Goal: Task Accomplishment & Management: Complete application form

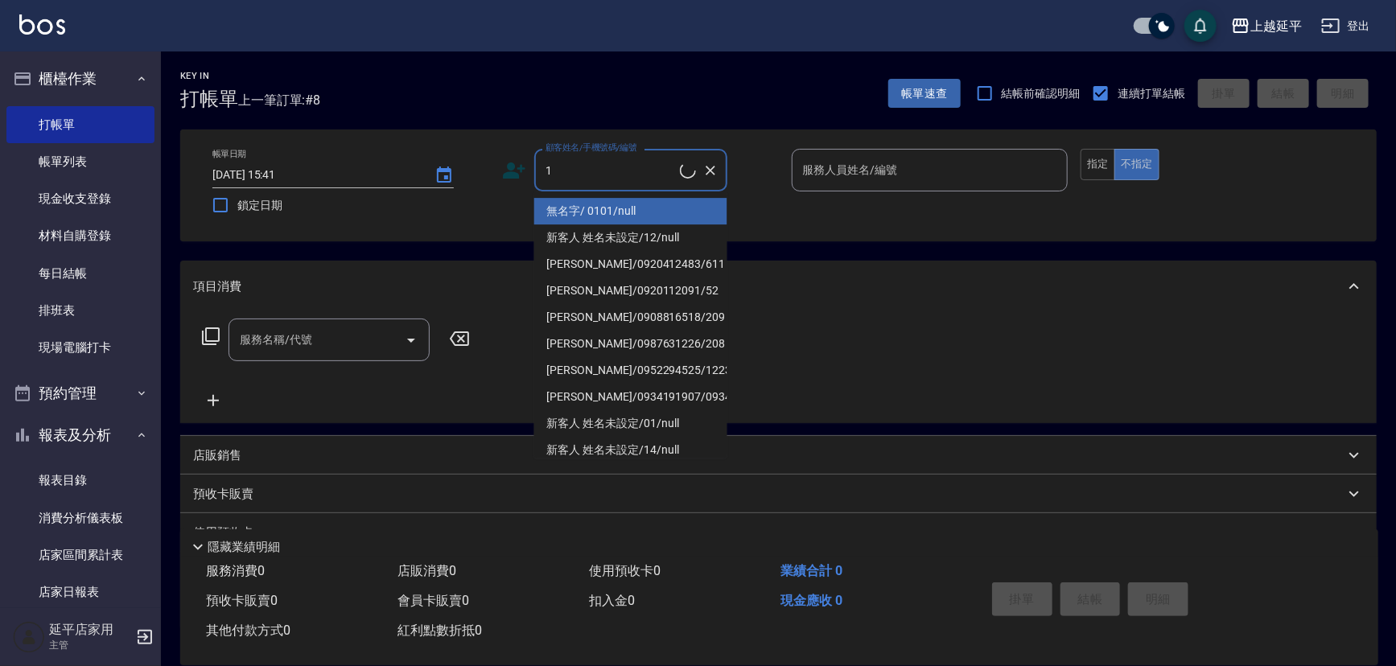
click at [588, 213] on li "無名字/ 0101/null" at bounding box center [630, 211] width 193 height 27
type input "無名字/ 0101/null"
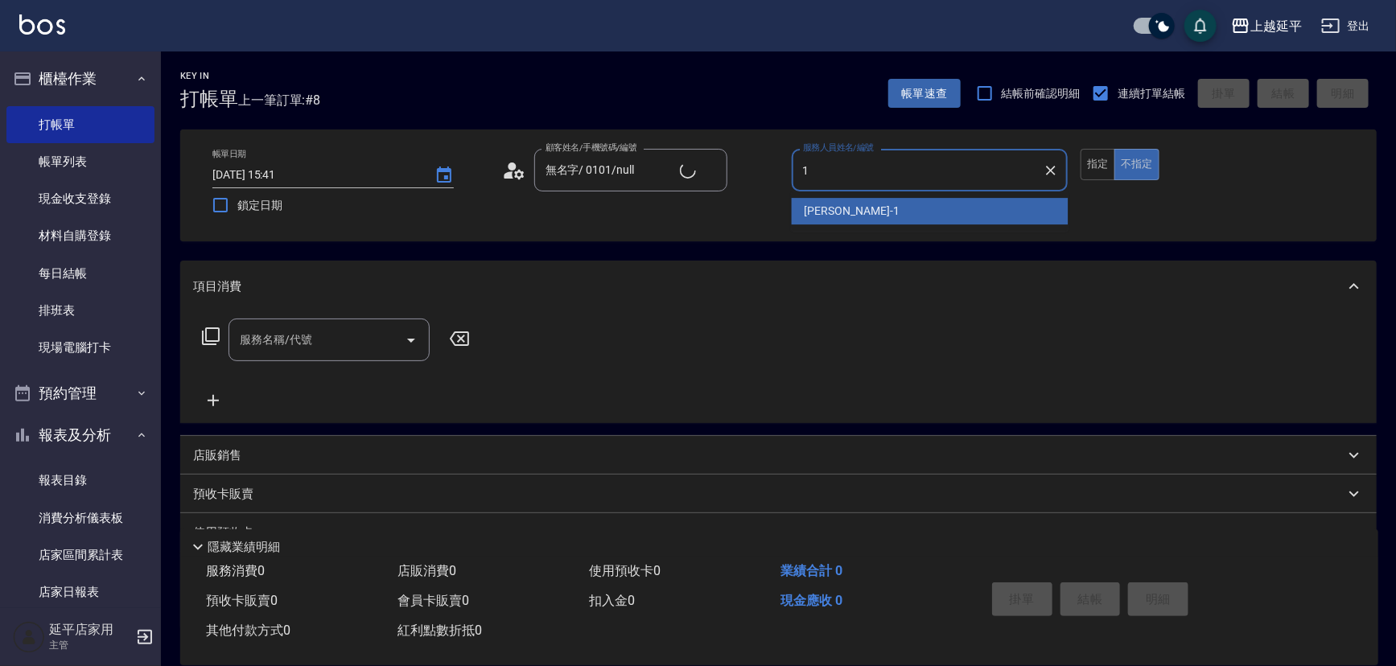
click at [809, 212] on span "[PERSON_NAME]-1" at bounding box center [852, 211] width 95 height 17
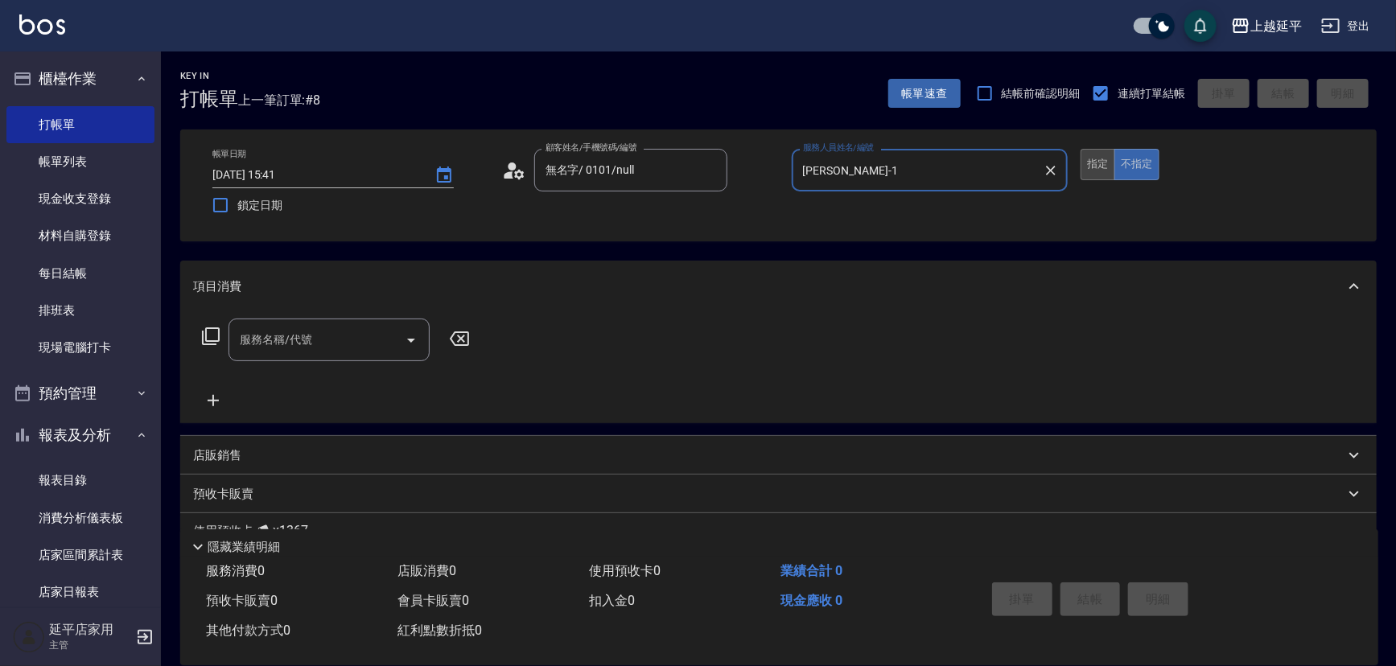
type input "[PERSON_NAME]-1"
click at [1092, 161] on button "指定" at bounding box center [1098, 164] width 35 height 31
click at [209, 332] on icon at bounding box center [210, 336] width 19 height 19
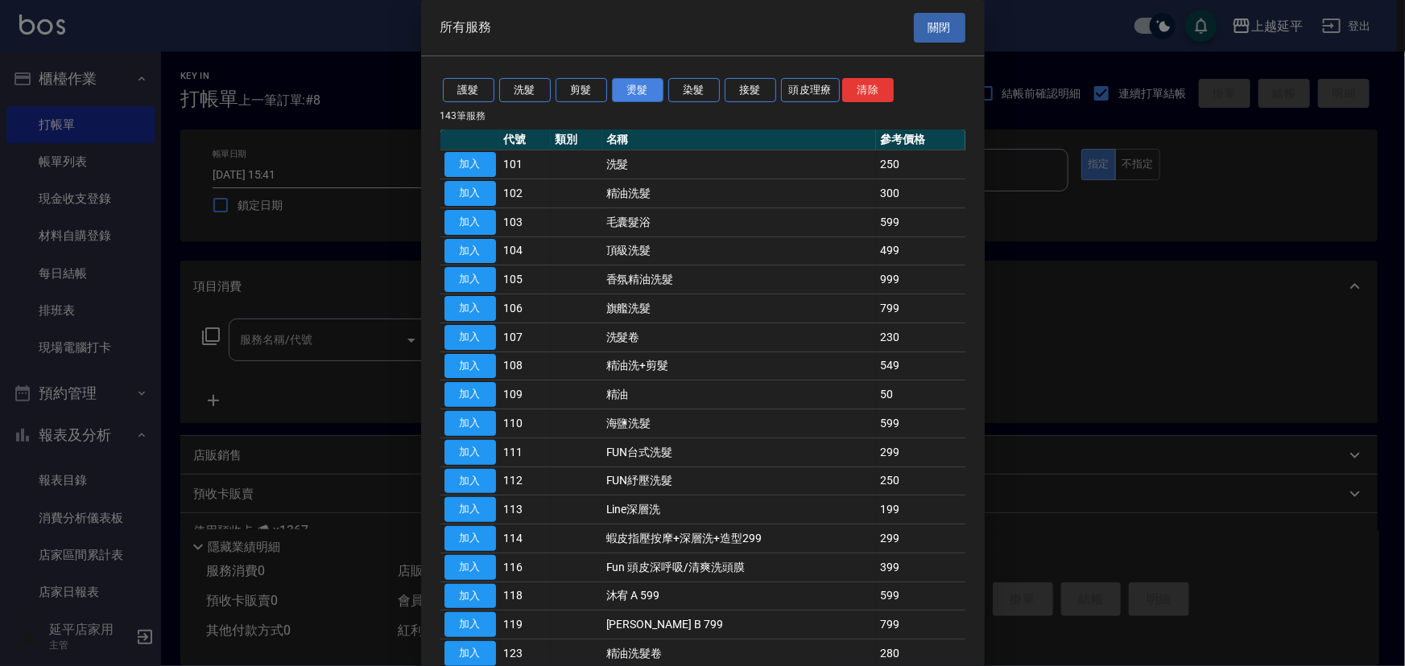
click at [640, 91] on button "燙髮" at bounding box center [638, 90] width 52 height 25
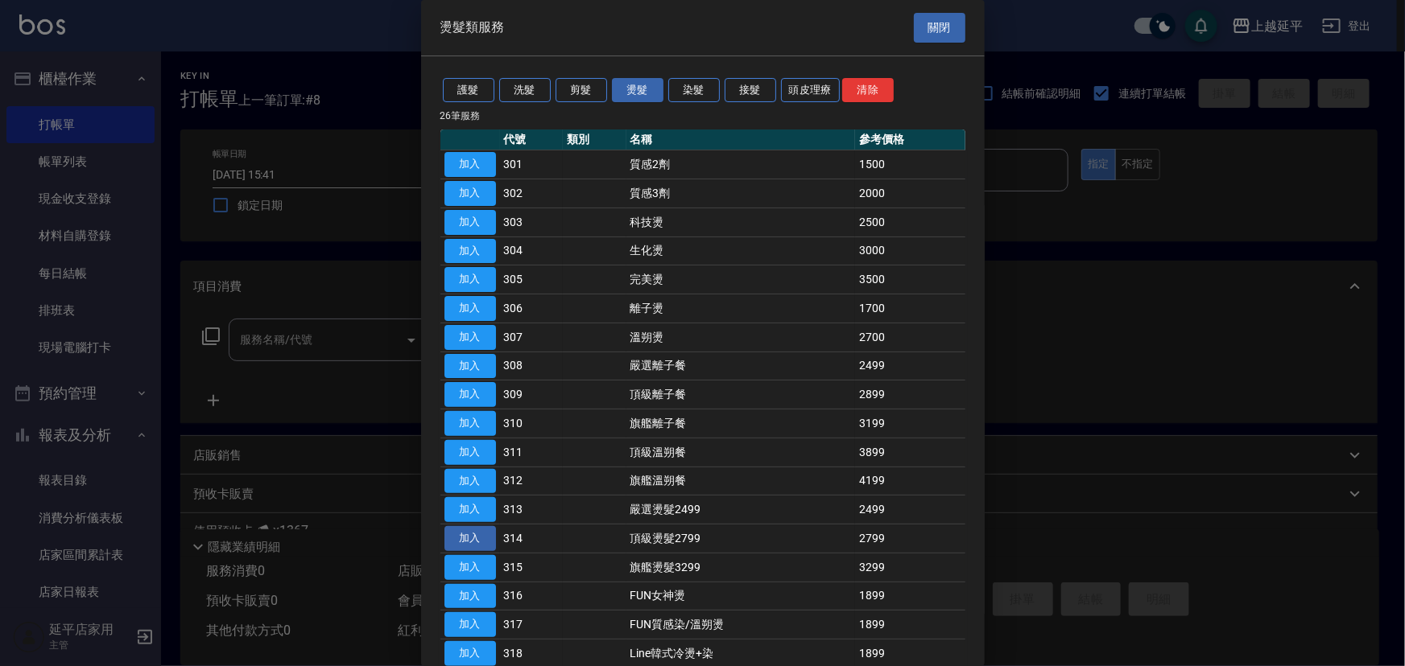
click at [467, 535] on button "加入" at bounding box center [470, 538] width 52 height 25
type input "頂級燙髮2799(314)"
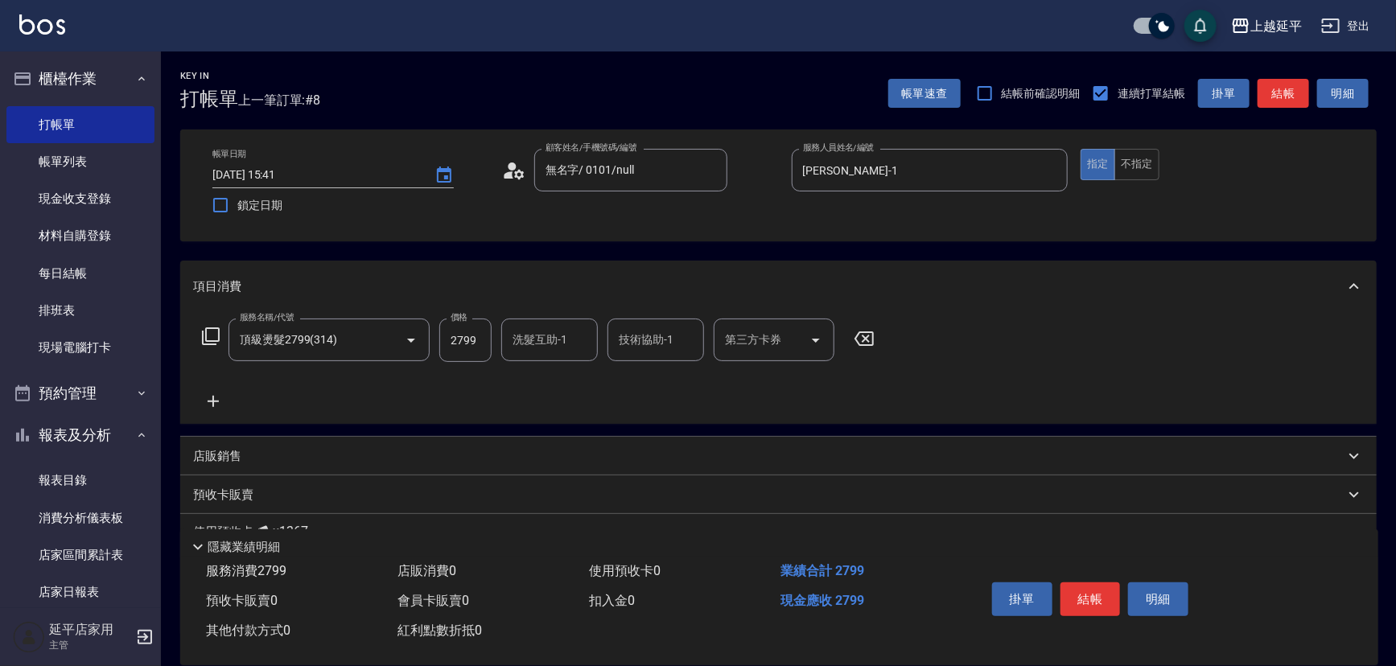
click at [540, 342] on input "洗髮互助-1" at bounding box center [550, 340] width 82 height 28
click at [543, 379] on span "[PERSON_NAME]-34" at bounding box center [539, 381] width 50 height 17
type input "方彩姿-34"
click at [617, 353] on input "技術協助-1" at bounding box center [656, 340] width 82 height 28
click at [631, 385] on span "[PERSON_NAME]-34" at bounding box center [646, 381] width 50 height 17
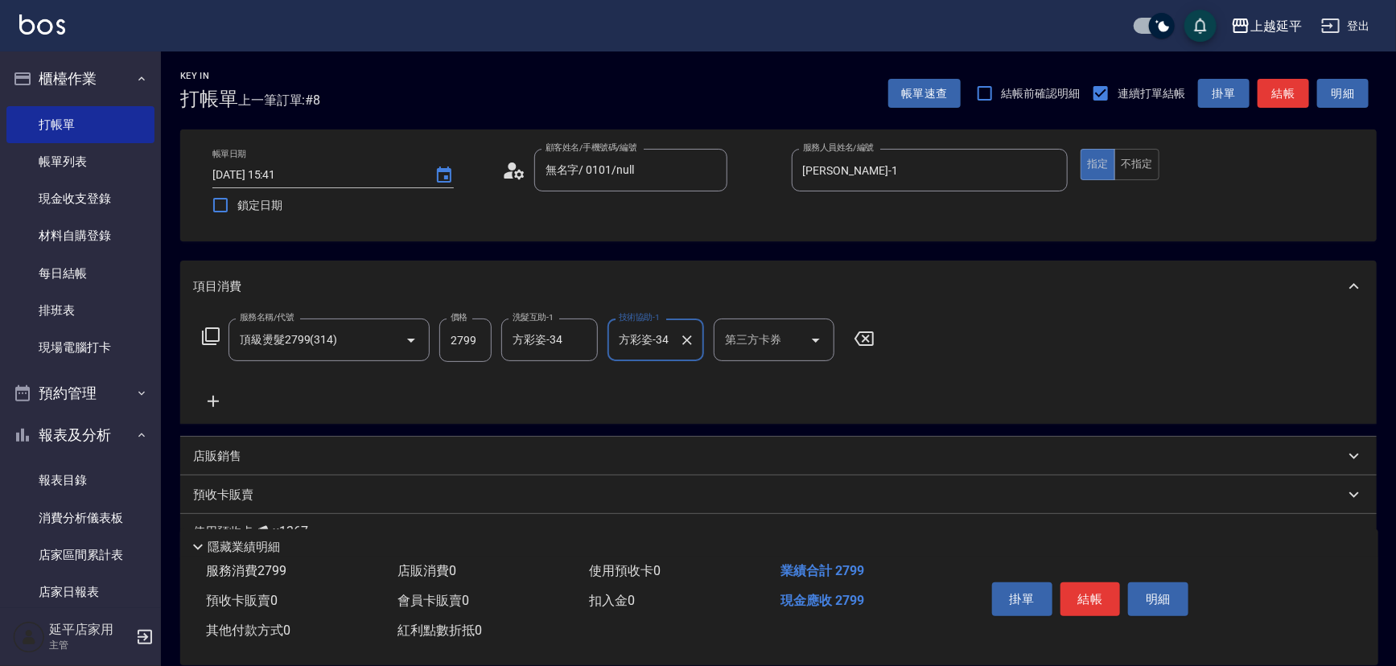
type input "方彩姿-34"
click at [209, 401] on icon at bounding box center [213, 401] width 11 height 11
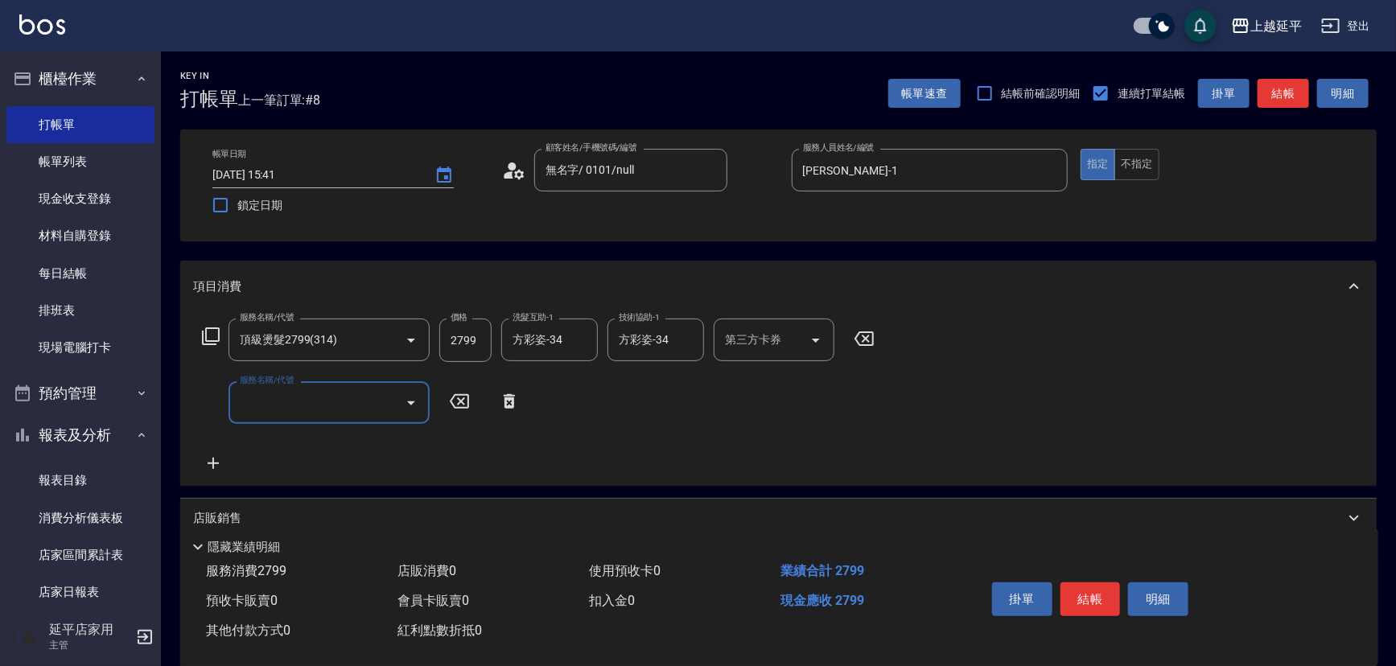
click at [407, 404] on icon "Open" at bounding box center [411, 403] width 19 height 19
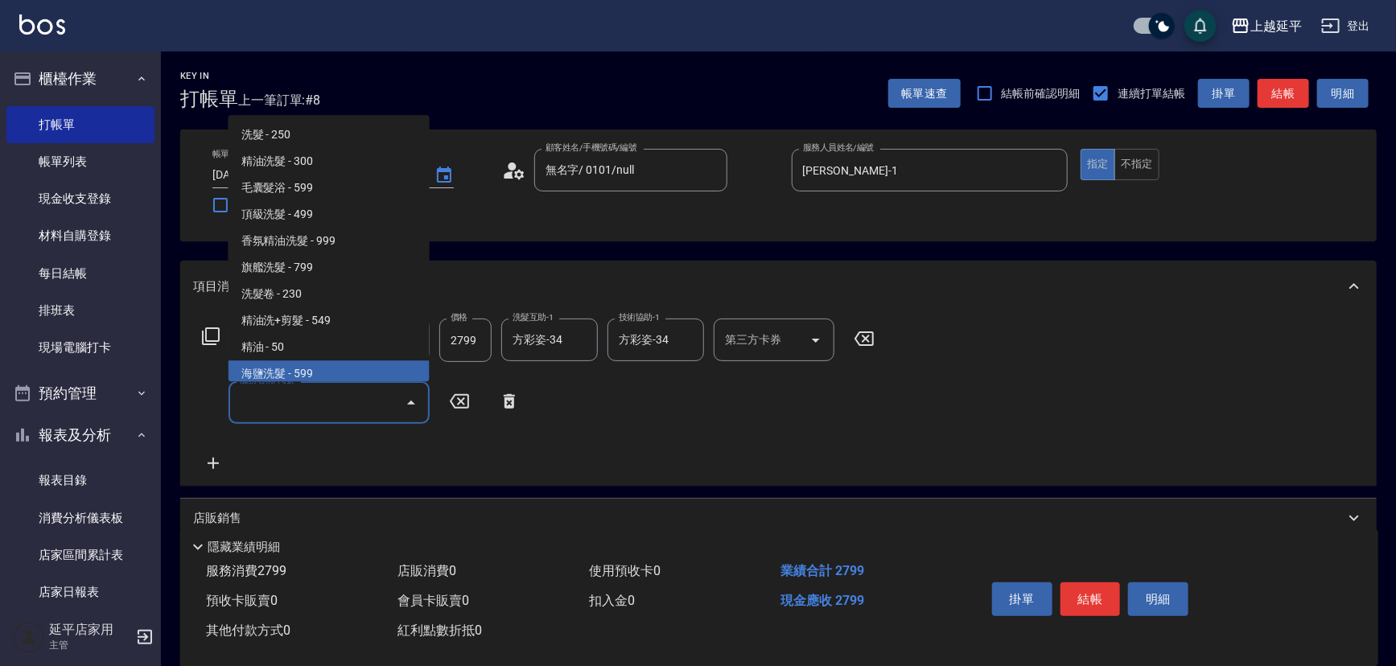
click at [295, 458] on div "服務名稱/代號 頂級燙髮2799(314) 服務名稱/代號 價格 2799 價格 洗髮互助-1 [PERSON_NAME]-34 洗髮互助-1 技術協助-1 …" at bounding box center [538, 396] width 691 height 155
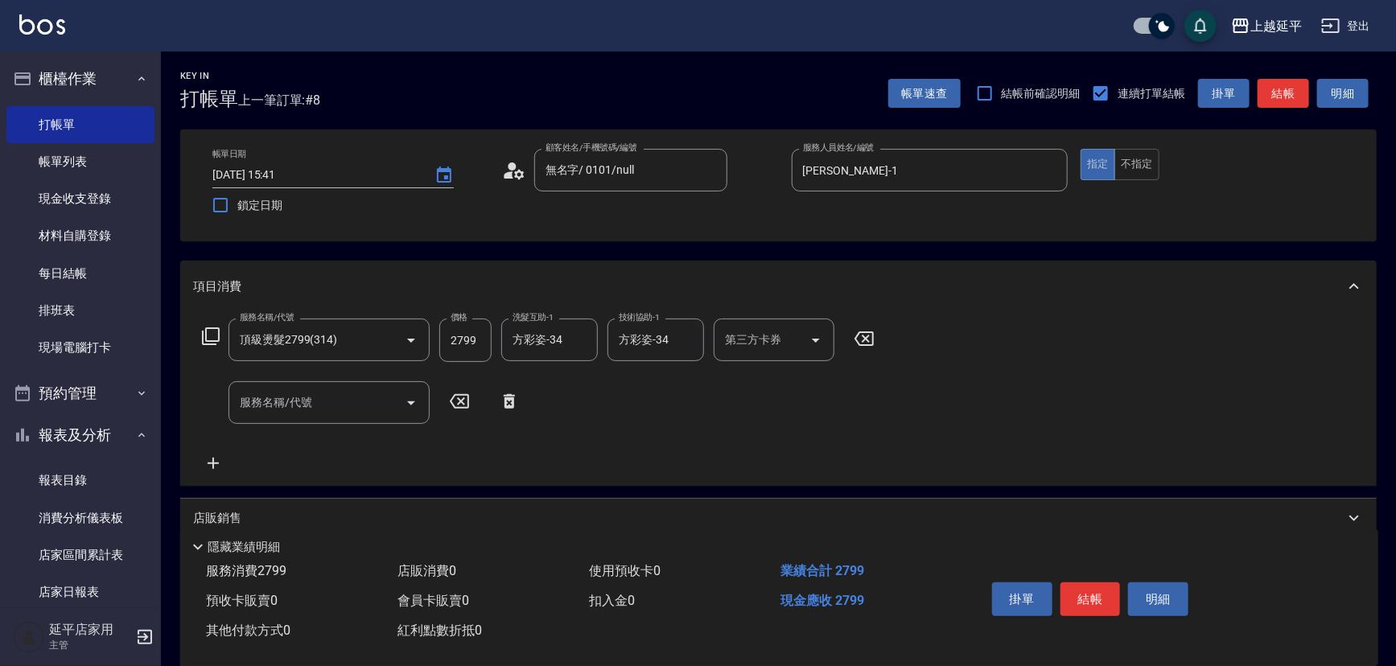
click at [204, 332] on icon at bounding box center [210, 336] width 19 height 19
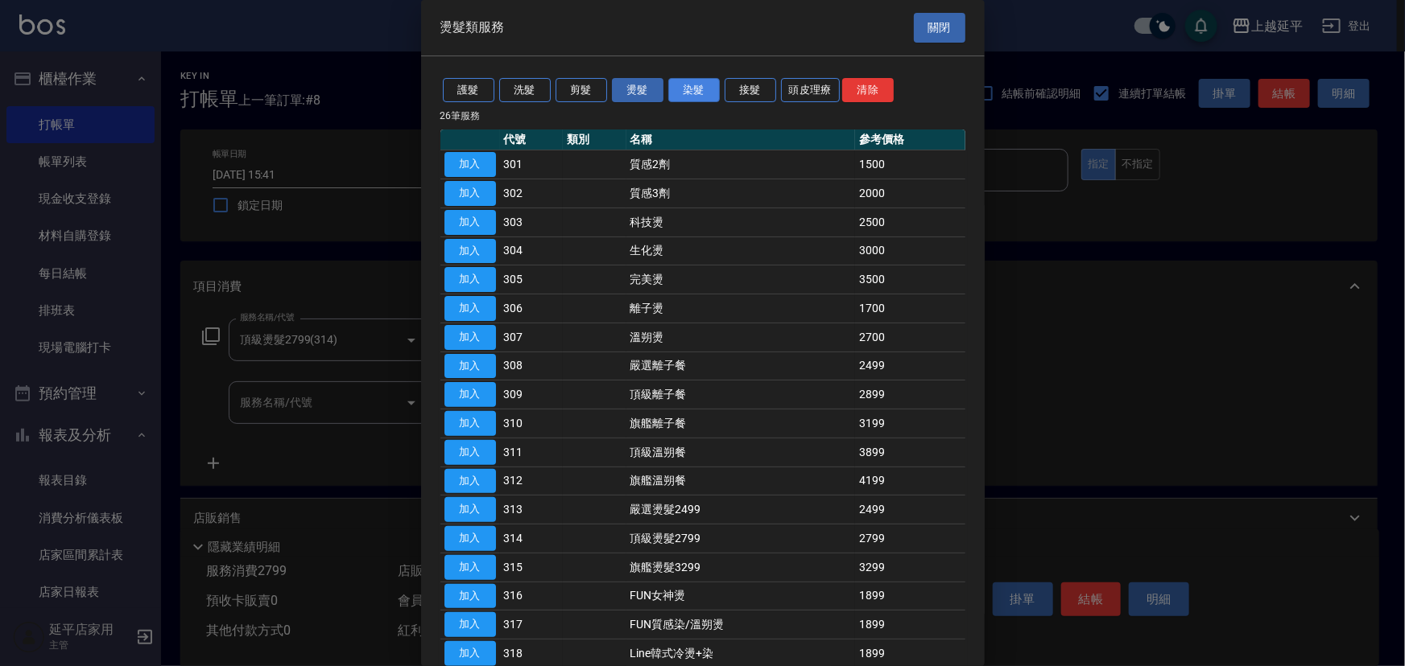
click at [687, 90] on button "染髮" at bounding box center [694, 90] width 52 height 25
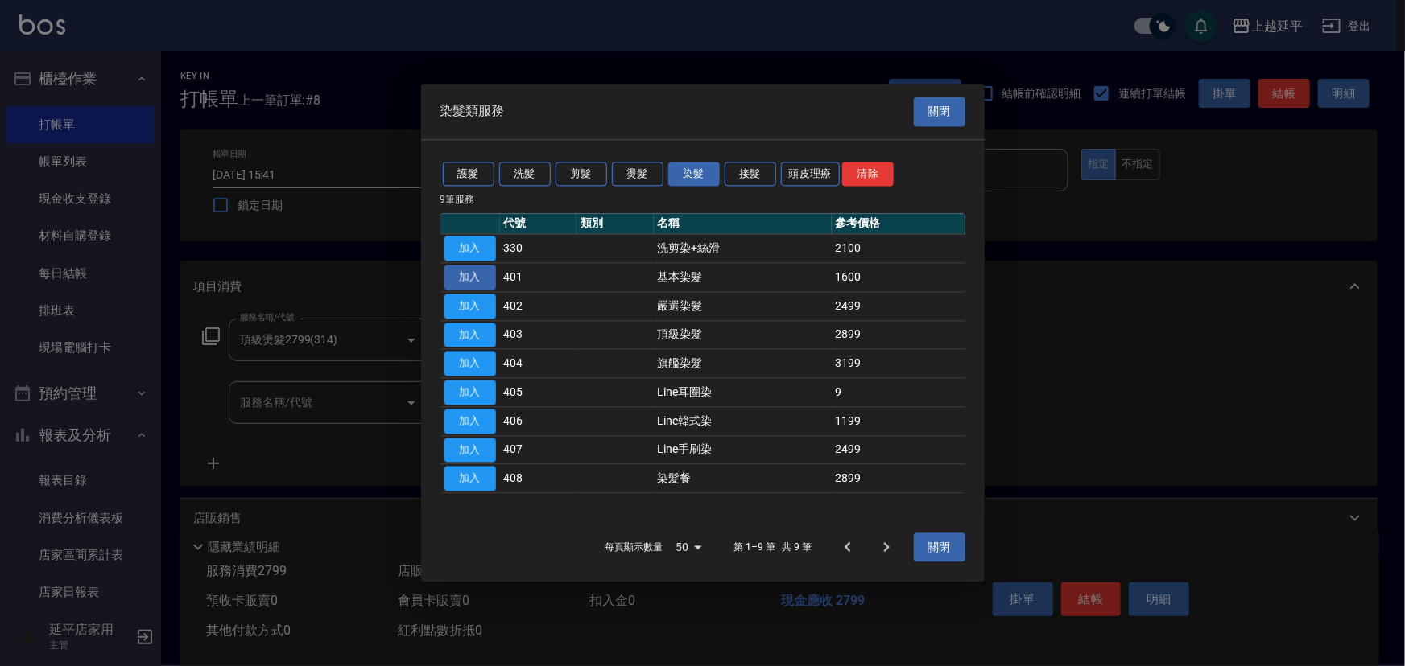
click at [476, 278] on button "加入" at bounding box center [470, 277] width 52 height 25
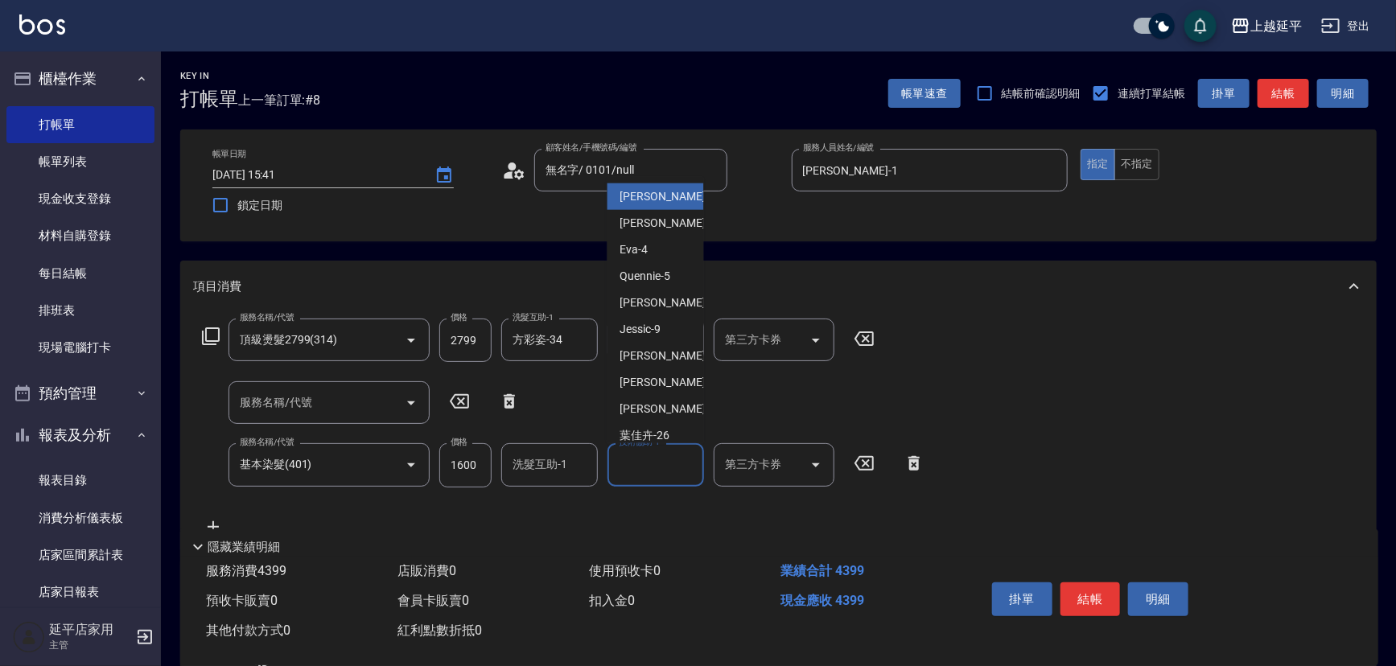
click at [637, 469] on input "技術協助-1" at bounding box center [656, 465] width 82 height 28
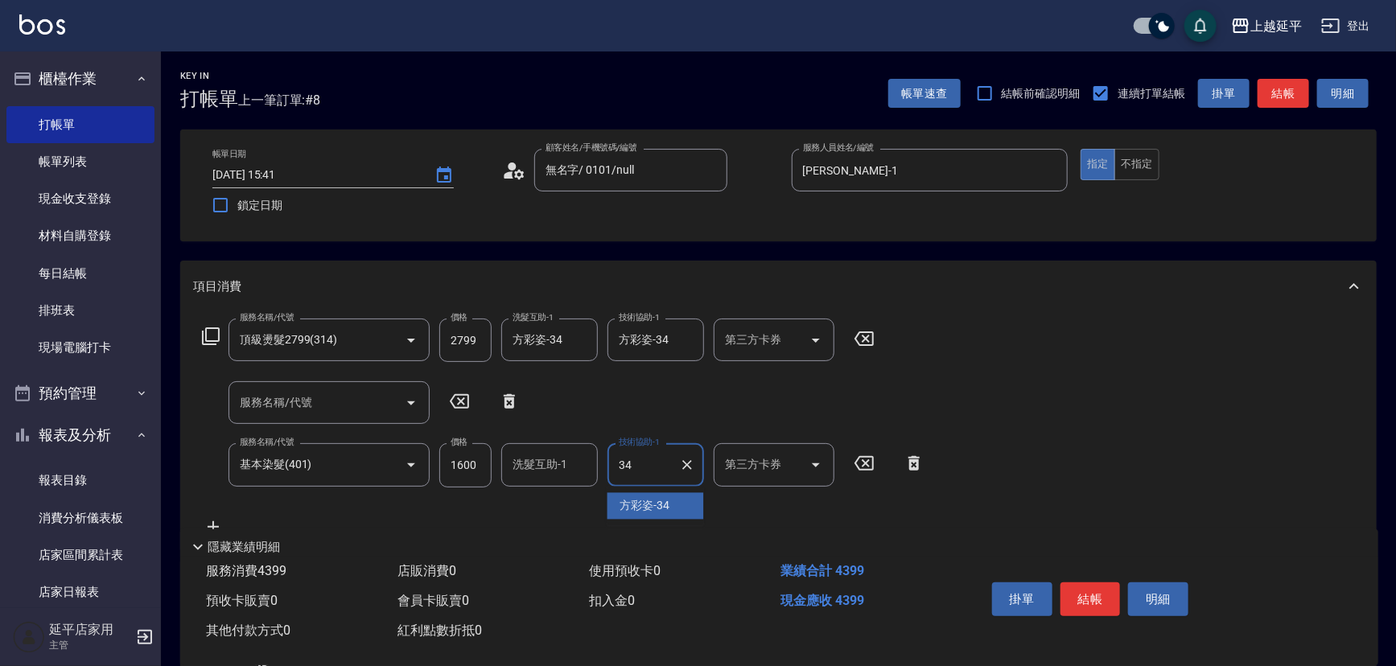
click at [646, 505] on span "[PERSON_NAME]-34" at bounding box center [646, 506] width 50 height 17
type input "方彩姿-34"
click at [1095, 597] on button "結帳" at bounding box center [1091, 600] width 60 height 34
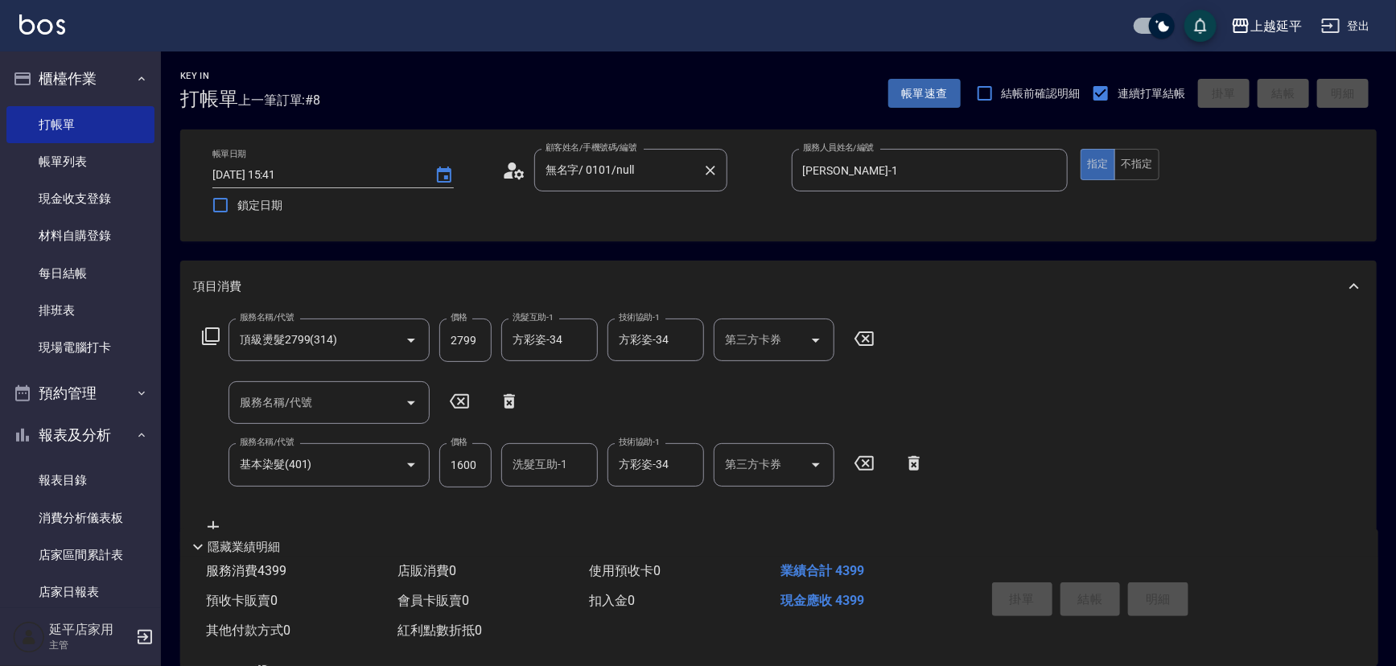
type input "[DATE] 17:46"
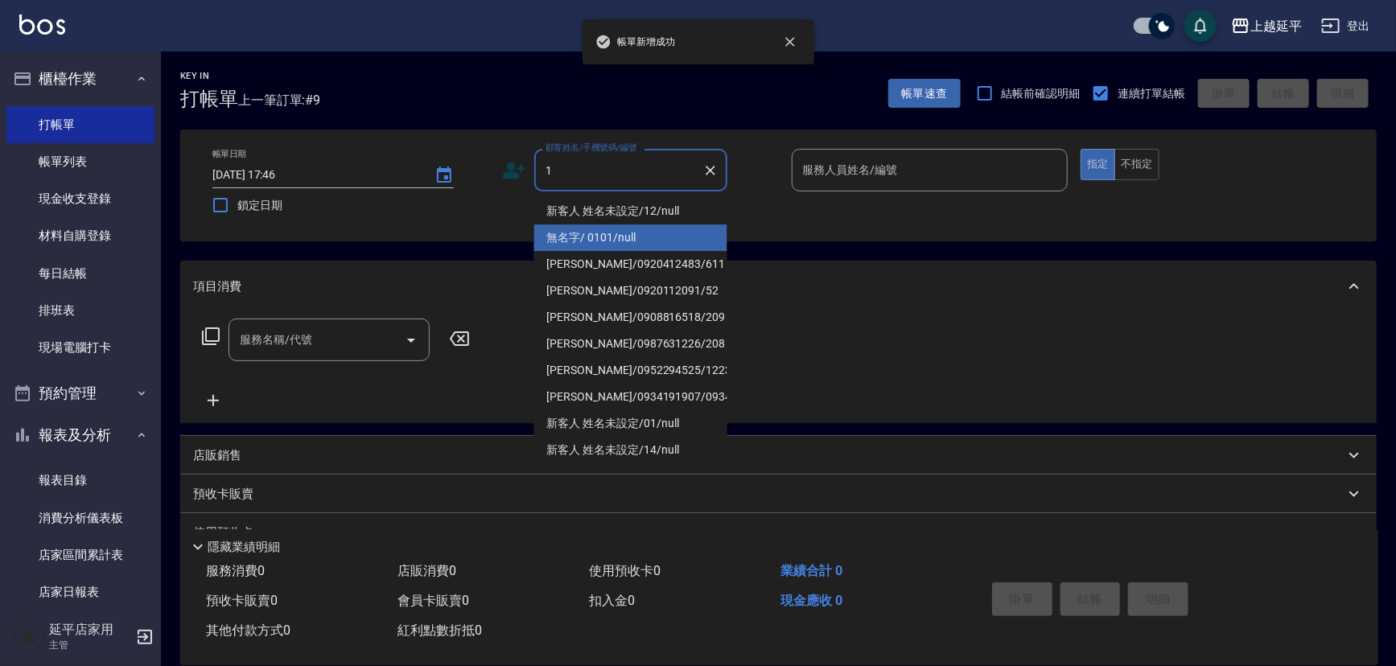
click at [613, 229] on li "無名字/ 0101/null" at bounding box center [630, 238] width 193 height 27
type input "無名字/ 0101/null"
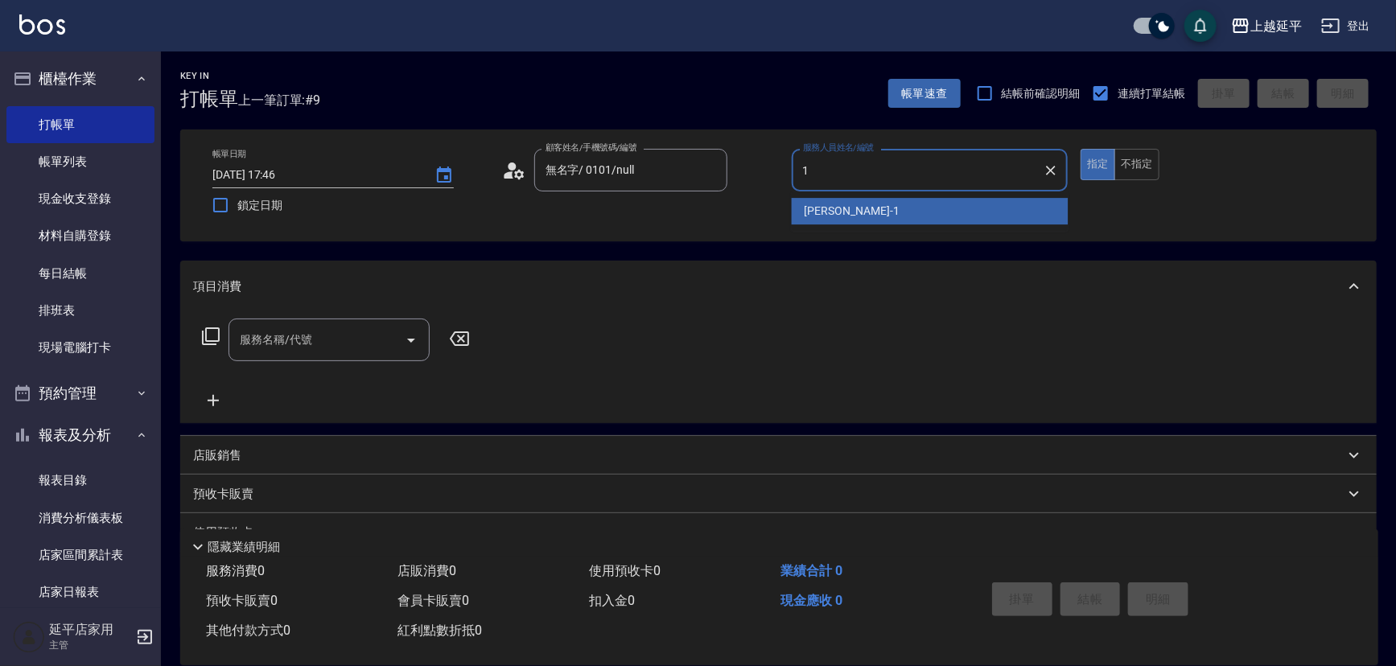
click at [863, 213] on div "[PERSON_NAME]-1" at bounding box center [930, 211] width 277 height 27
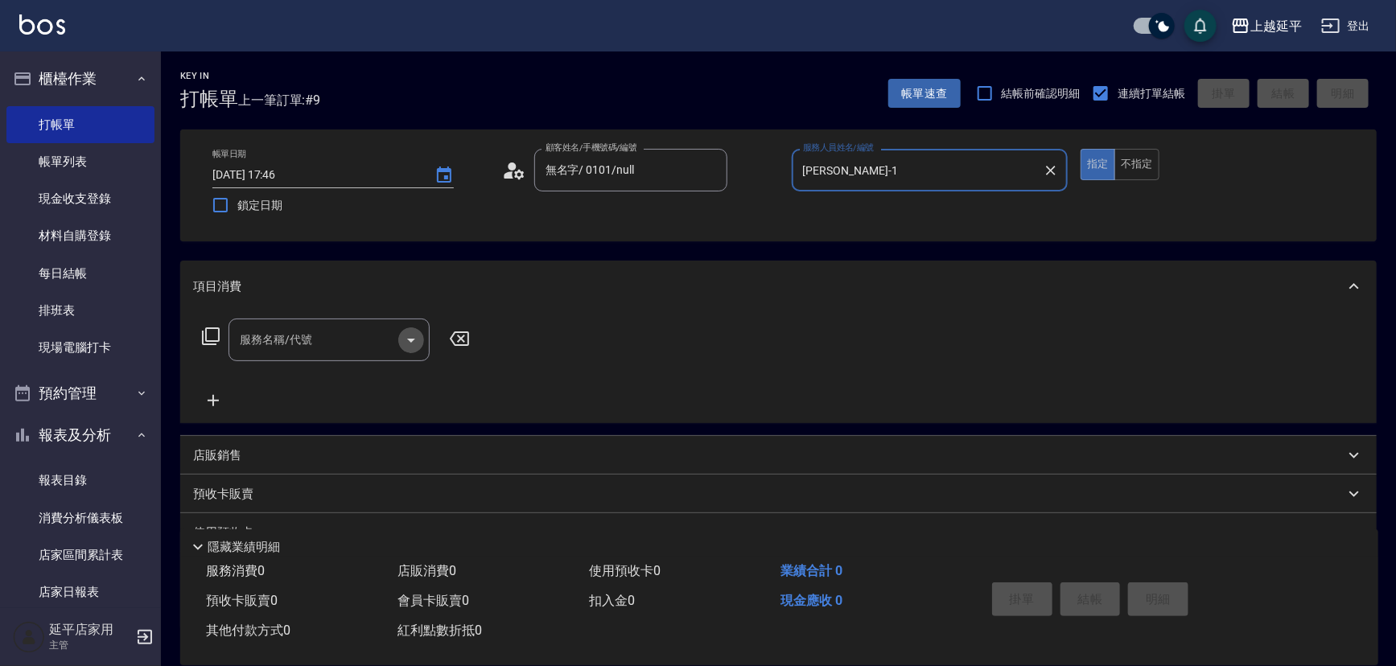
click at [419, 333] on icon "Open" at bounding box center [411, 340] width 19 height 19
type input "[PERSON_NAME]-1"
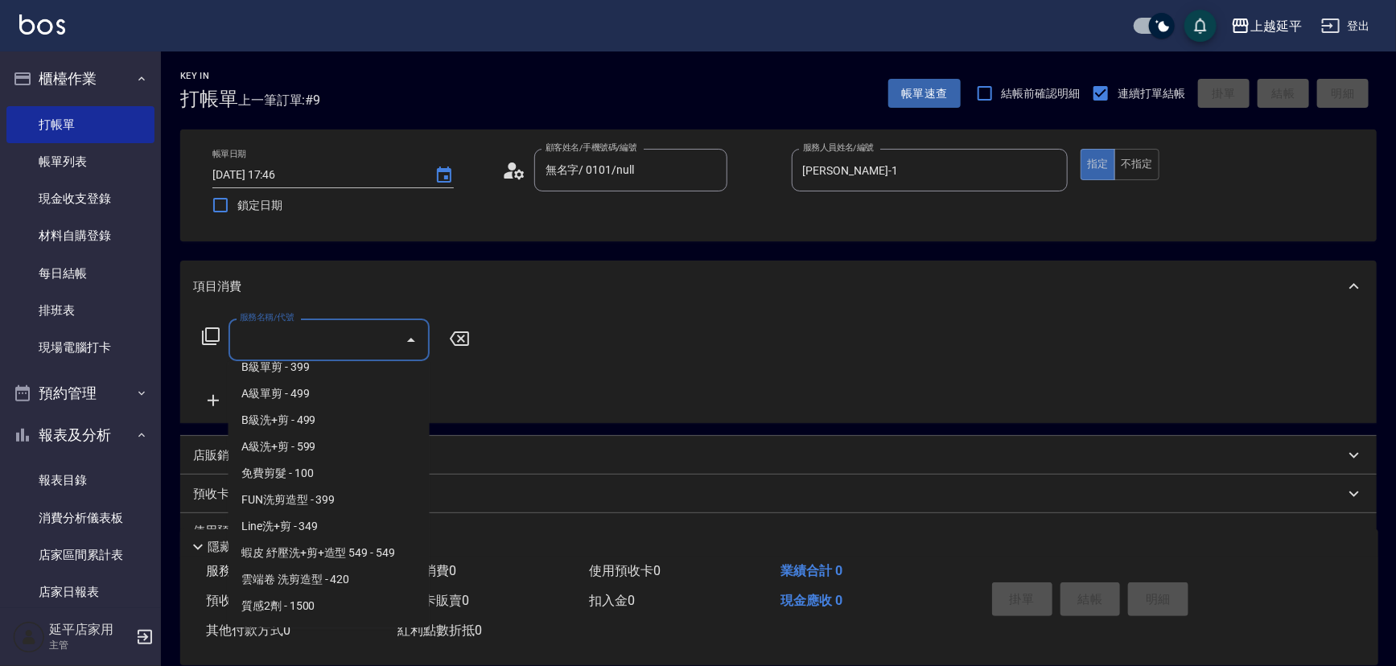
scroll to position [512, 0]
click at [328, 397] on span "A級單剪 - 499" at bounding box center [329, 390] width 201 height 27
type input "A級單剪(202)"
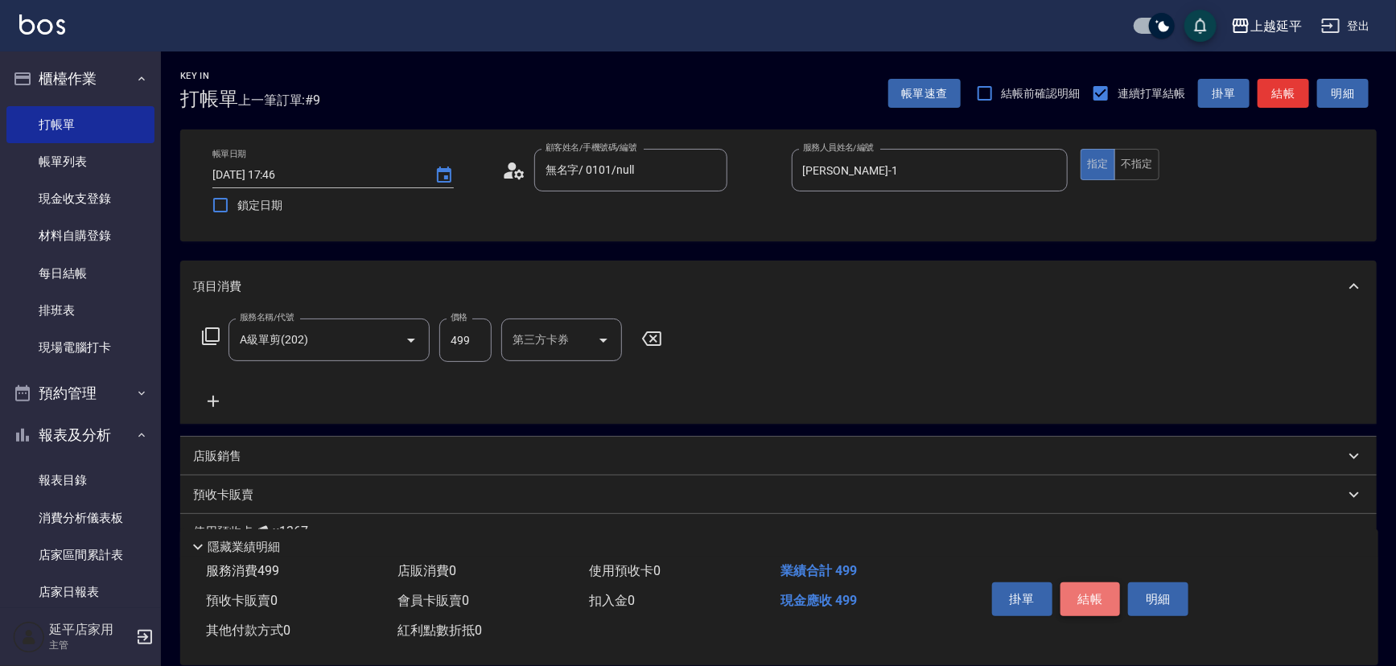
click at [1079, 597] on button "結帳" at bounding box center [1091, 600] width 60 height 34
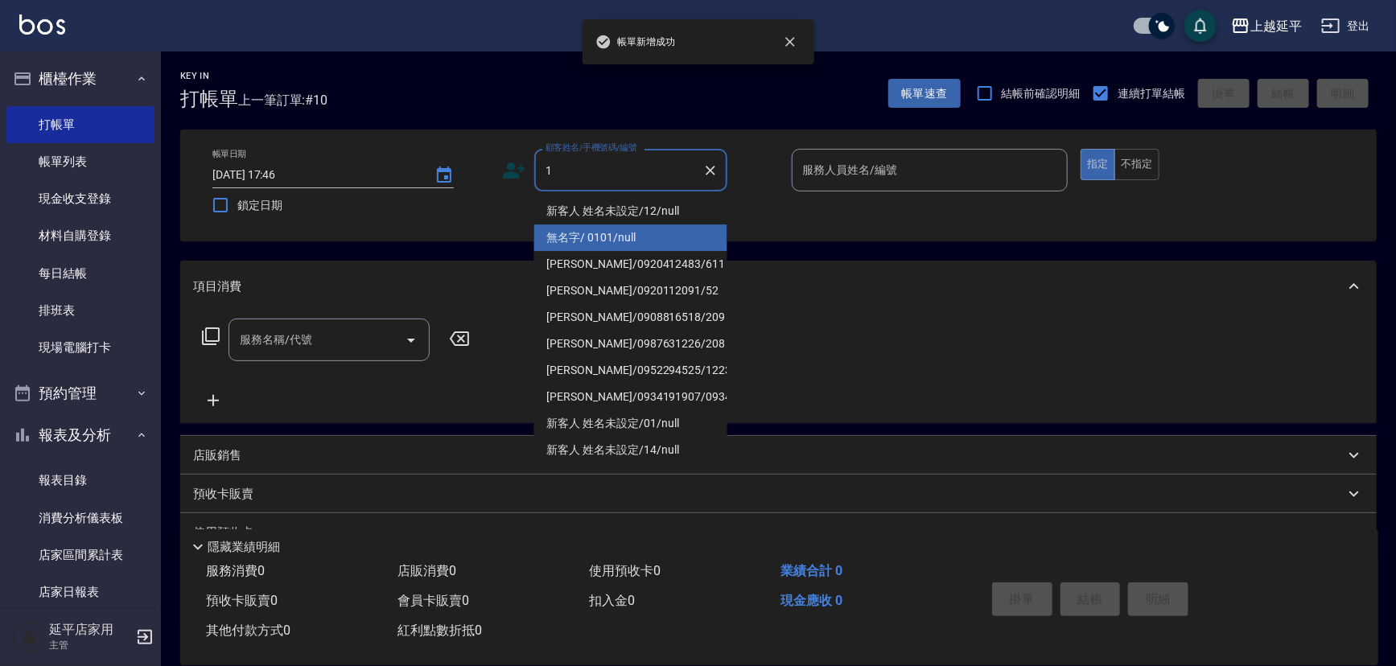
click at [599, 232] on li "無名字/ 0101/null" at bounding box center [630, 238] width 193 height 27
type input "無名字/ 0101/null"
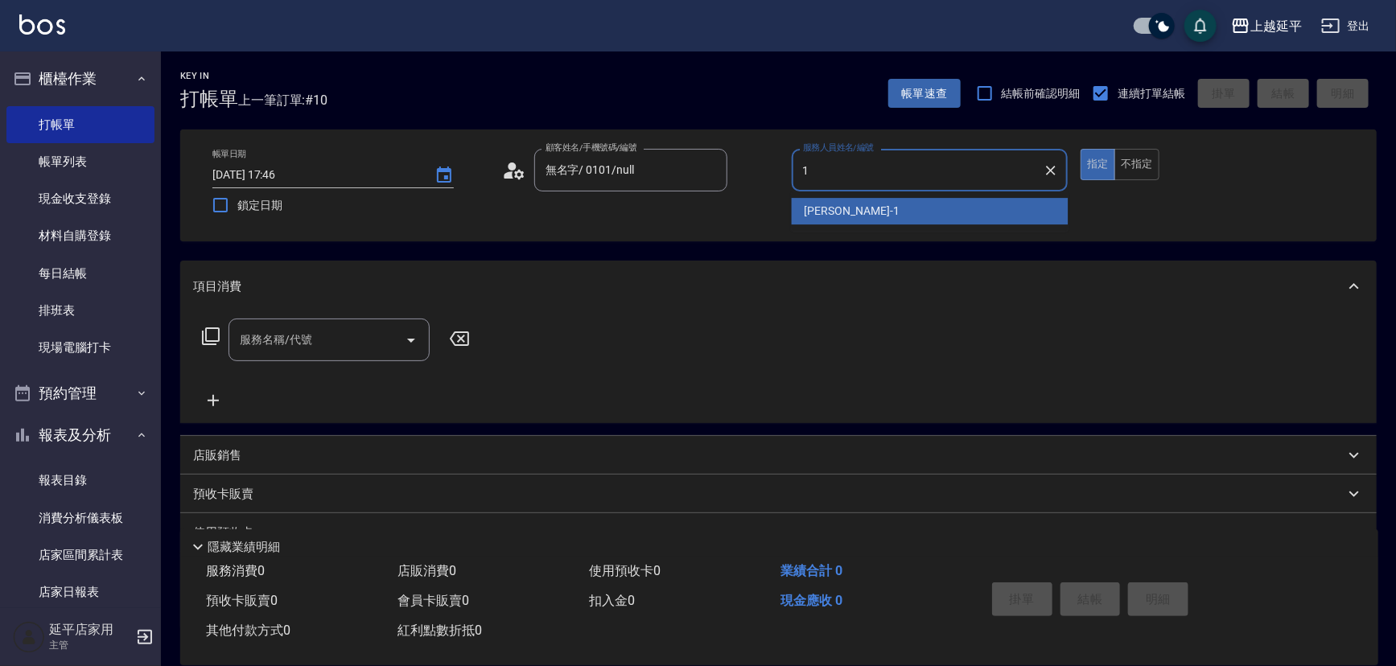
click at [819, 208] on span "[PERSON_NAME]-1" at bounding box center [852, 211] width 95 height 17
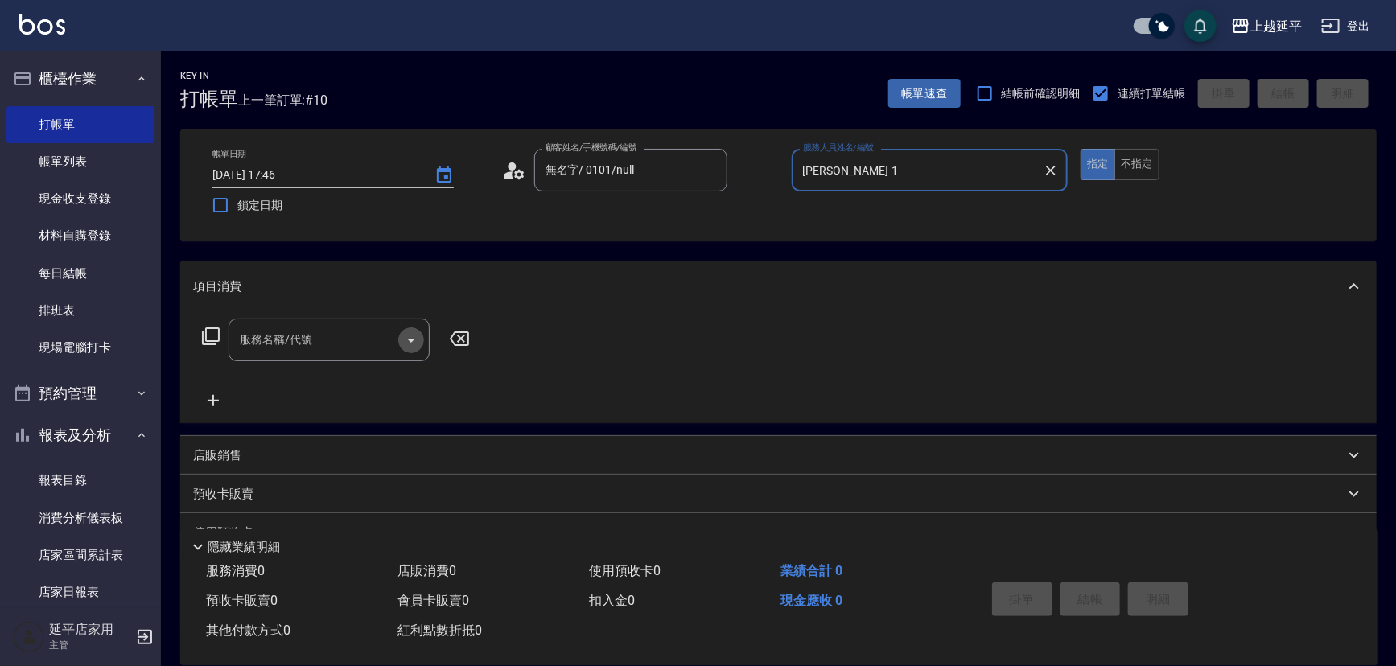
click at [415, 338] on icon "Open" at bounding box center [411, 340] width 19 height 19
type input "[PERSON_NAME]-1"
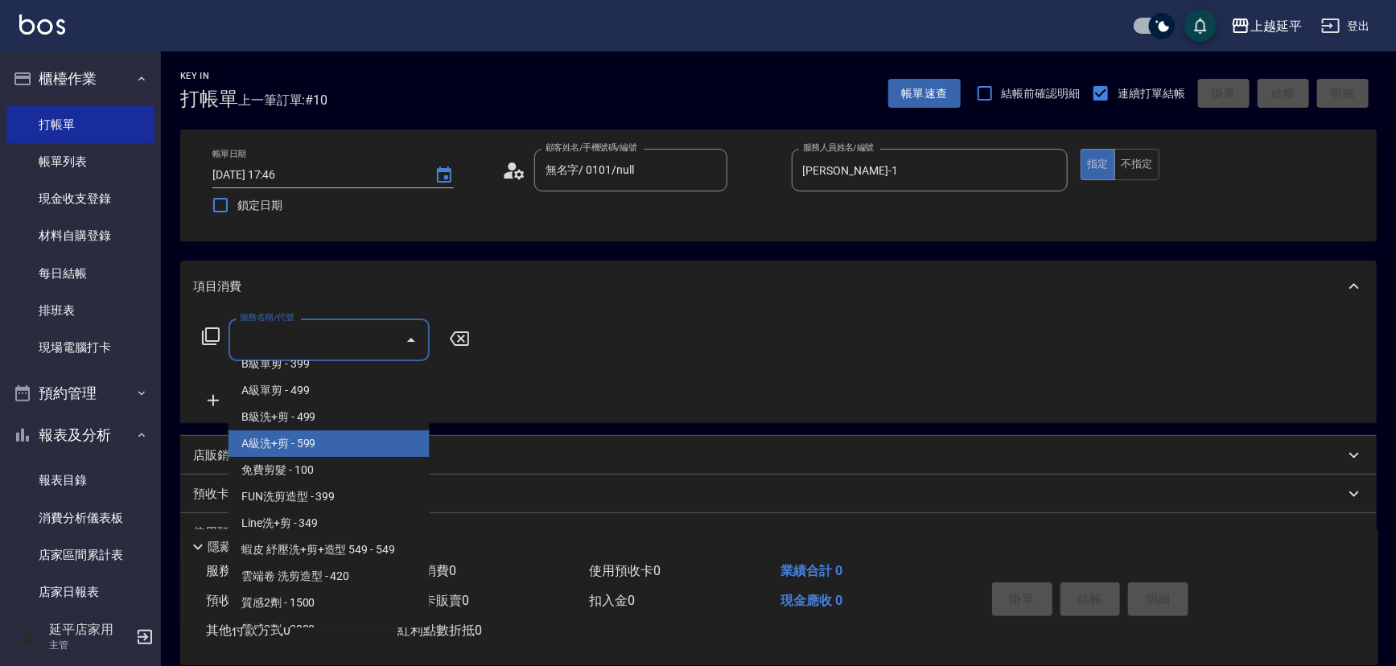
click at [331, 440] on span "A級洗+剪 - 599" at bounding box center [329, 444] width 201 height 27
type input "A級洗+剪(204)"
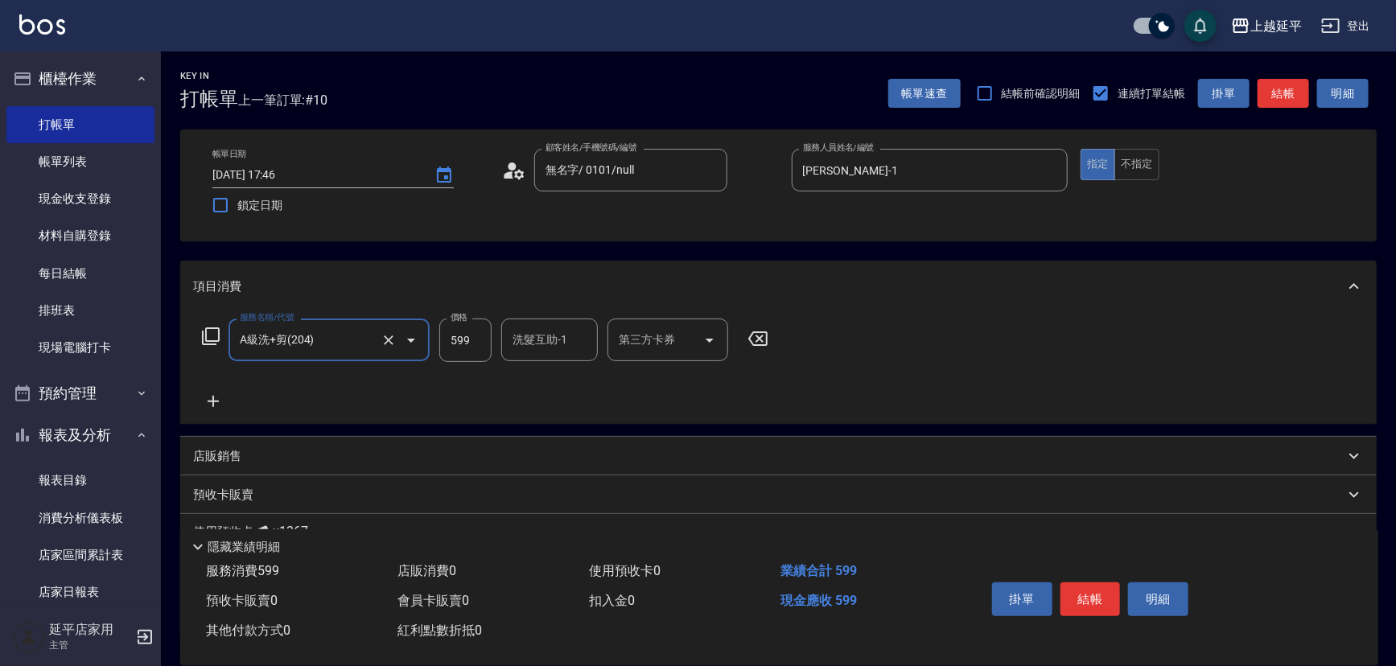
click at [551, 343] on div "洗髮互助-1 洗髮互助-1" at bounding box center [549, 340] width 97 height 43
click at [547, 377] on span "[PERSON_NAME]-34" at bounding box center [539, 381] width 50 height 17
type input "方彩姿-34"
click at [1083, 591] on button "結帳" at bounding box center [1091, 600] width 60 height 34
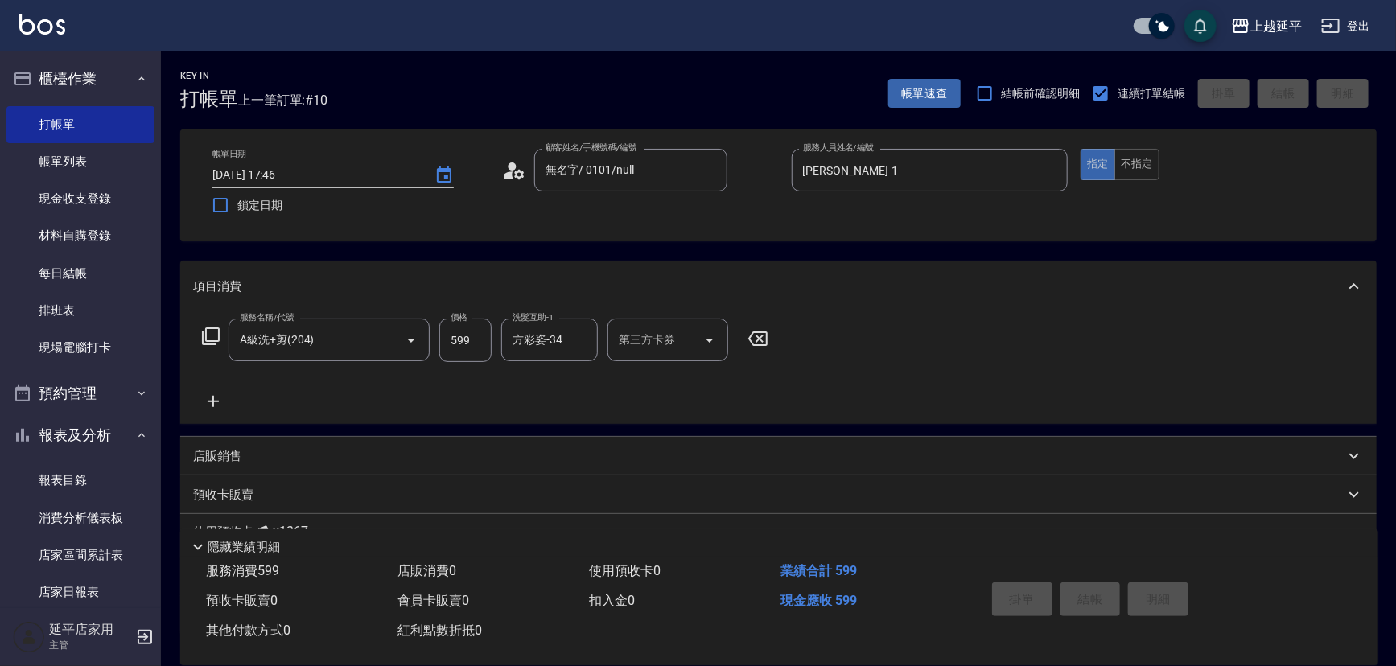
type input "[DATE] 17:47"
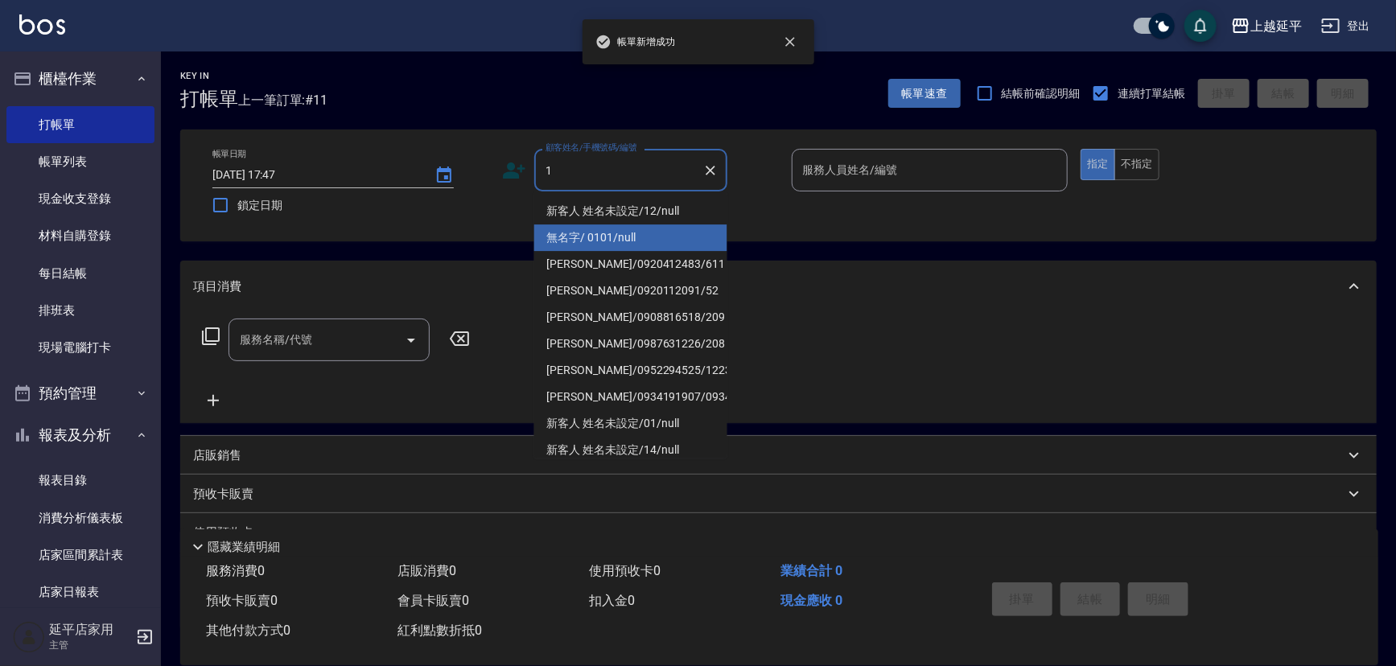
click at [580, 225] on li "無名字/ 0101/null" at bounding box center [630, 238] width 193 height 27
type input "無名字/ 0101/null"
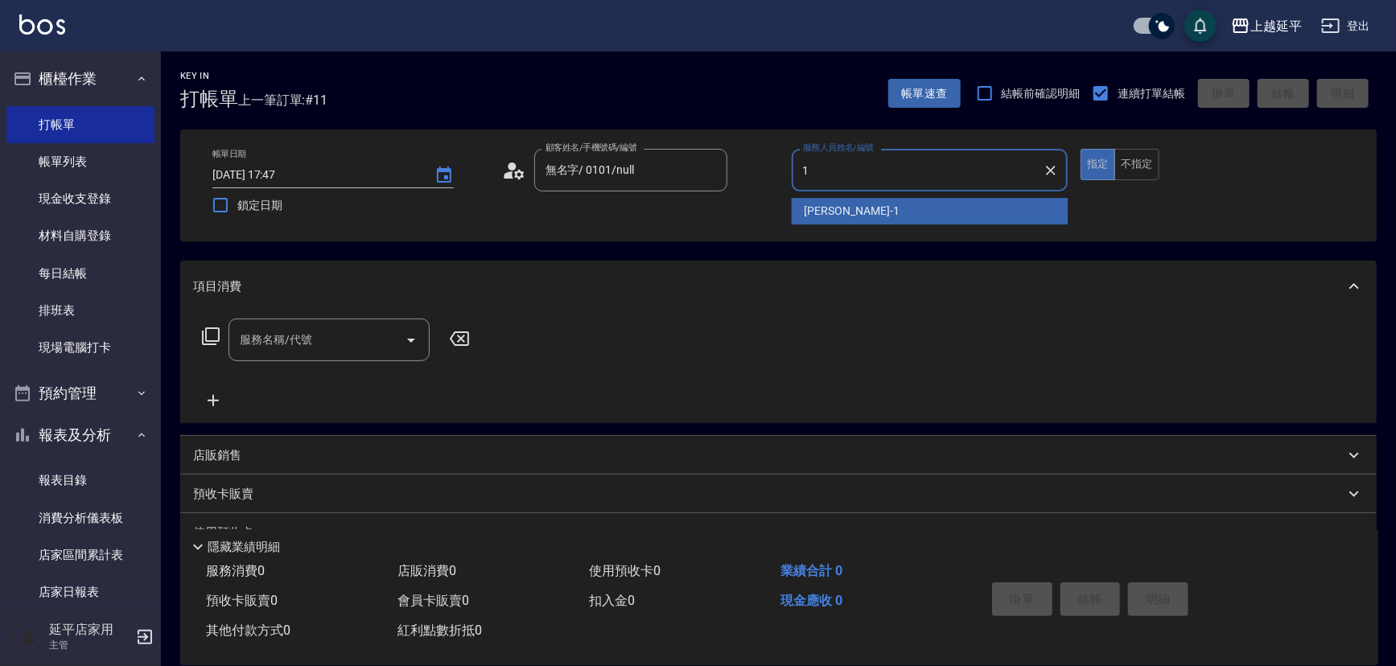
click at [832, 222] on div "[PERSON_NAME]-1" at bounding box center [930, 211] width 277 height 27
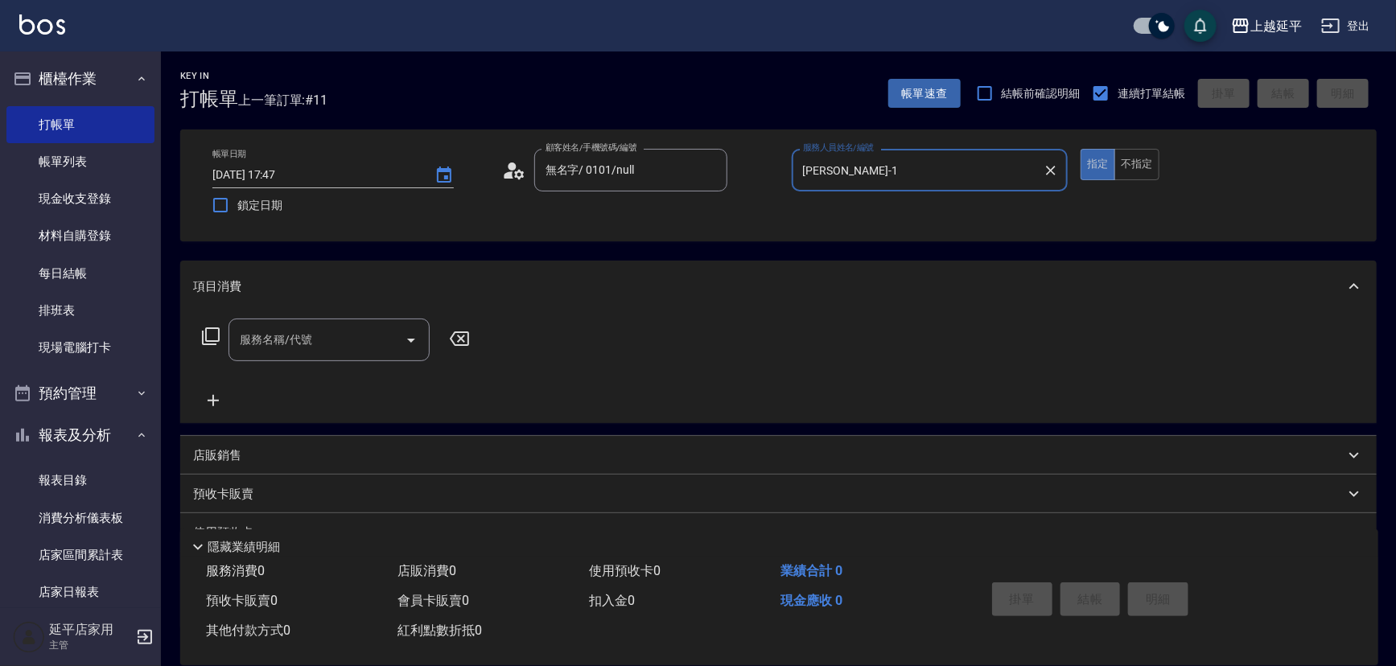
click at [409, 344] on icon "Open" at bounding box center [411, 340] width 19 height 19
type input "[PERSON_NAME]-1"
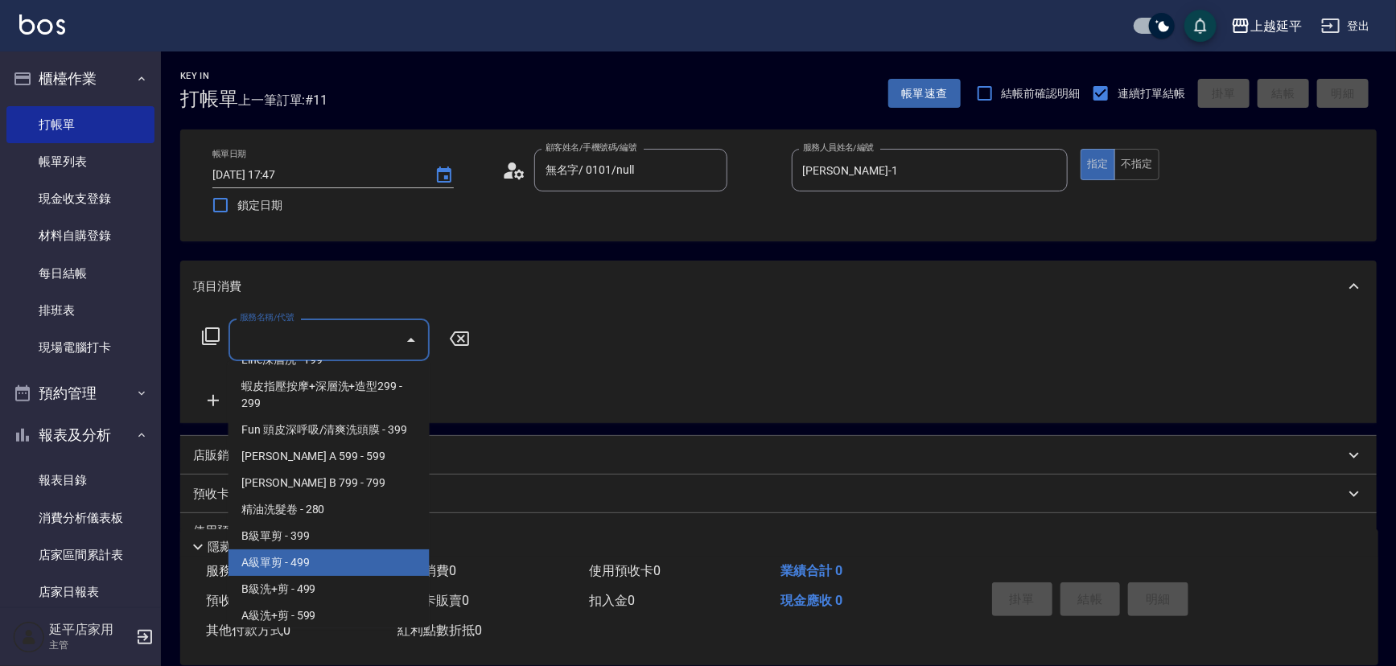
scroll to position [365, 0]
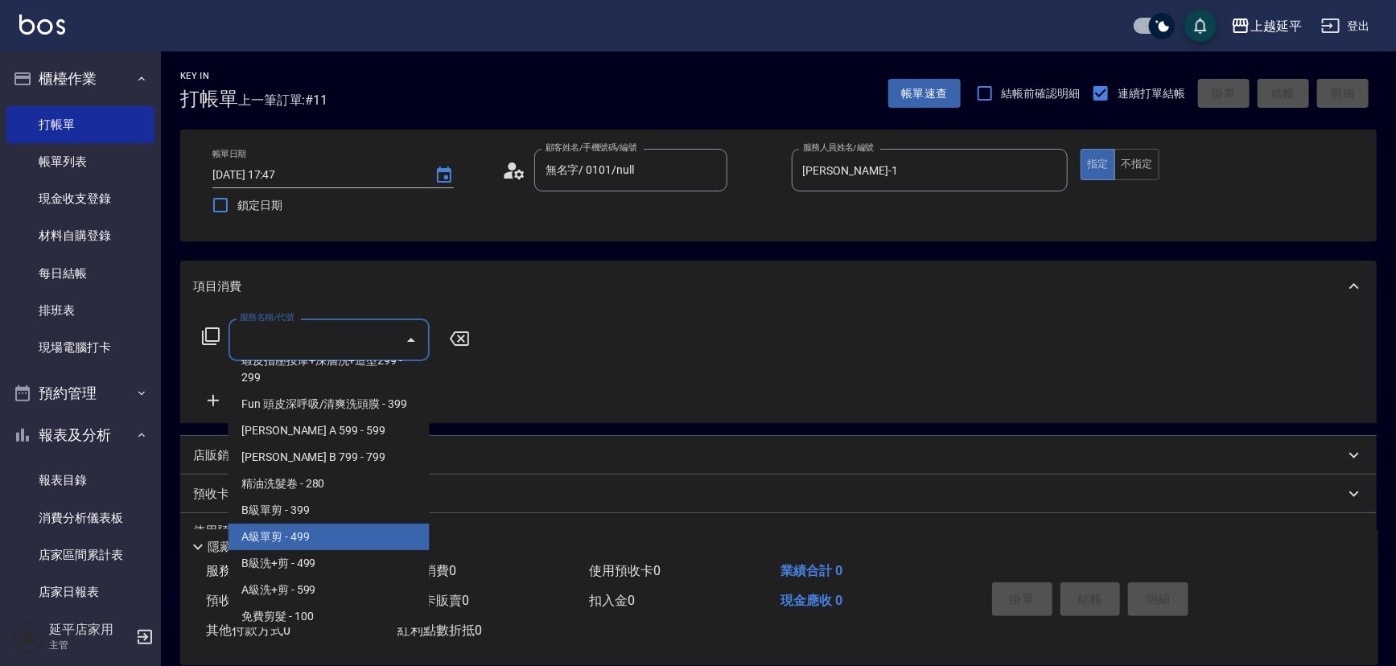
click at [327, 535] on span "A級單剪 - 499" at bounding box center [329, 537] width 201 height 27
type input "A級單剪(202)"
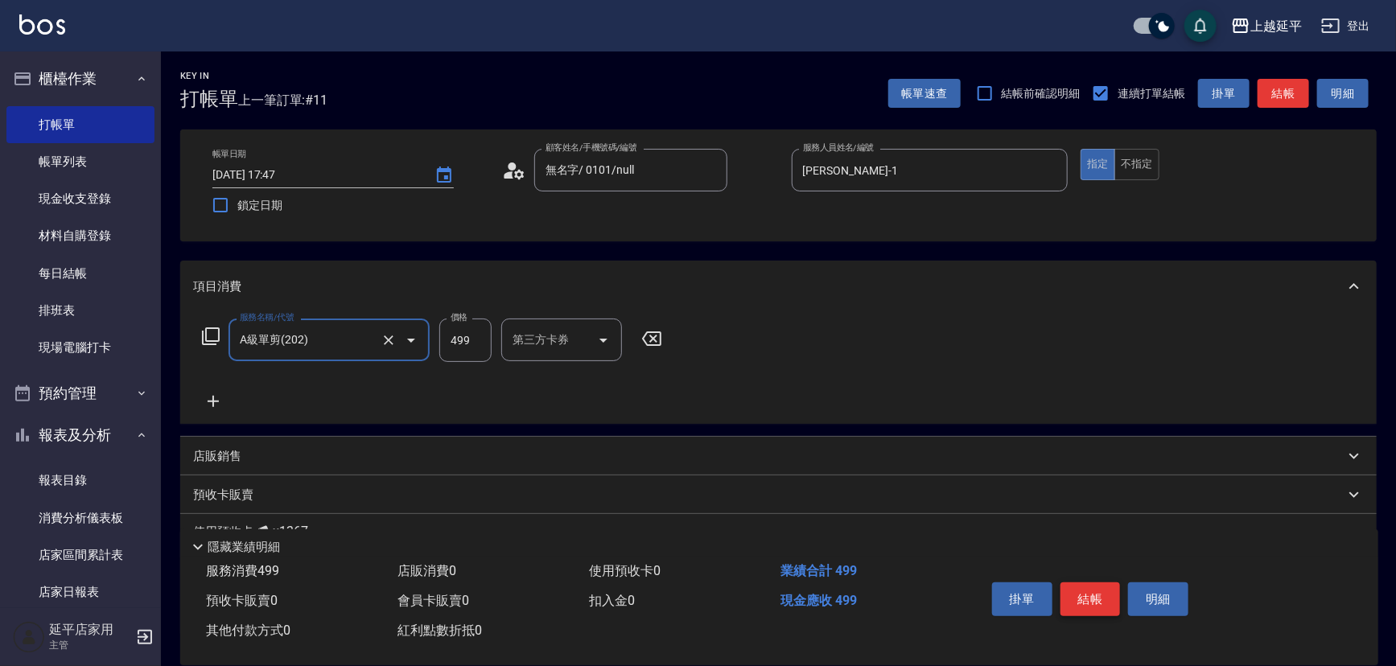
click at [1090, 588] on button "結帳" at bounding box center [1091, 600] width 60 height 34
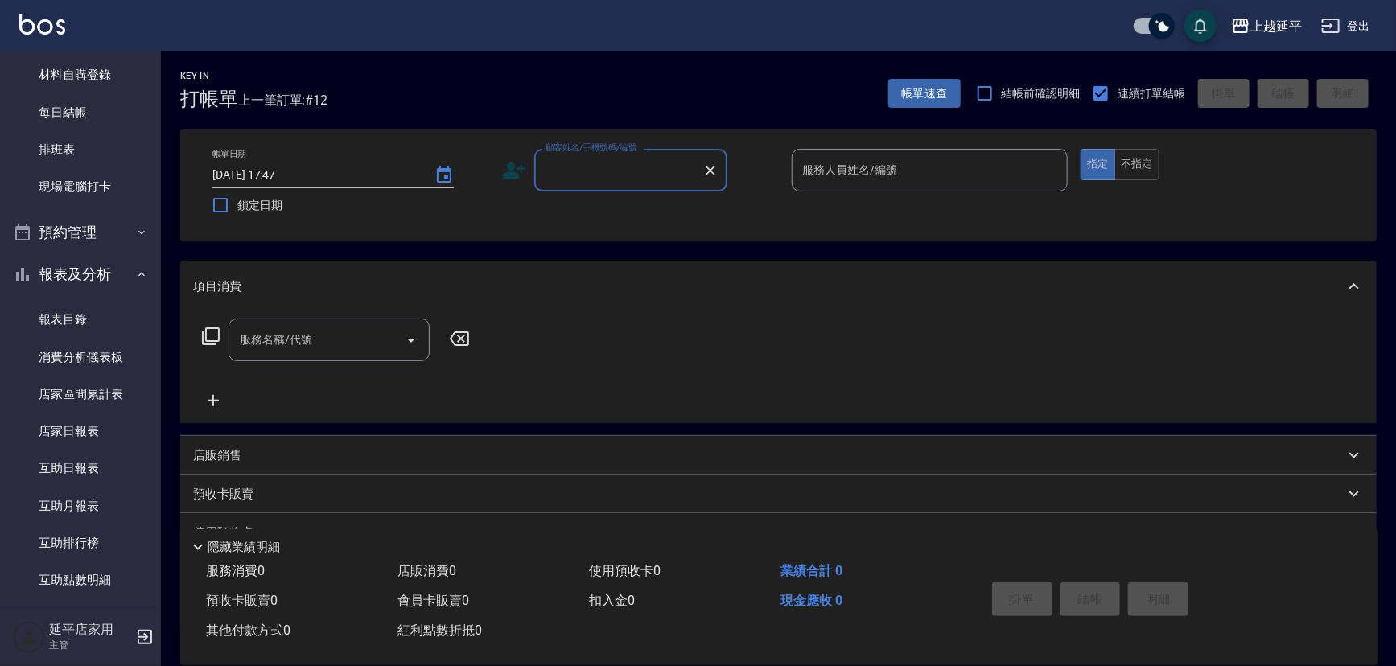
scroll to position [439, 0]
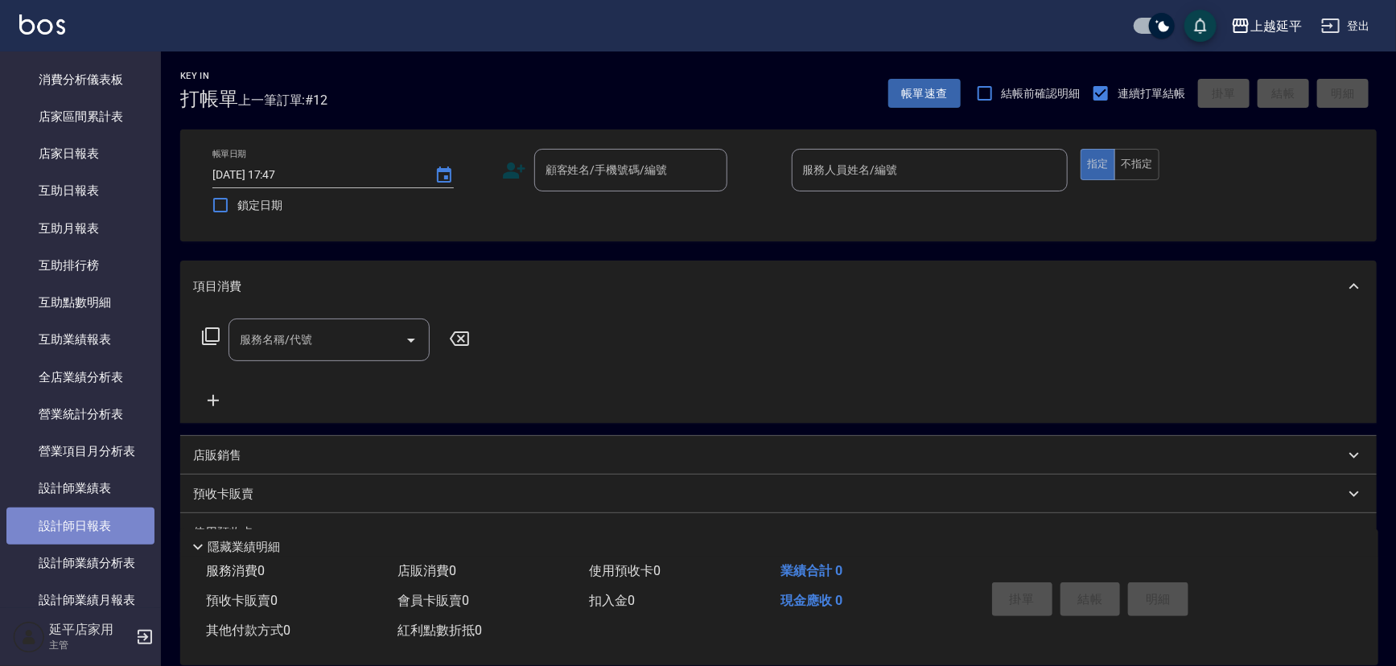
click at [93, 526] on link "設計師日報表" at bounding box center [80, 526] width 148 height 37
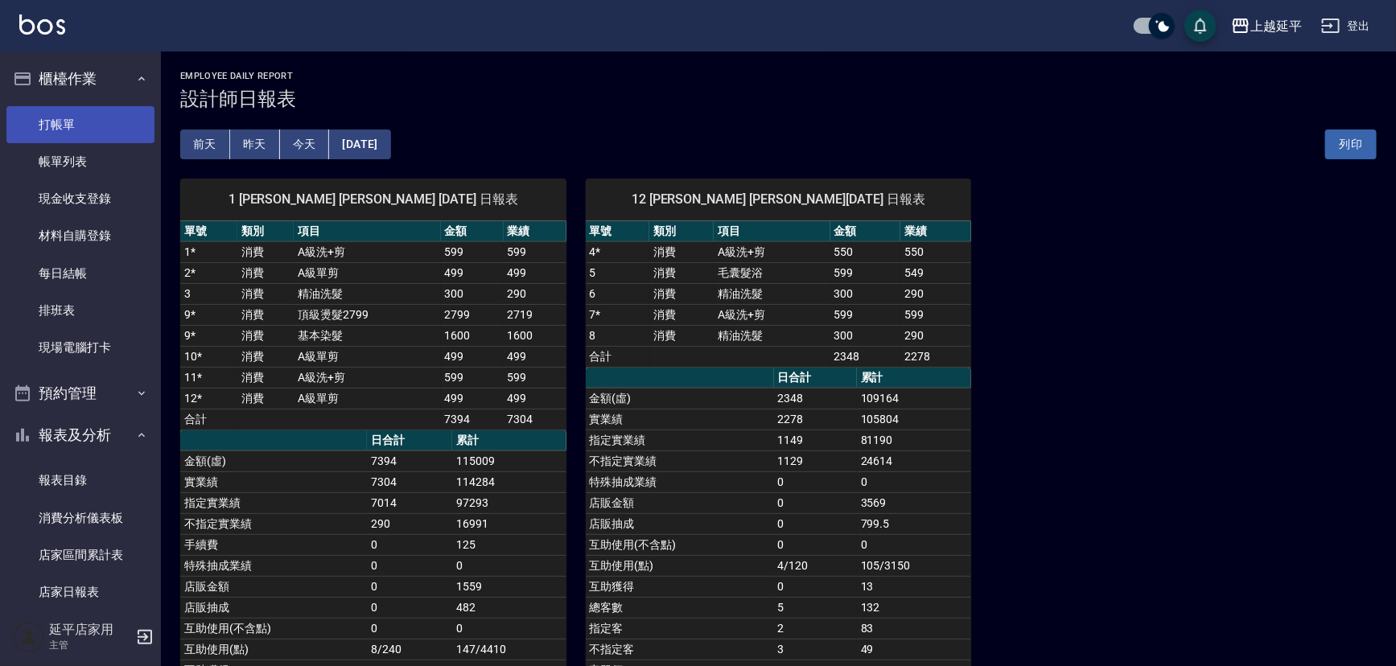
click at [72, 126] on link "打帳單" at bounding box center [80, 124] width 148 height 37
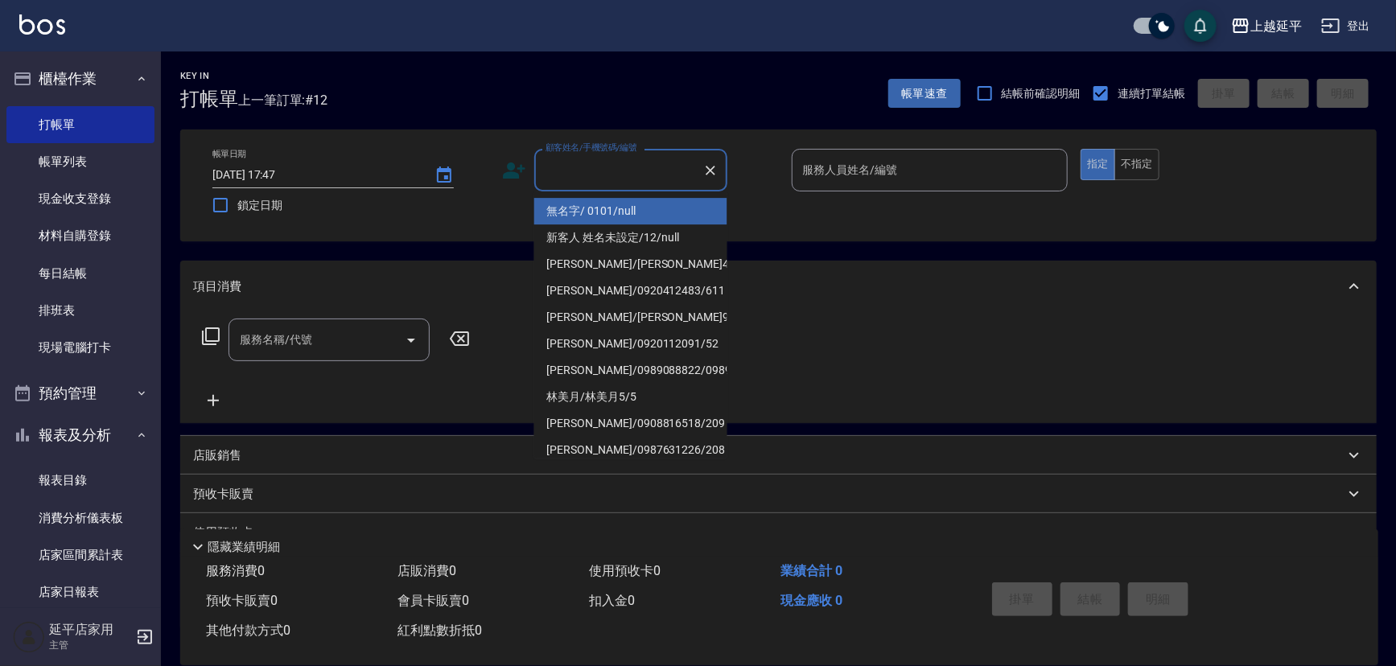
click at [587, 170] on input "顧客姓名/手機號碼/編號" at bounding box center [619, 170] width 155 height 28
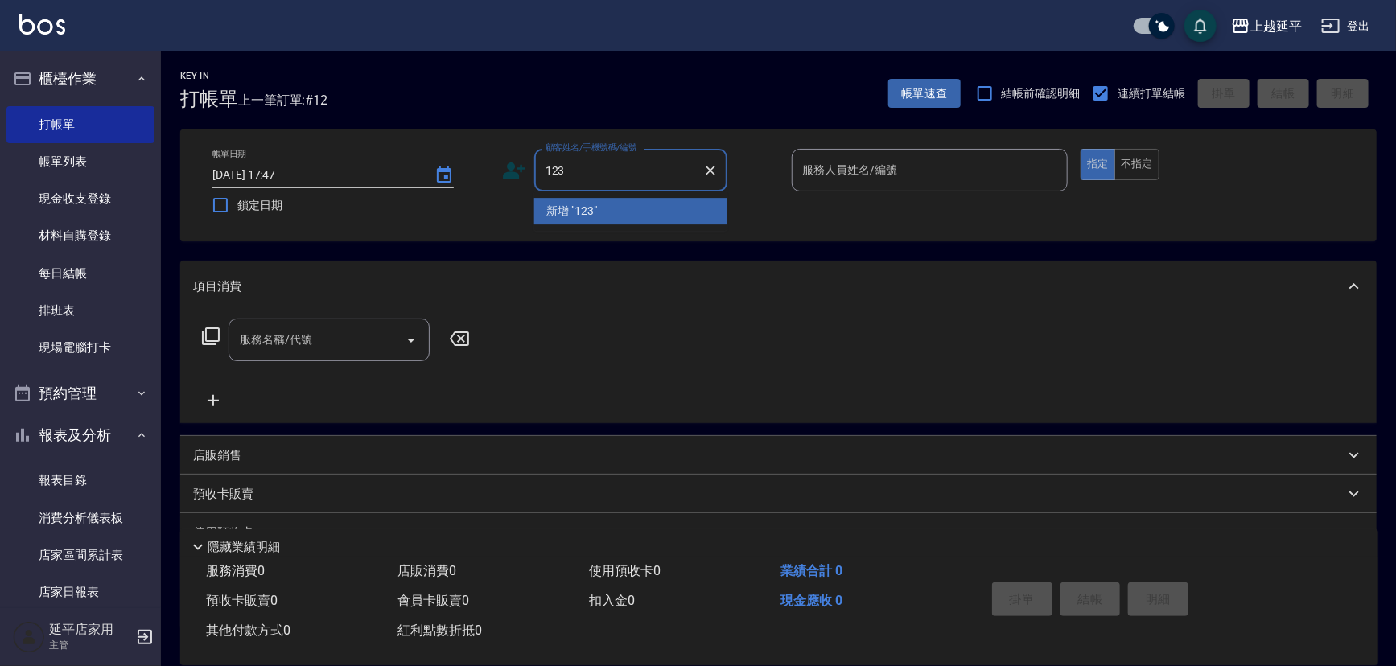
click at [605, 208] on li "新增 "123"" at bounding box center [630, 211] width 193 height 27
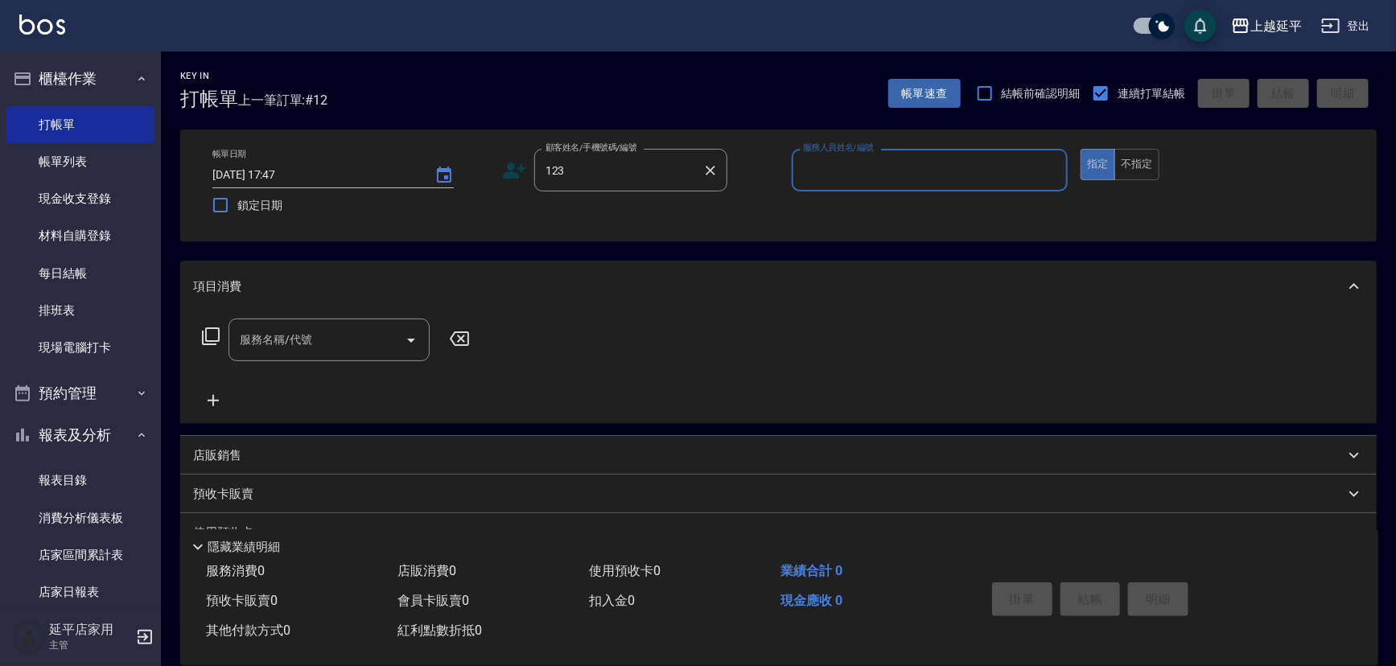
click at [636, 176] on input "123" at bounding box center [619, 170] width 155 height 28
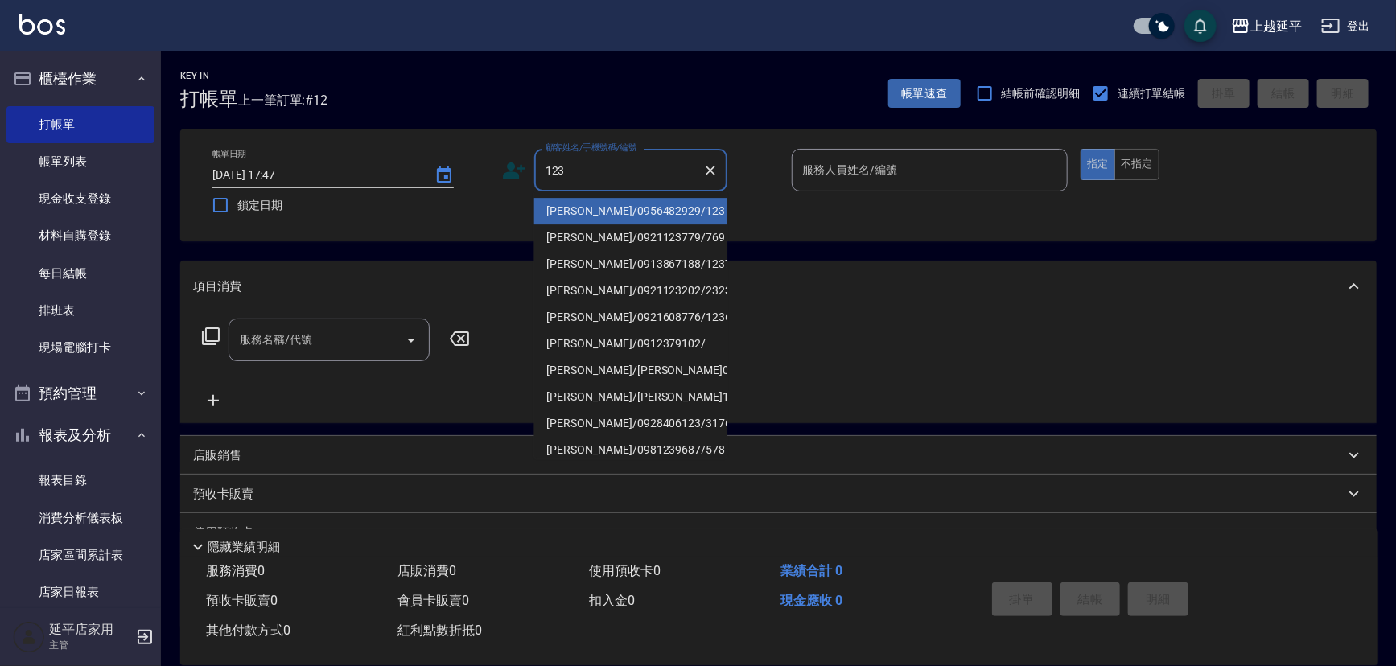
click at [620, 212] on li "[PERSON_NAME]/0956482929/123" at bounding box center [630, 211] width 193 height 27
type input "[PERSON_NAME]/0956482929/123"
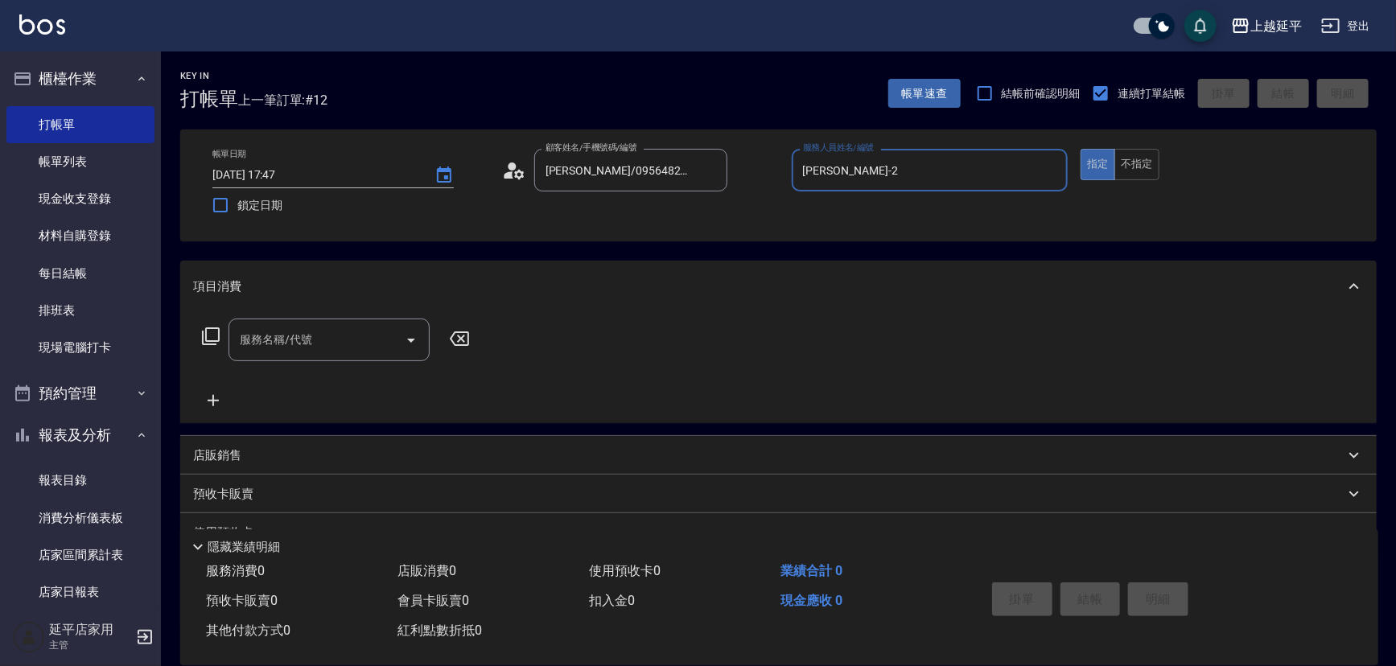
click at [860, 172] on input "[PERSON_NAME]-2" at bounding box center [930, 170] width 262 height 28
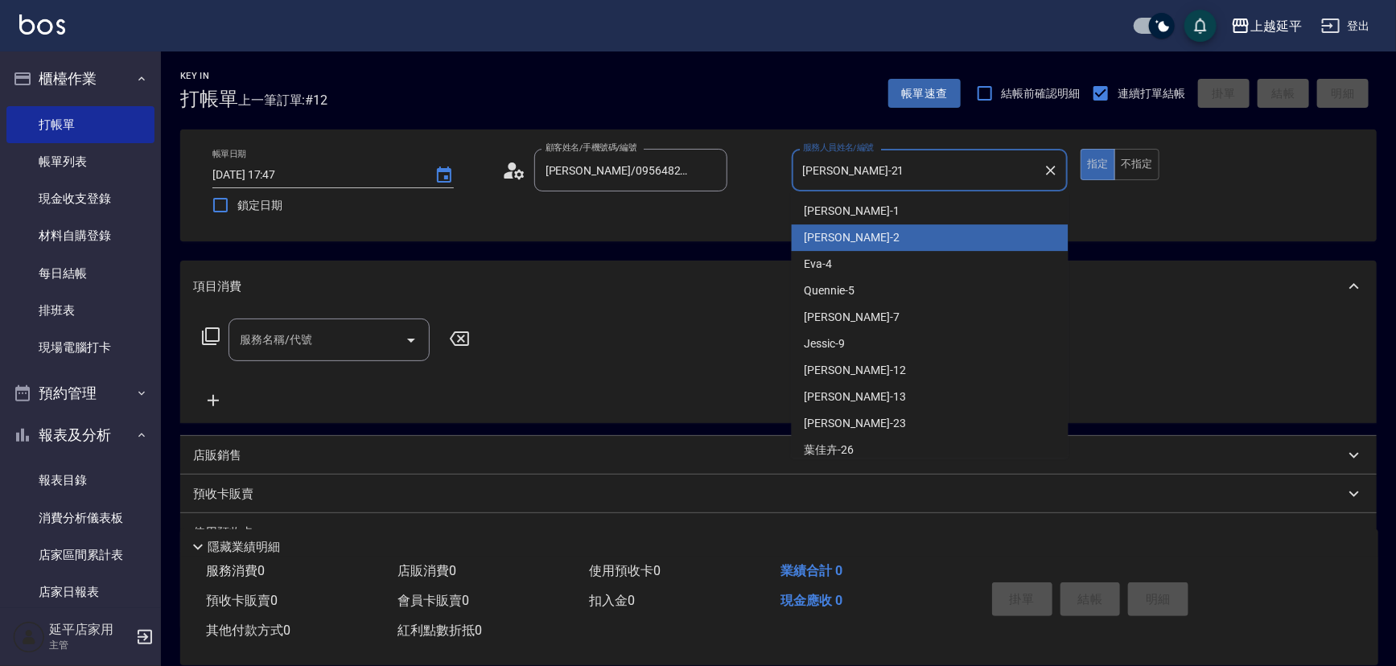
type input "[PERSON_NAME]-212"
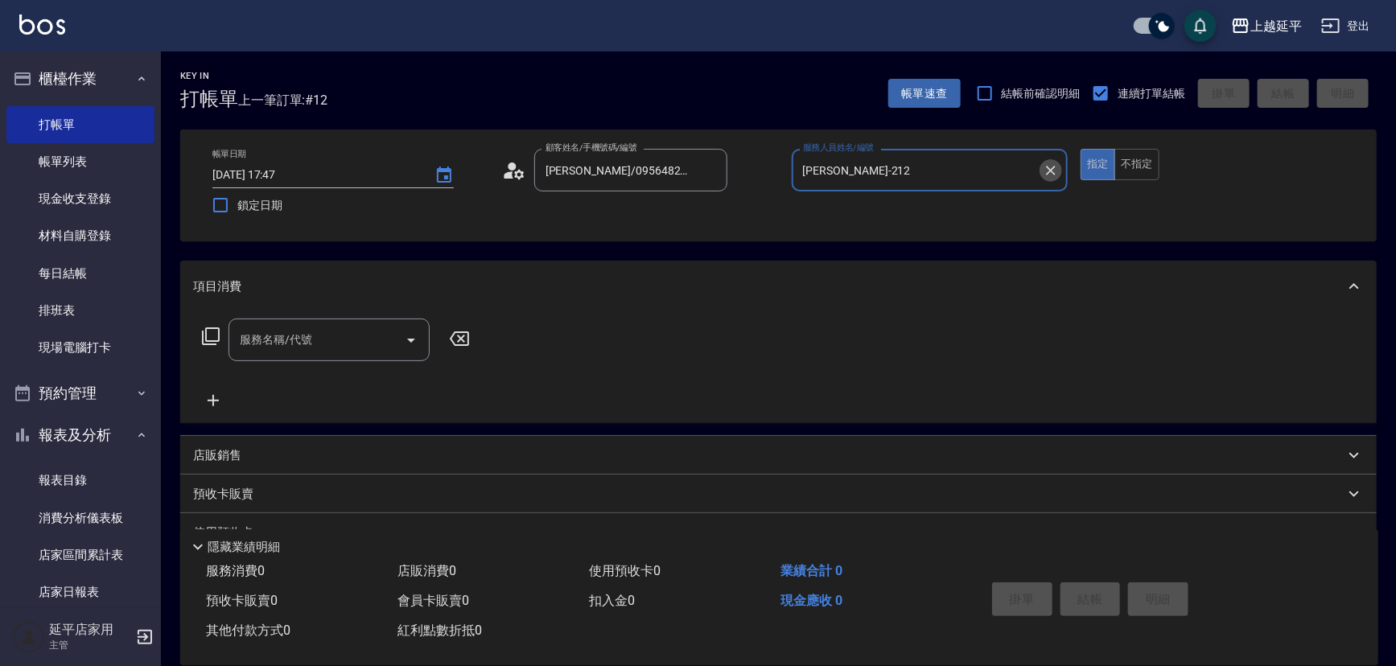
click at [1054, 169] on icon "Clear" at bounding box center [1051, 171] width 16 height 16
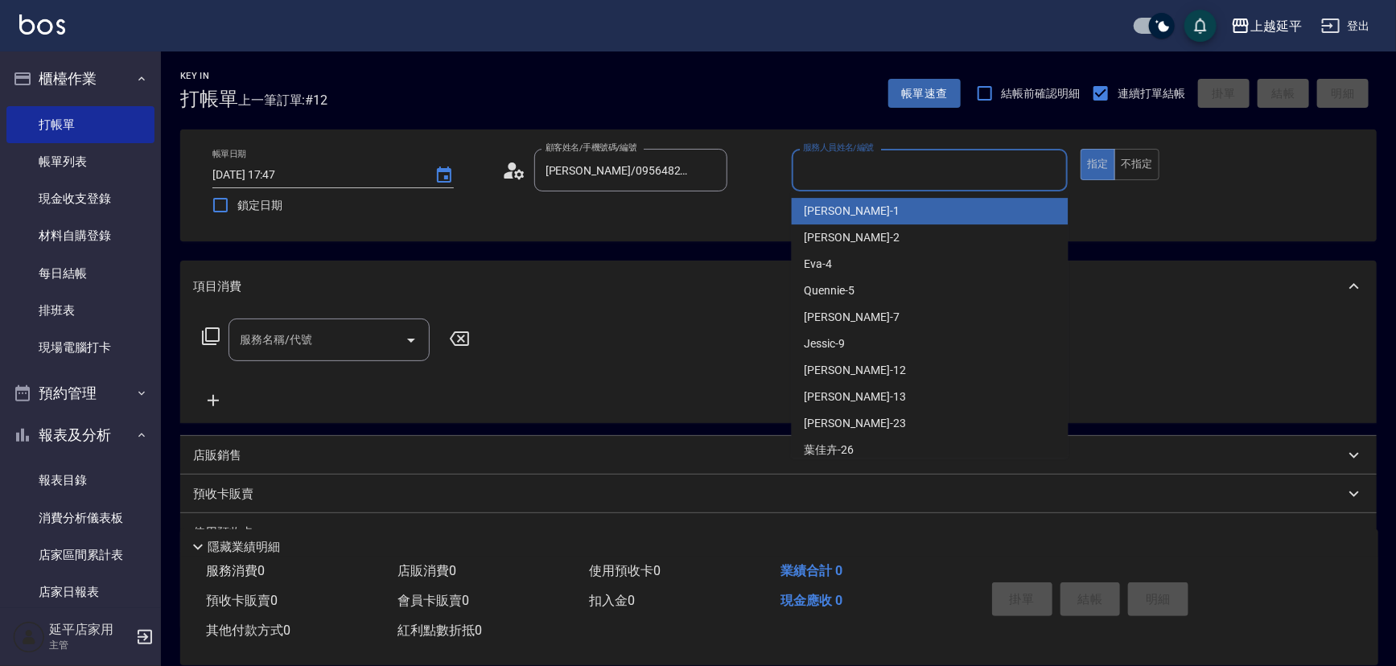
click at [951, 176] on input "服務人員姓名/編號" at bounding box center [930, 170] width 262 height 28
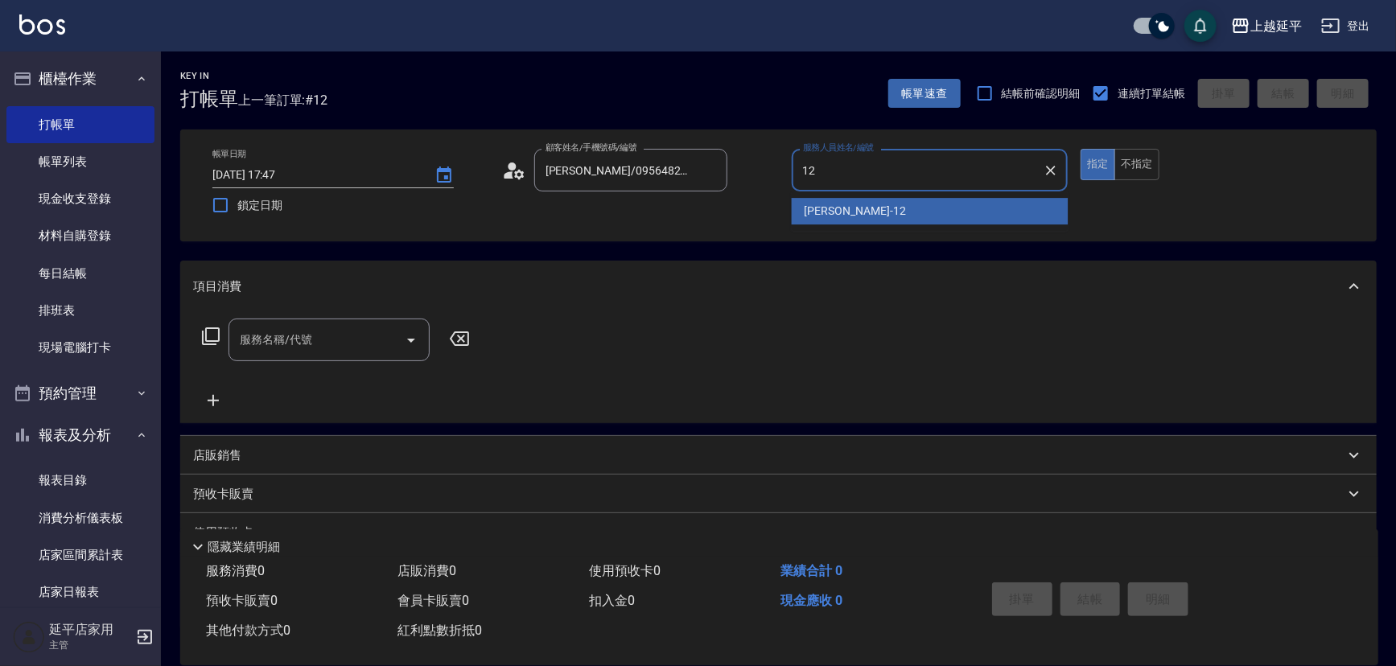
click at [879, 215] on div "[PERSON_NAME] -12" at bounding box center [930, 211] width 277 height 27
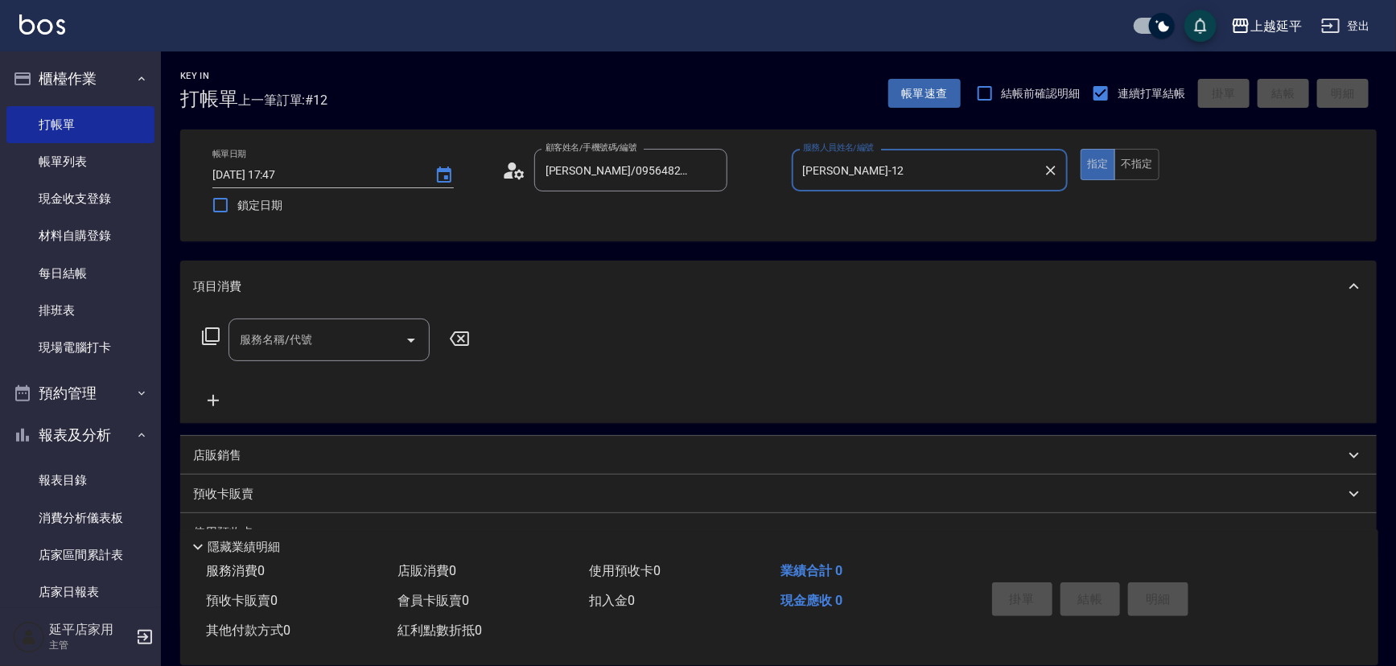
type input "[PERSON_NAME]-12"
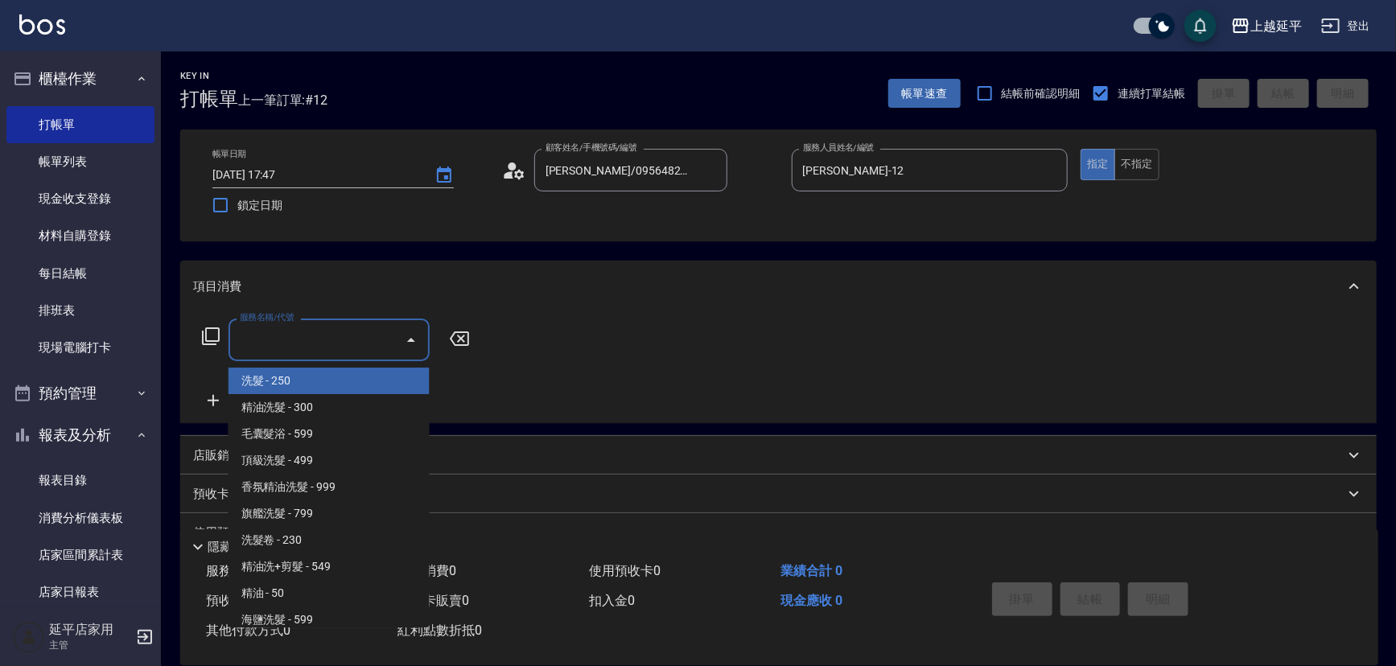
click at [369, 338] on input "服務名稱/代號" at bounding box center [317, 340] width 163 height 28
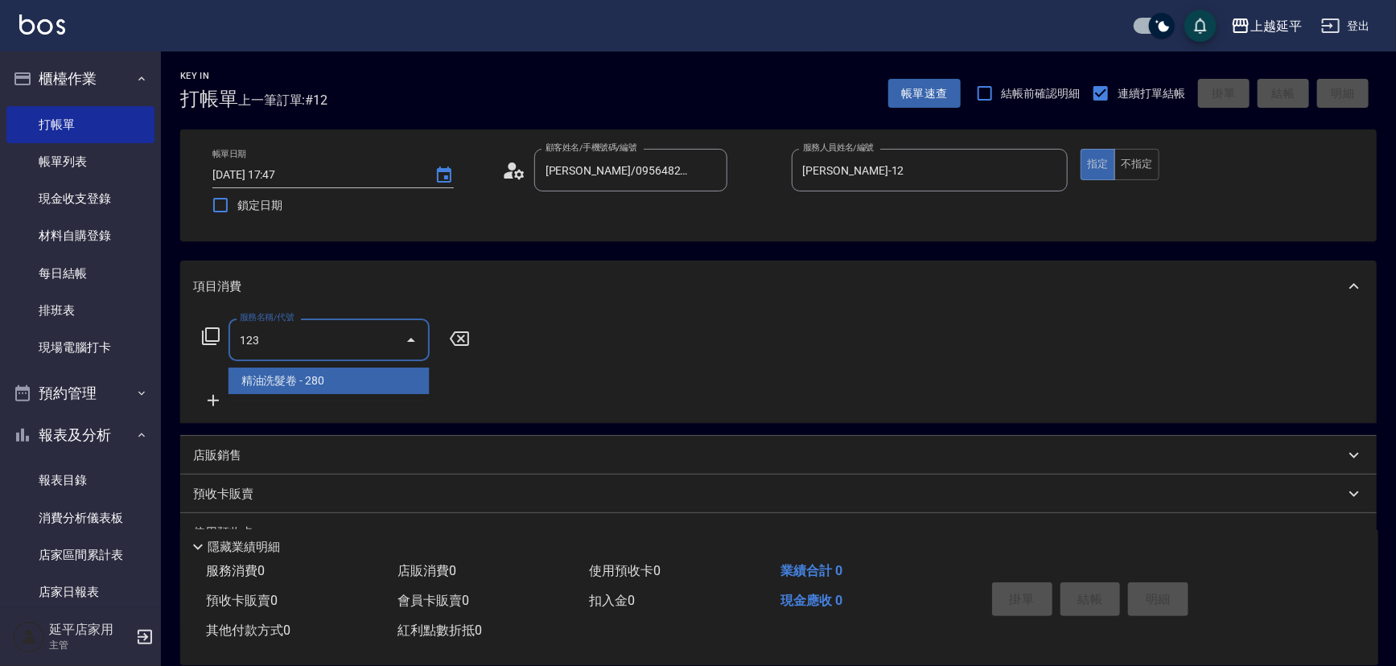
click at [344, 373] on span "精油洗髮卷 - 280" at bounding box center [329, 381] width 201 height 27
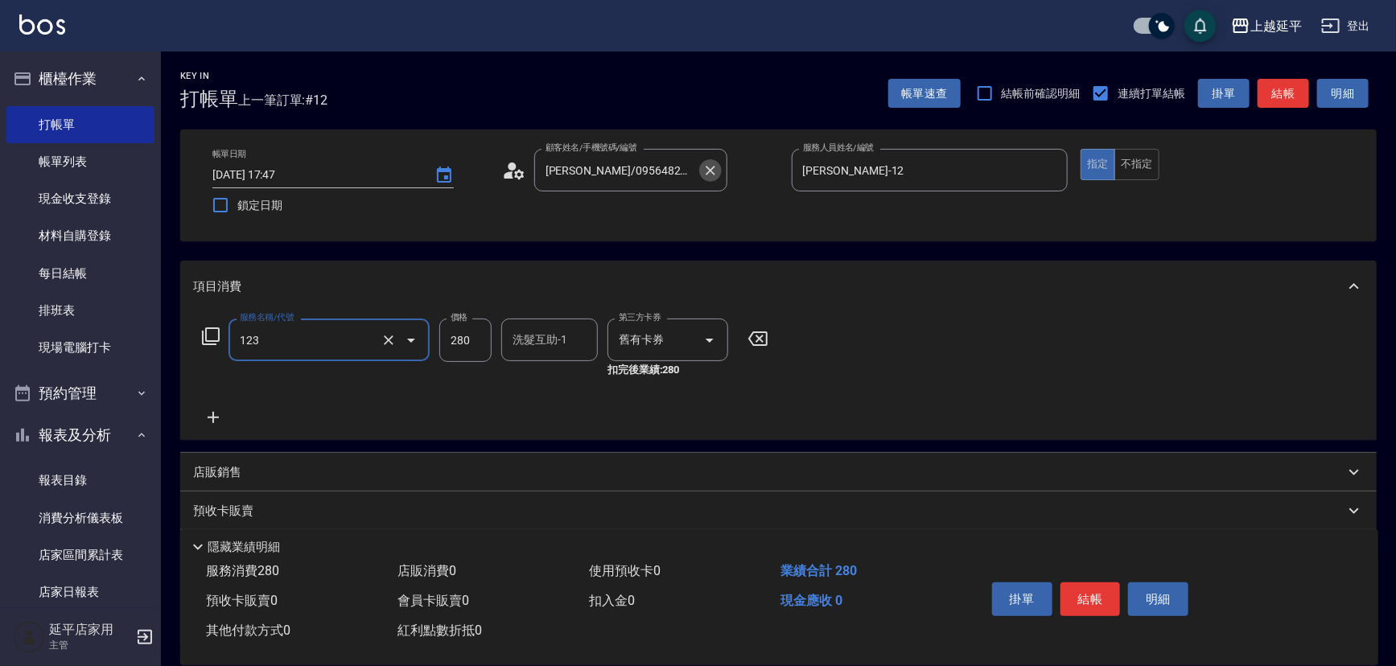
click at [711, 171] on icon "Clear" at bounding box center [711, 171] width 16 height 16
type input "123"
type input "精油洗髮卷(123)"
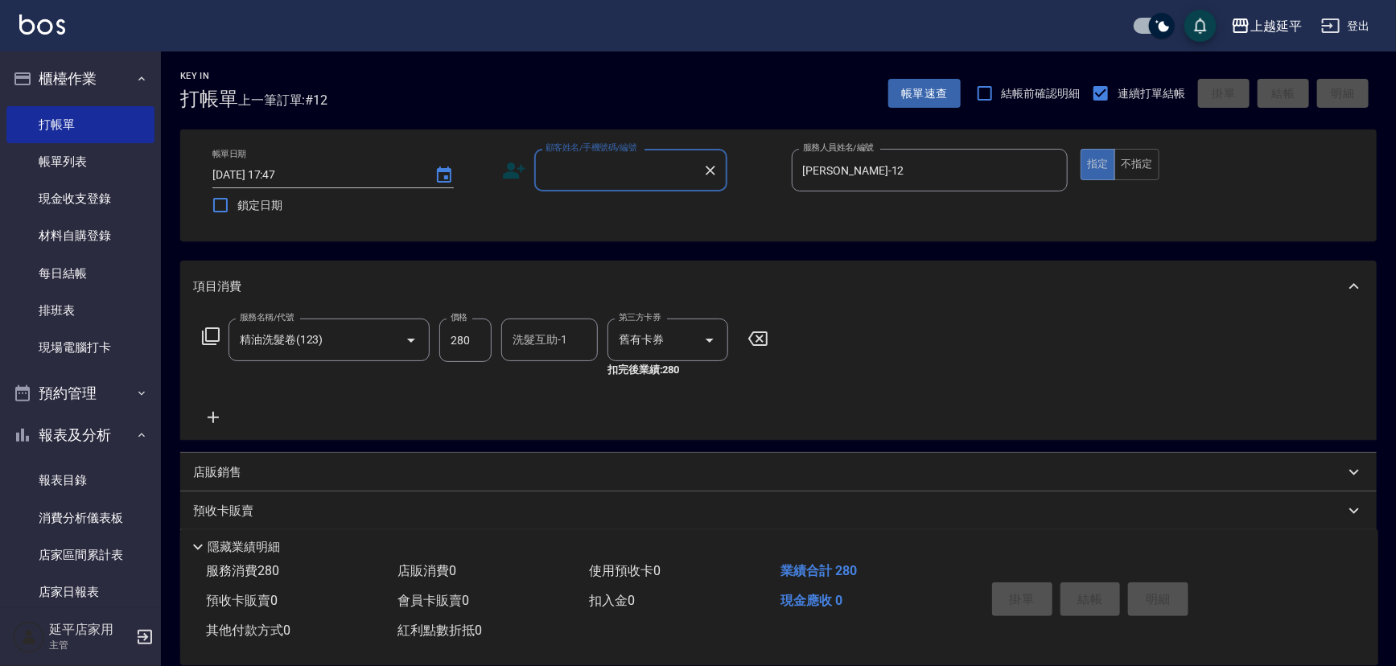
click at [680, 172] on input "顧客姓名/手機號碼/編號" at bounding box center [619, 170] width 155 height 28
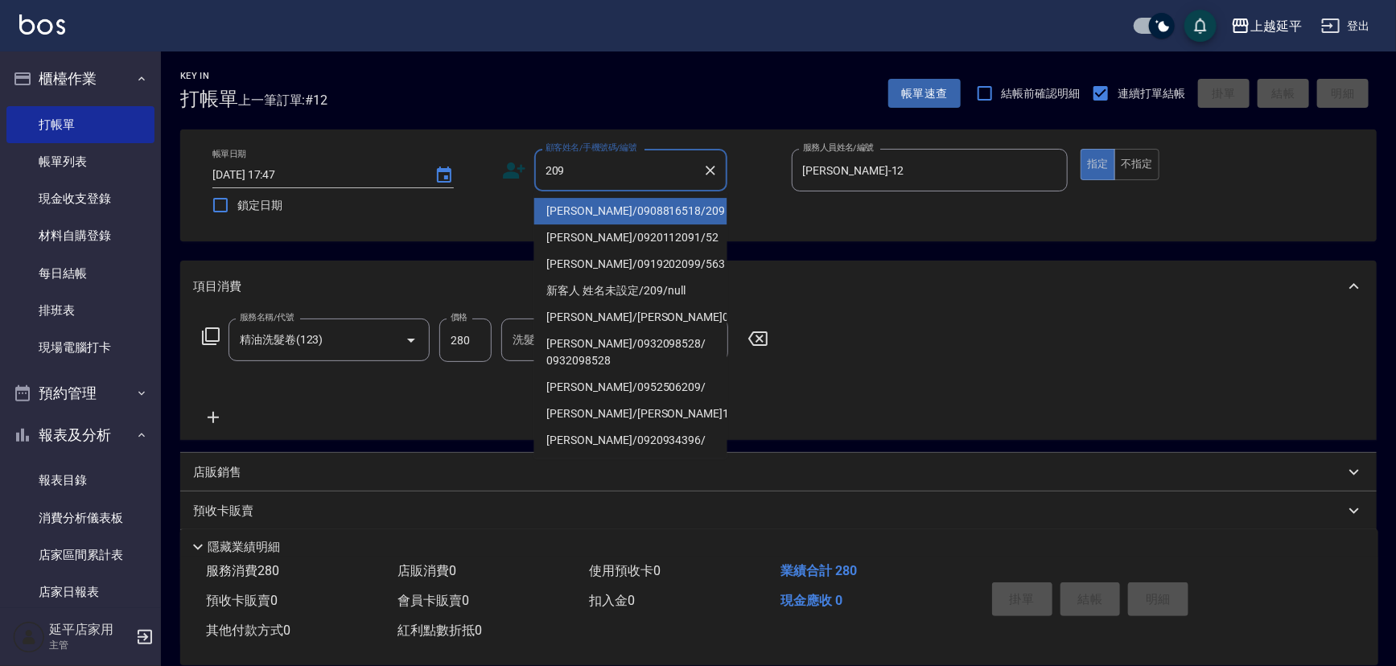
click at [644, 217] on li "[PERSON_NAME]/0908816518/209" at bounding box center [630, 211] width 193 height 27
type input "[PERSON_NAME]/0908816518/209"
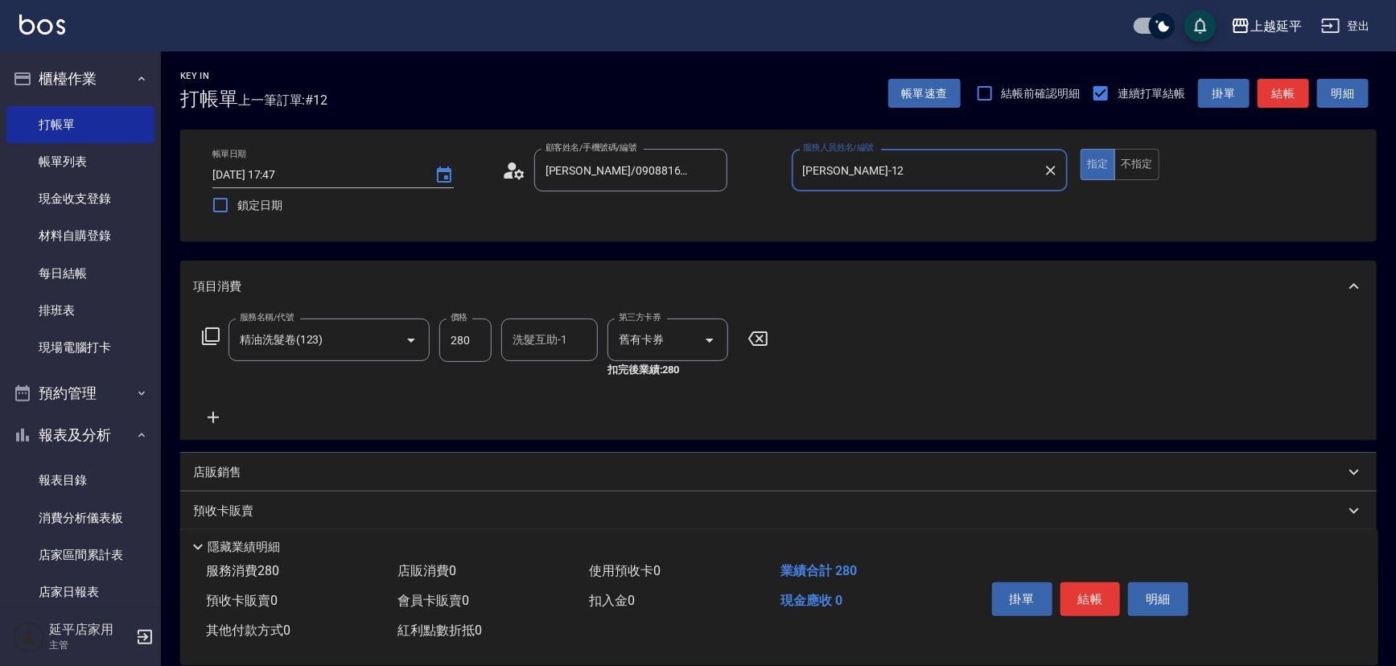
click at [553, 337] on div "洗髮互助-1 洗髮互助-1" at bounding box center [549, 340] width 97 height 43
click at [567, 373] on div "恩恩 -23" at bounding box center [549, 381] width 97 height 27
type input "恩恩-23"
click at [1273, 105] on button "結帳" at bounding box center [1284, 94] width 52 height 30
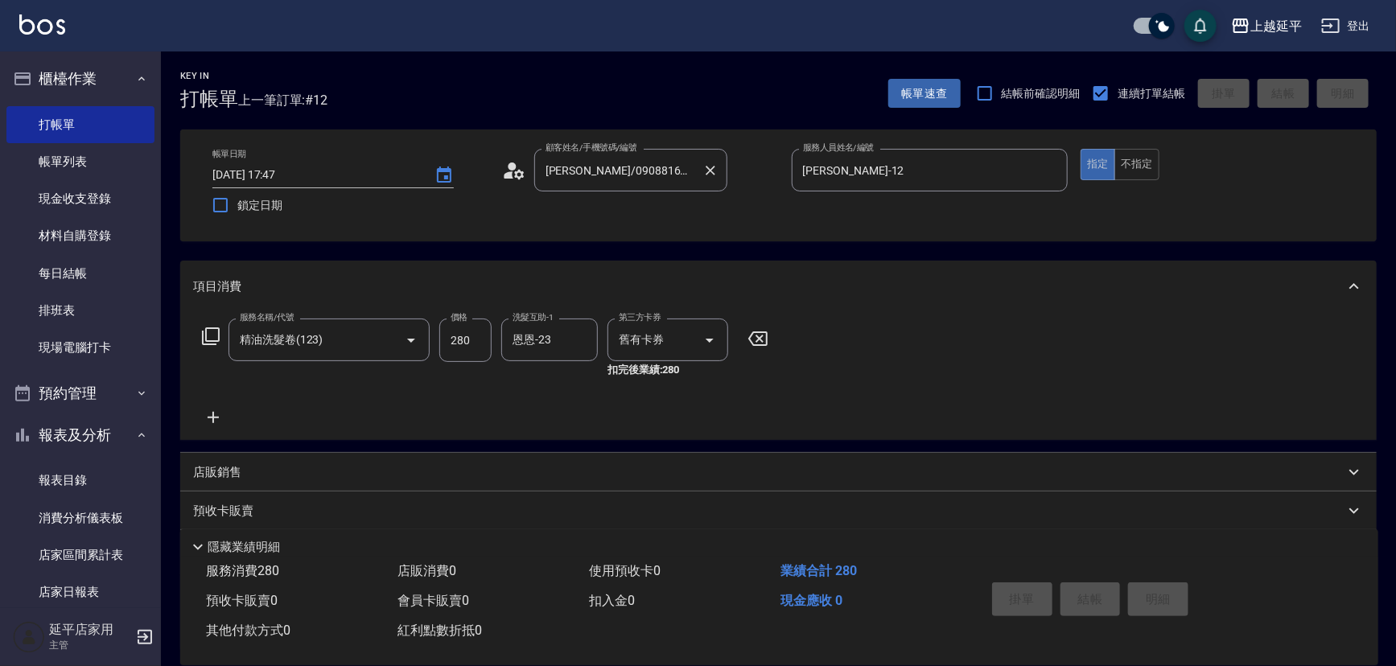
type input "[DATE] 17:49"
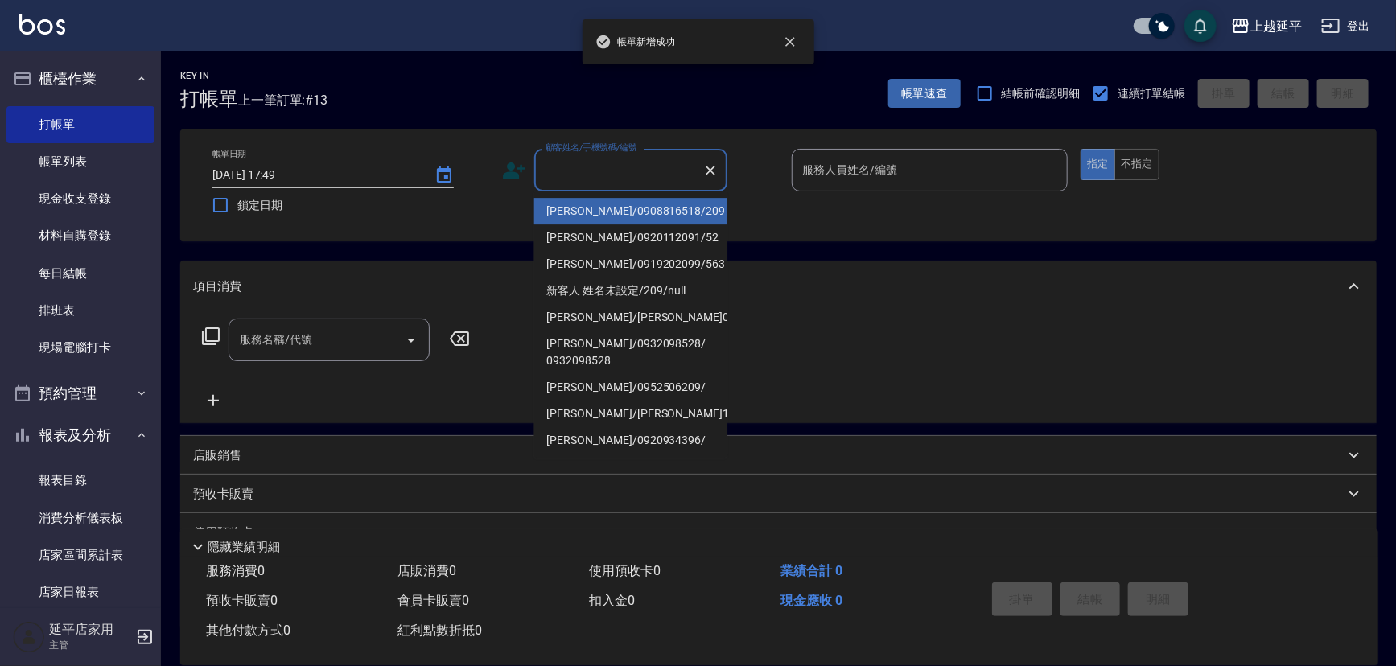
click at [668, 173] on input "顧客姓名/手機號碼/編號" at bounding box center [619, 170] width 155 height 28
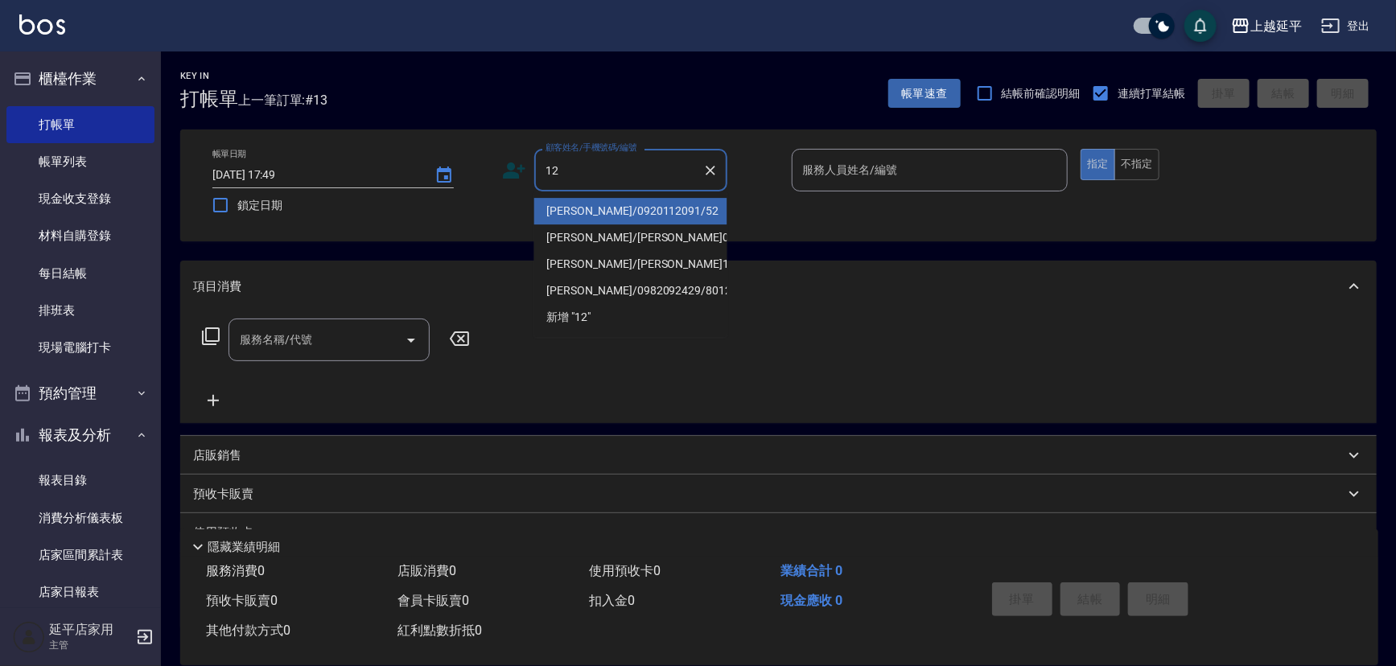
click at [652, 204] on li "[PERSON_NAME]/0920112091/52" at bounding box center [630, 211] width 193 height 27
type input "[PERSON_NAME]/0920112091/52"
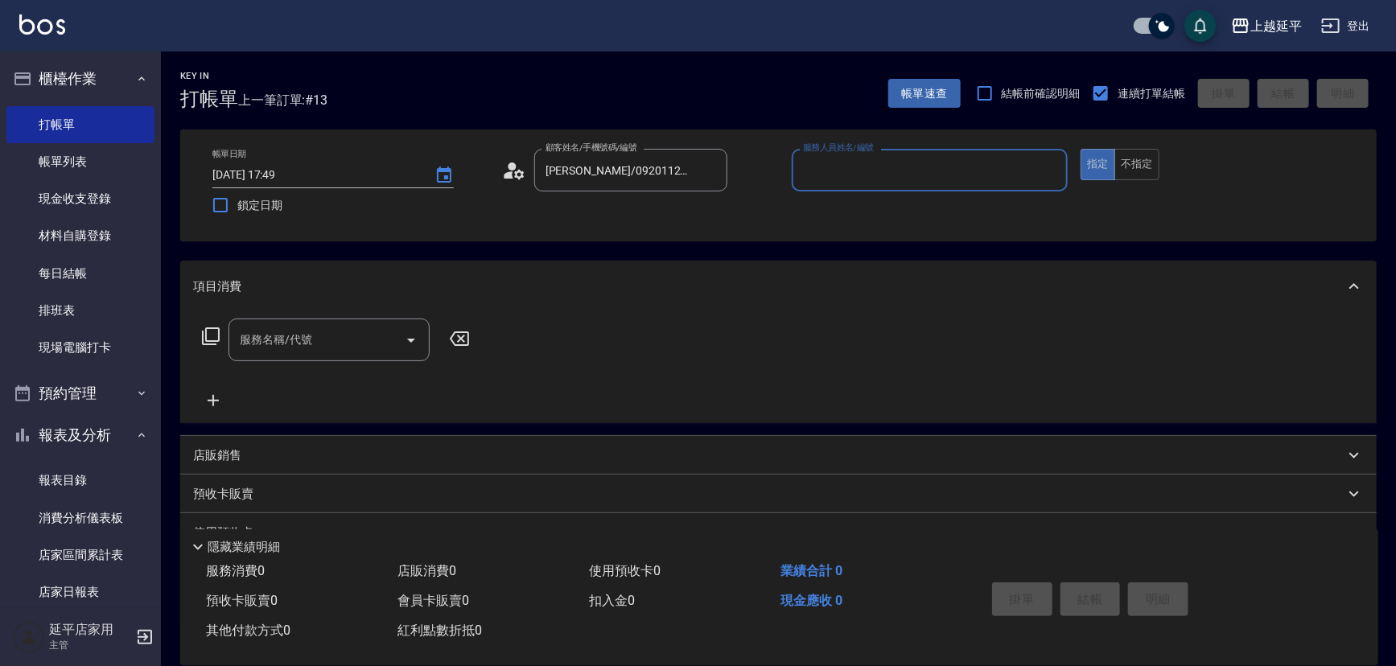
type input "[PERSON_NAME]-12"
click at [208, 334] on icon at bounding box center [210, 336] width 19 height 19
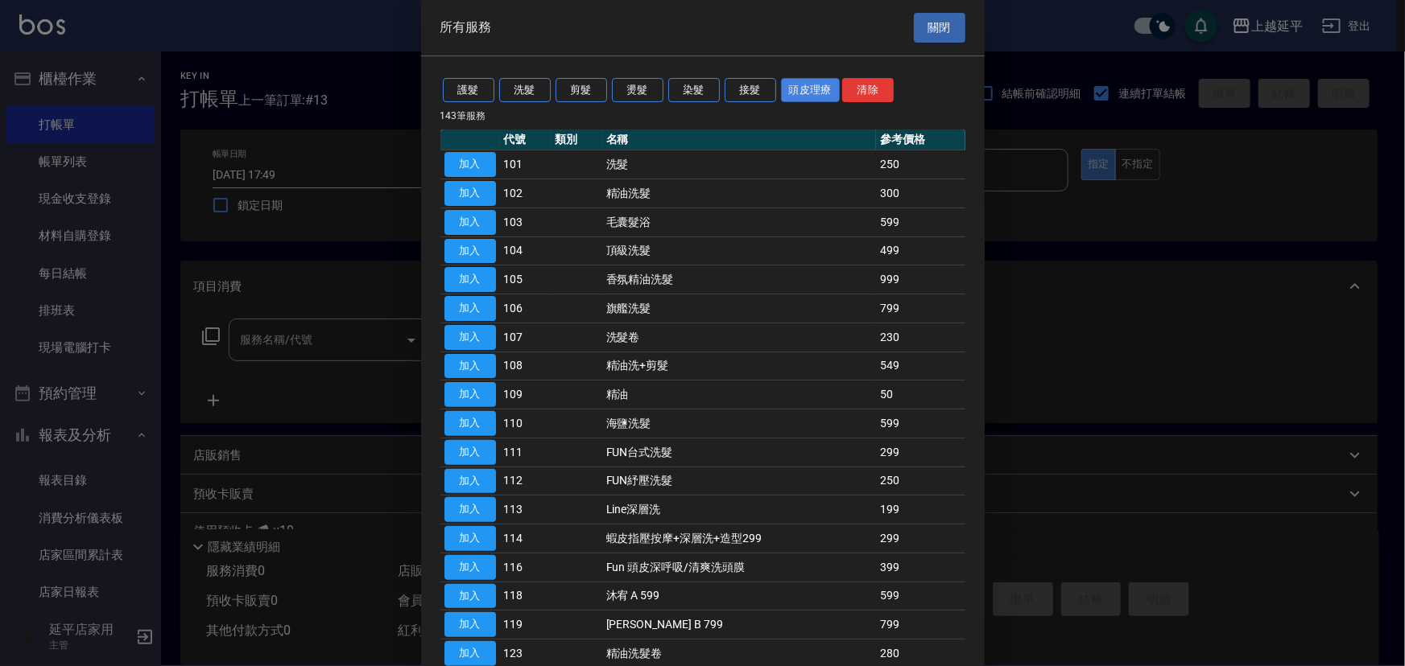
click at [811, 85] on button "頭皮理療" at bounding box center [811, 90] width 60 height 25
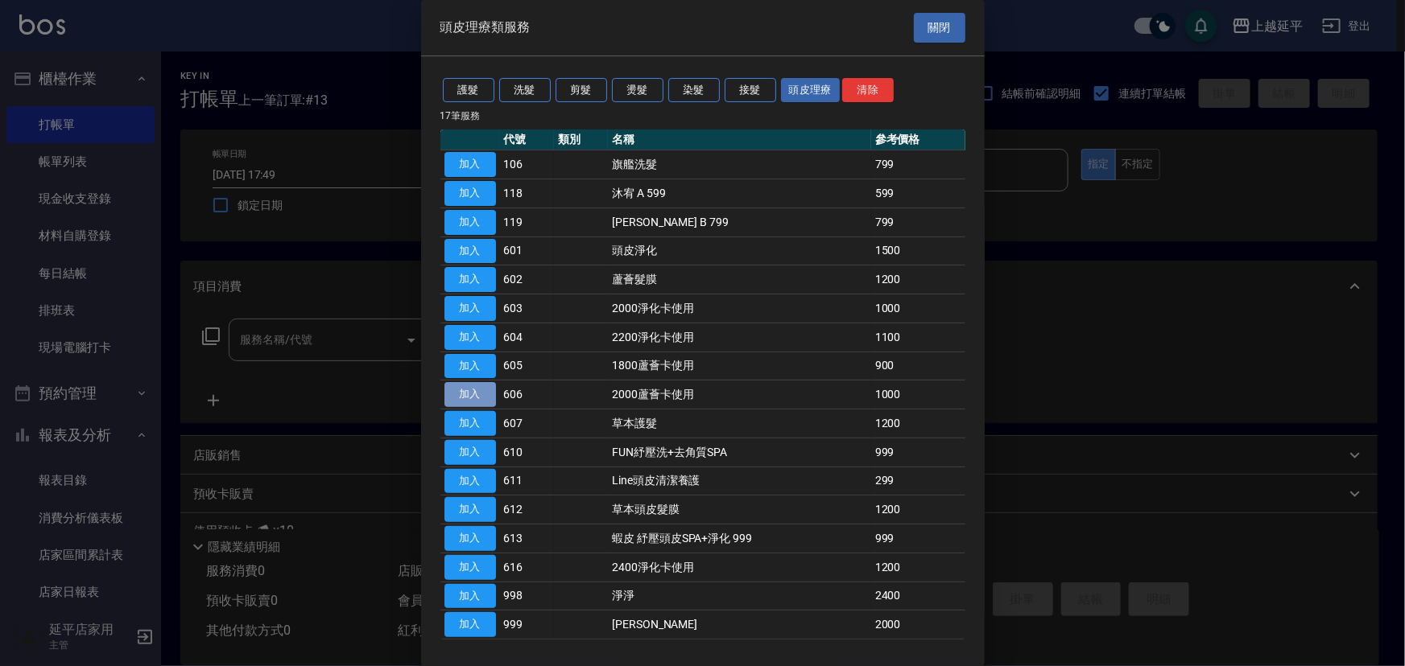
click at [475, 395] on button "加入" at bounding box center [470, 394] width 52 height 25
type input "2000蘆薈卡使用(606)"
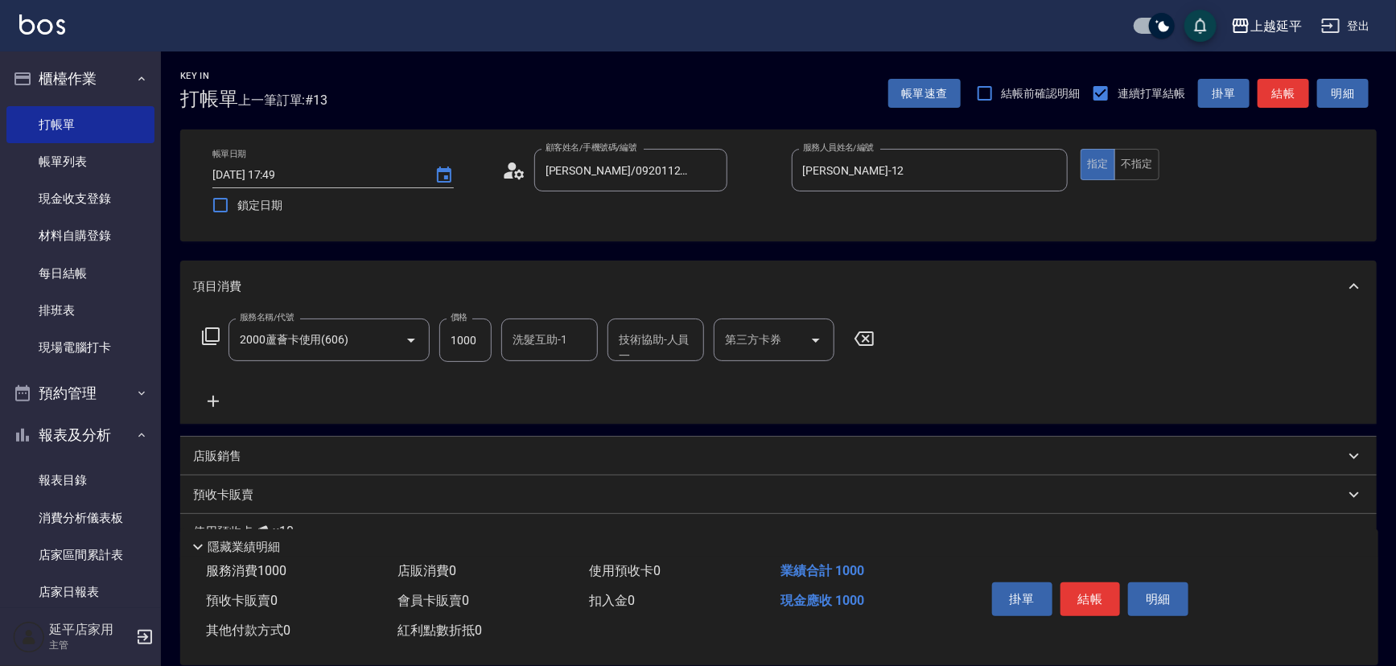
click at [207, 334] on icon at bounding box center [210, 336] width 19 height 19
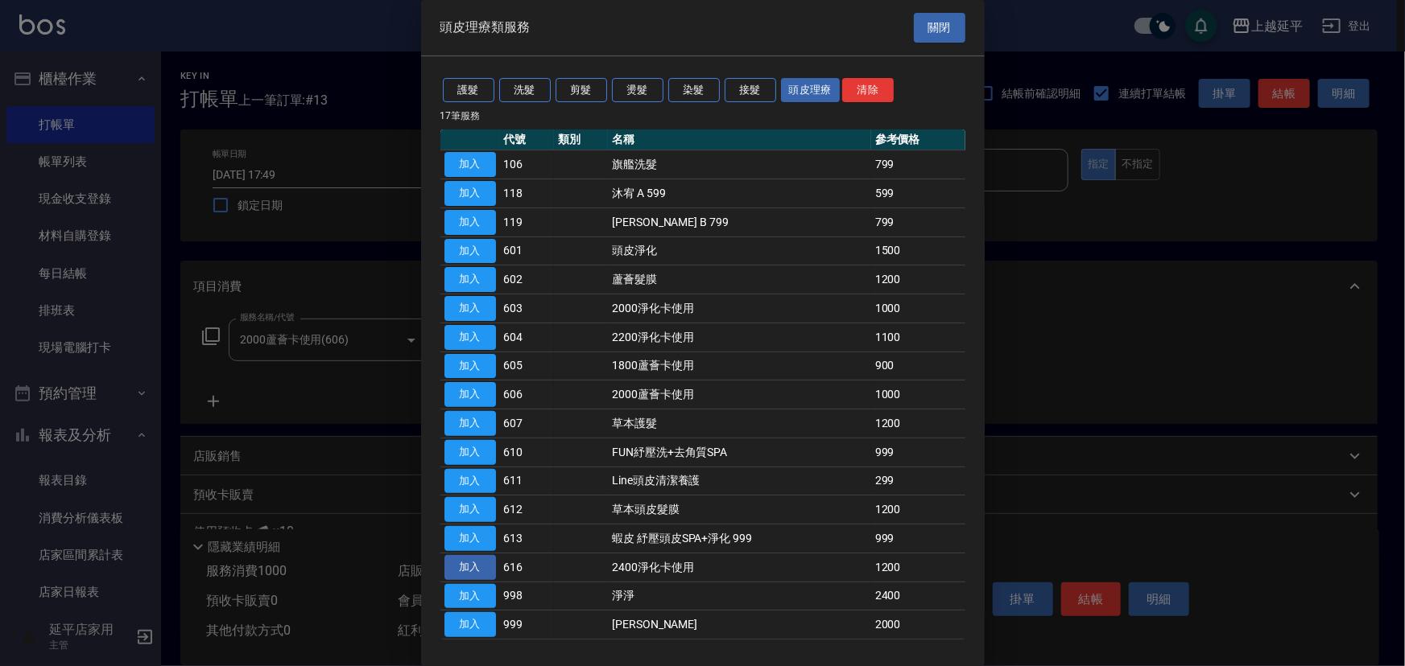
click at [459, 563] on button "加入" at bounding box center [470, 567] width 52 height 25
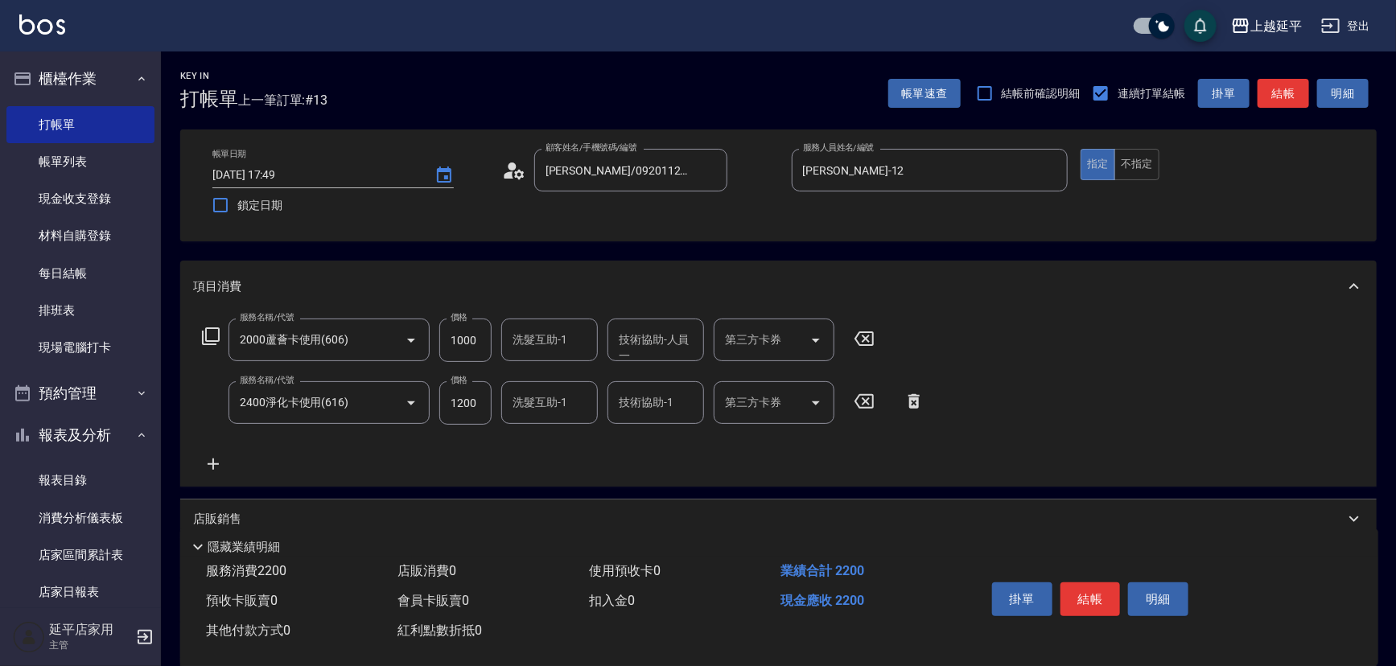
click at [769, 339] on div "第三方卡券 第三方卡券" at bounding box center [774, 340] width 121 height 43
click at [762, 377] on span "舊有卡券" at bounding box center [774, 381] width 121 height 27
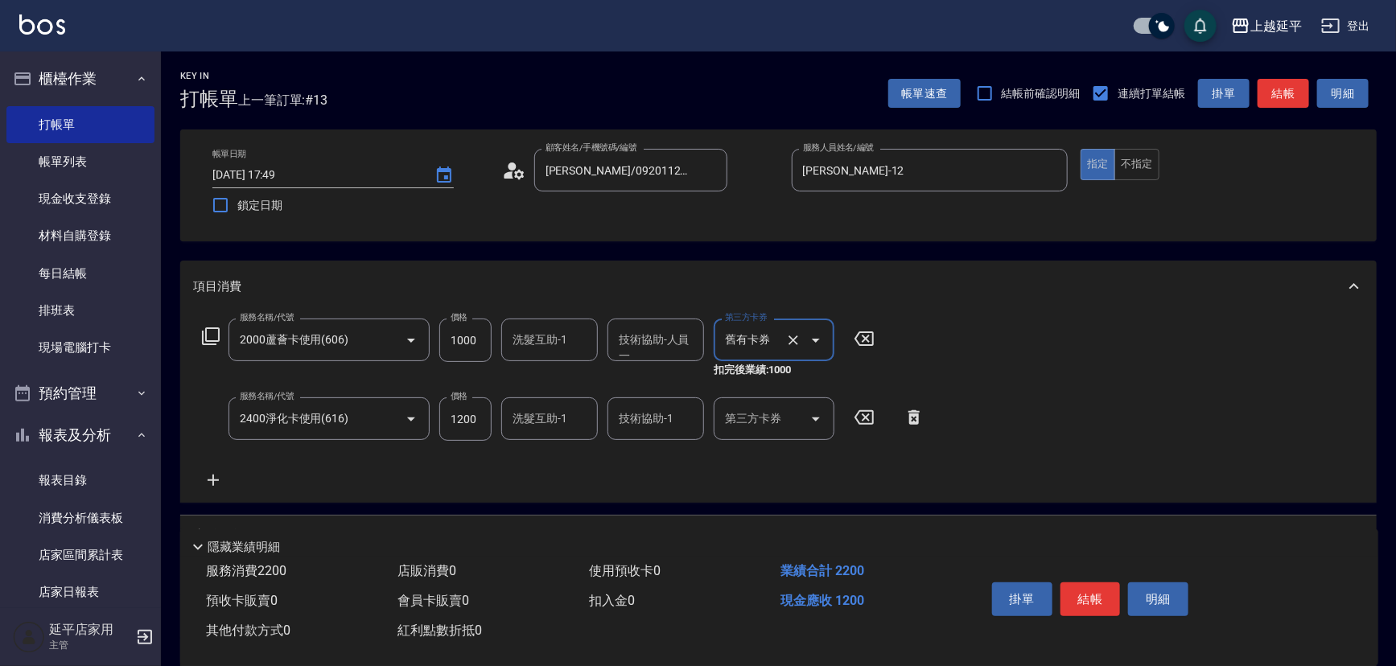
type input "舊有卡券"
click at [752, 413] on div "第三方卡券 第三方卡券" at bounding box center [774, 419] width 121 height 43
click at [755, 461] on span "舊有卡券" at bounding box center [774, 460] width 121 height 27
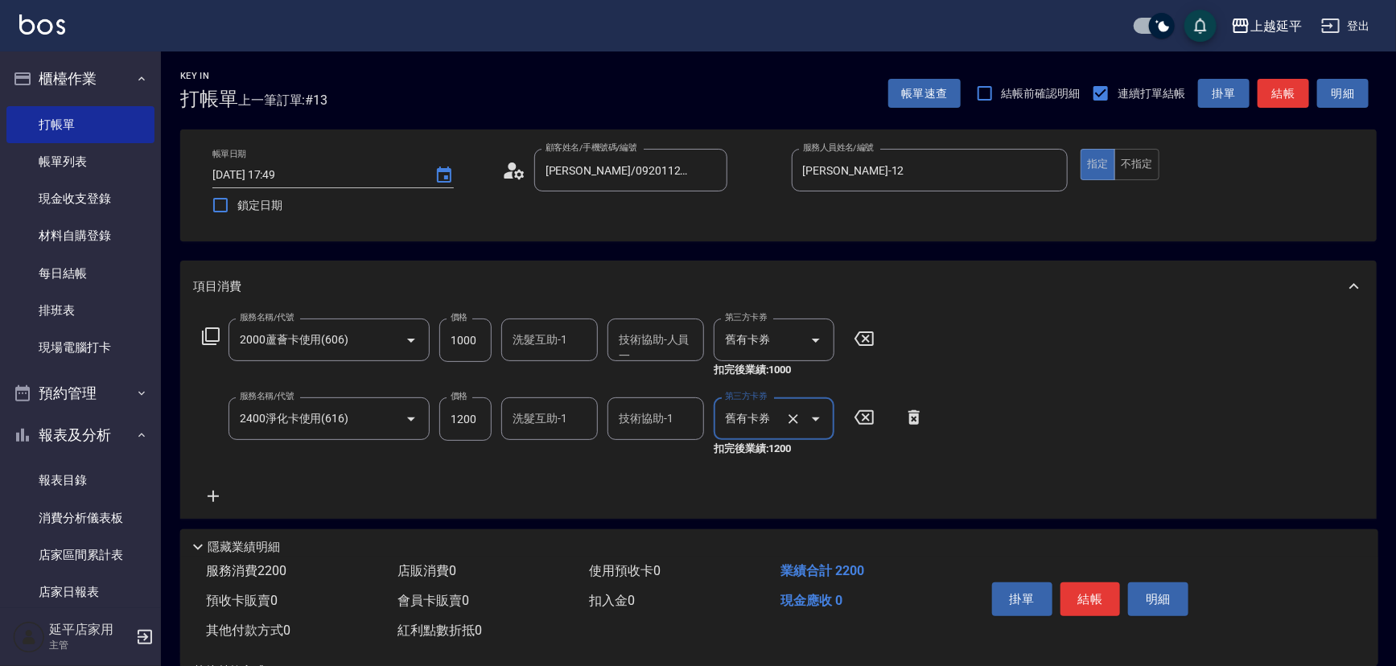
type input "舊有卡券"
click at [654, 343] on div "技術協助-人員一 技術協助-人員一" at bounding box center [656, 340] width 97 height 43
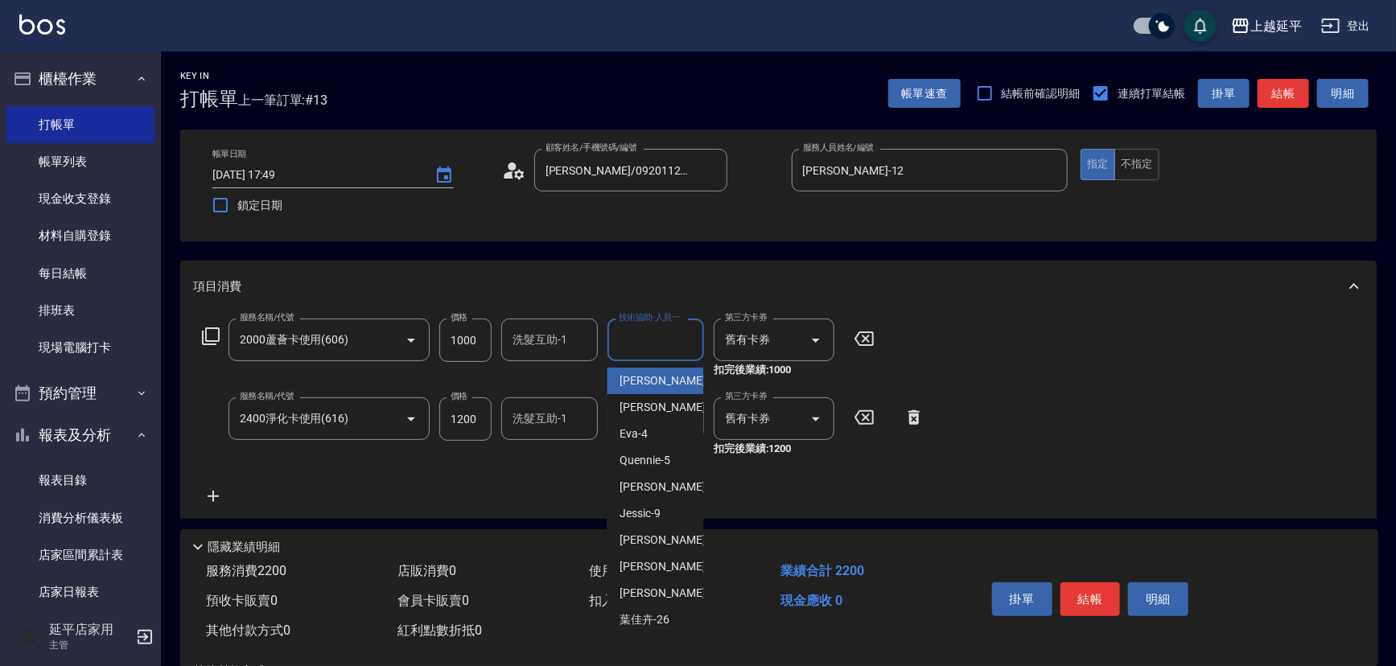
click at [642, 336] on input "技術協助-人員一" at bounding box center [656, 340] width 82 height 28
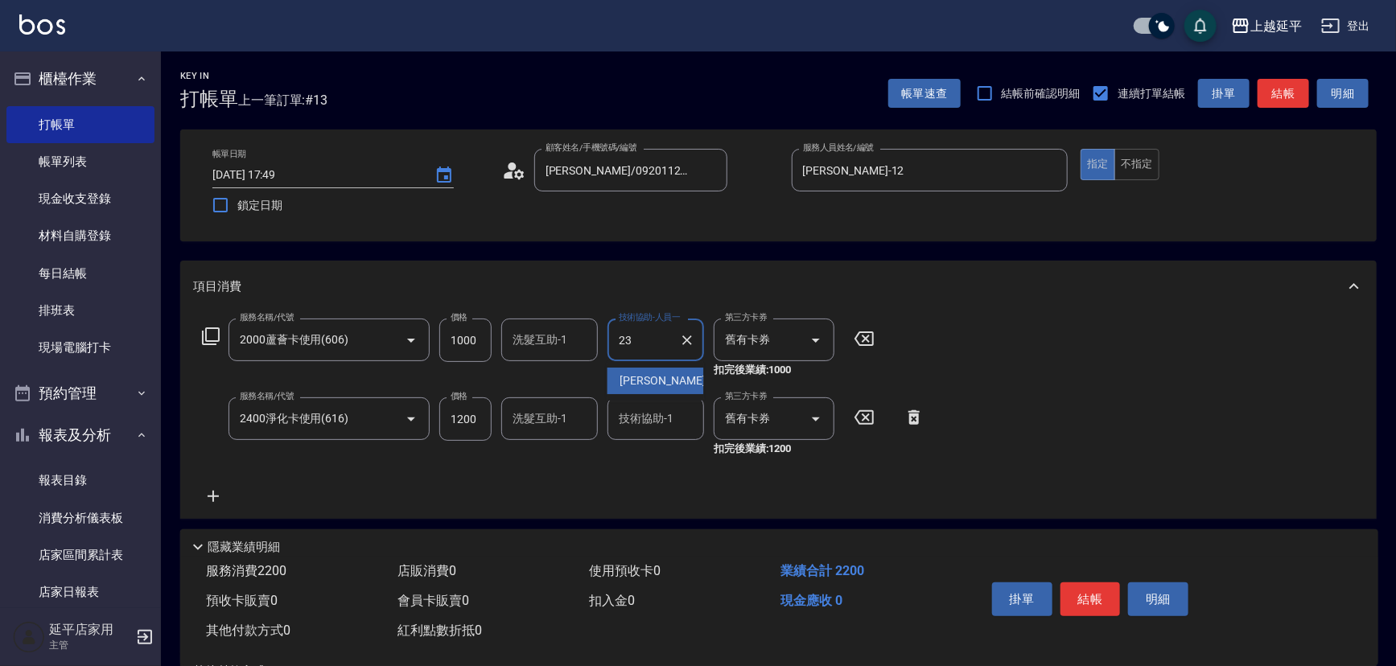
click at [650, 386] on span "恩恩 -23" at bounding box center [671, 381] width 101 height 17
type input "恩恩-23"
click at [648, 423] on input "技術協助-1" at bounding box center [656, 419] width 82 height 28
click at [648, 425] on input "技術協助-1" at bounding box center [656, 419] width 82 height 28
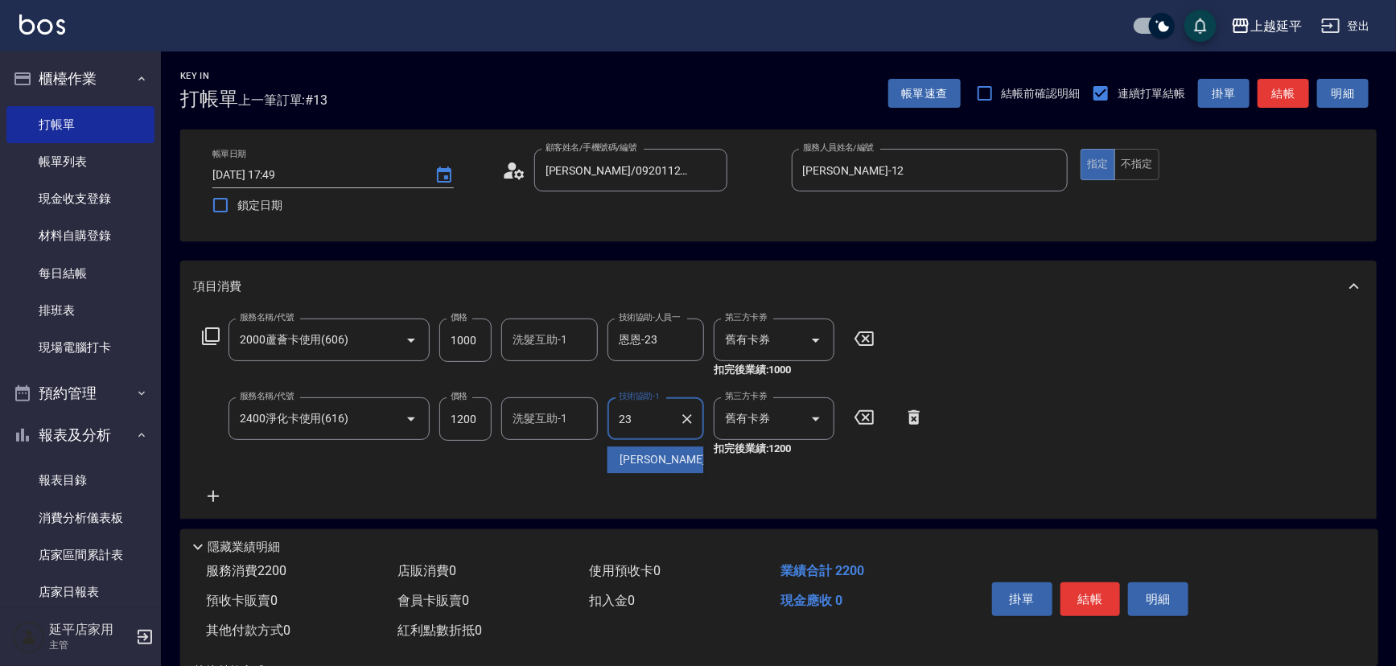
click at [649, 452] on span "恩恩 -23" at bounding box center [671, 460] width 101 height 17
type input "恩恩-23"
click at [1275, 96] on button "結帳" at bounding box center [1284, 94] width 52 height 30
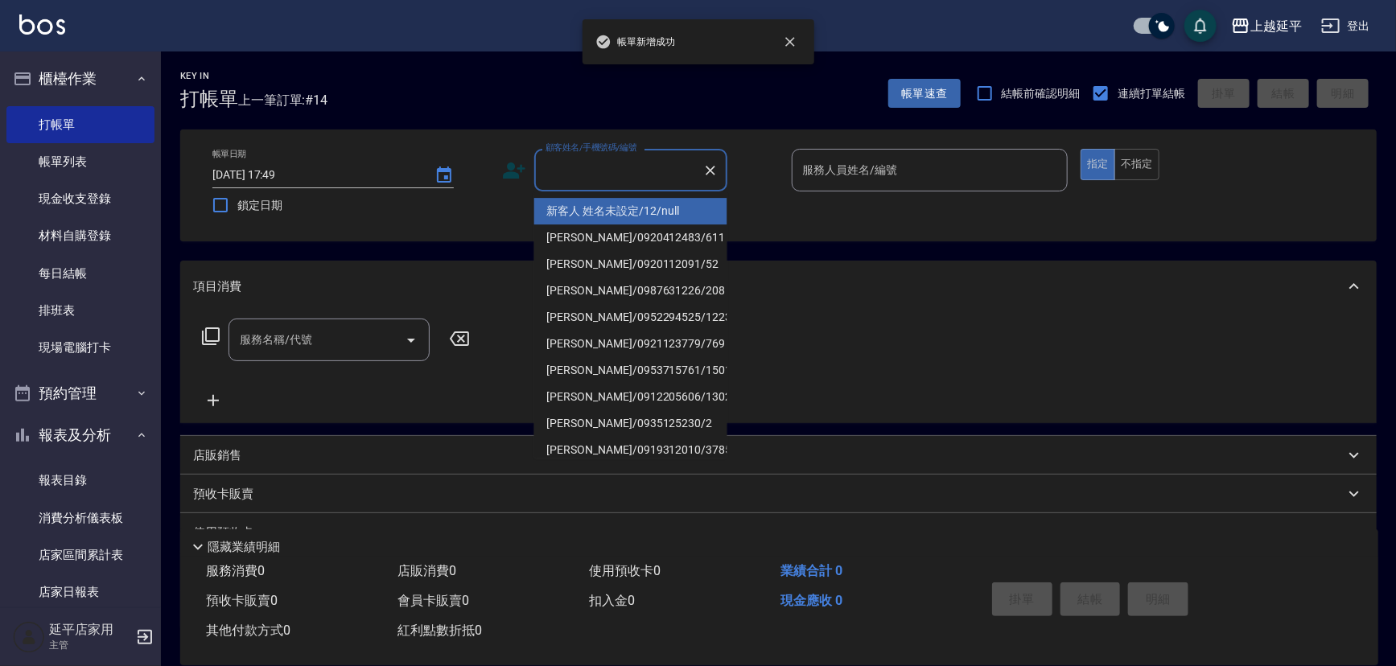
click at [664, 171] on input "顧客姓名/手機號碼/編號" at bounding box center [619, 170] width 155 height 28
click at [662, 202] on li "新客人 姓名未設定/12/null" at bounding box center [630, 211] width 193 height 27
type input "新客人 姓名未設定/12/null"
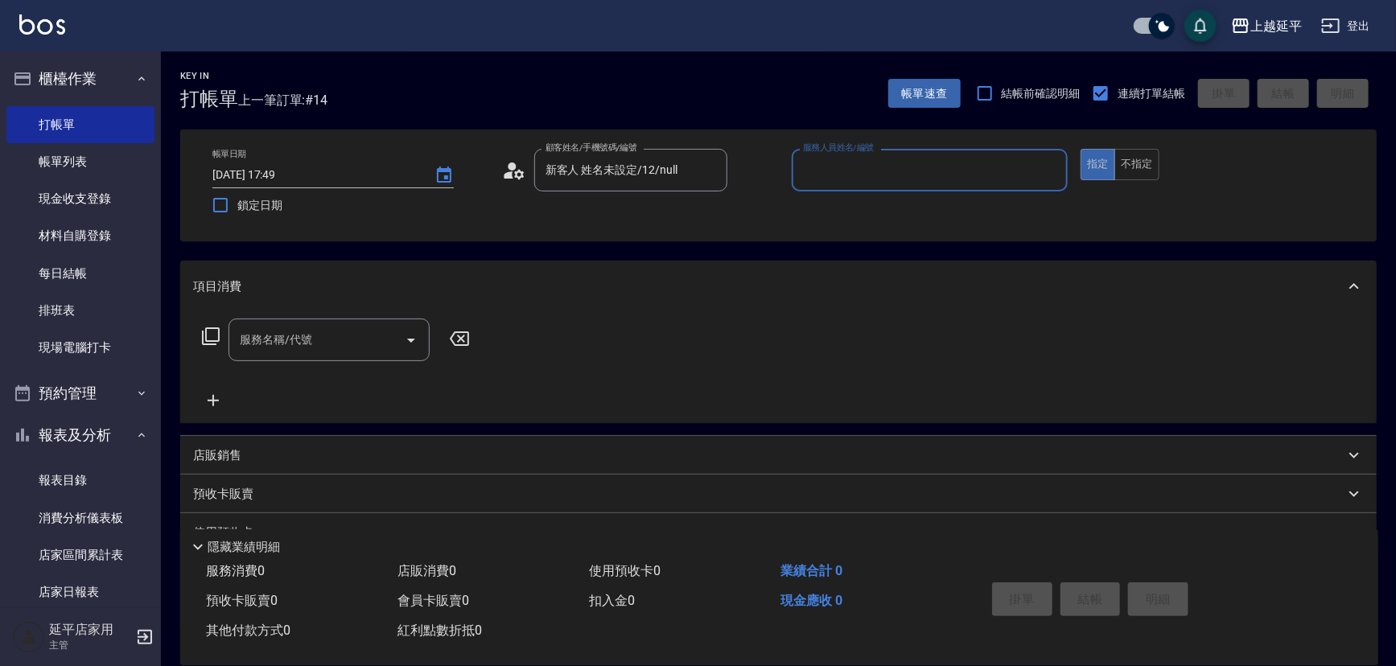
click at [862, 172] on input "服務人員姓名/編號" at bounding box center [930, 170] width 262 height 28
click at [868, 206] on div "[PERSON_NAME] -12" at bounding box center [930, 211] width 277 height 27
type input "[PERSON_NAME]-12"
click at [1149, 167] on button "不指定" at bounding box center [1137, 164] width 45 height 31
click at [351, 342] on input "服務名稱/代號" at bounding box center [317, 340] width 163 height 28
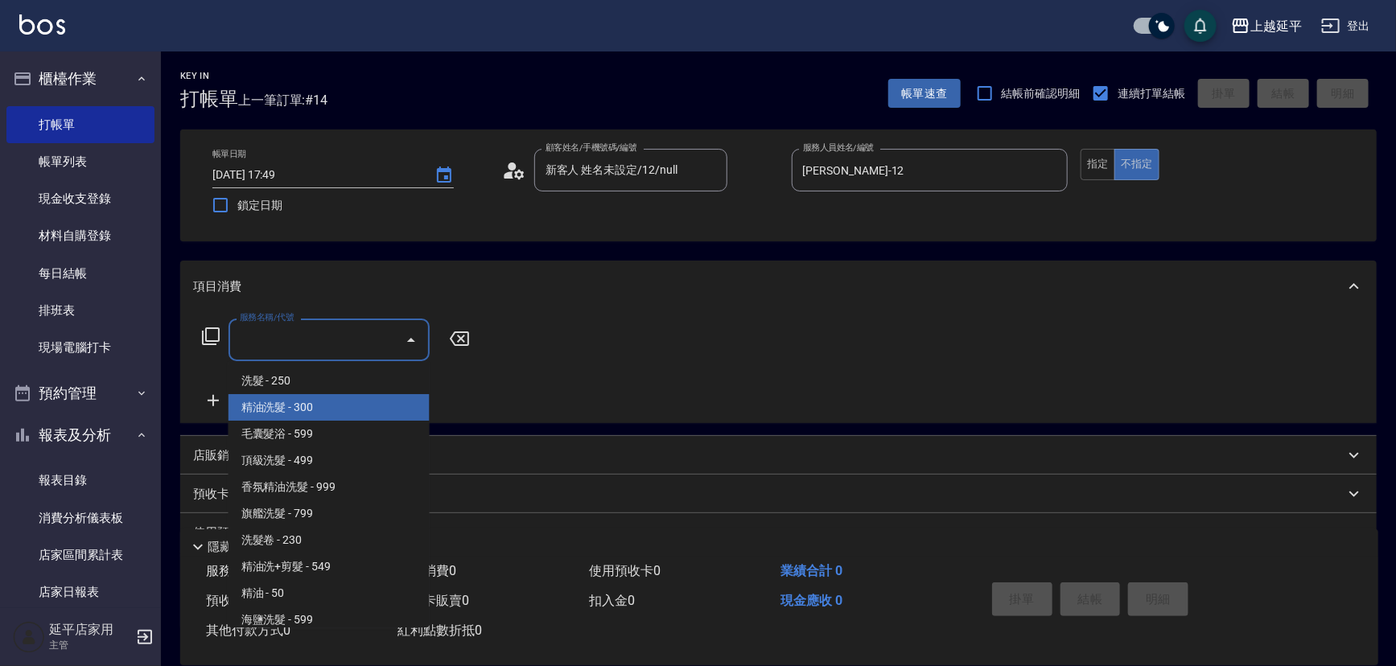
click at [338, 401] on span "精油洗髮 - 300" at bounding box center [329, 407] width 201 height 27
type input "精油洗髮(102)"
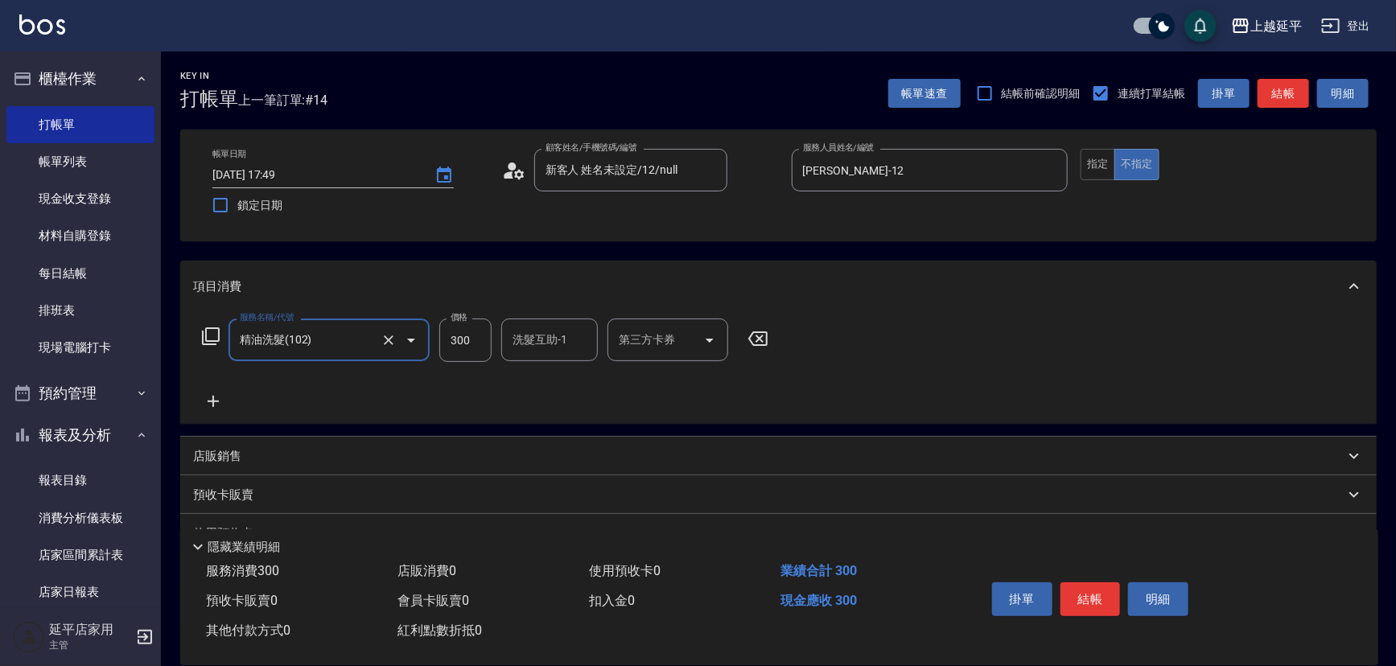
click at [469, 342] on input "300" at bounding box center [465, 340] width 52 height 43
type input "499"
click at [1076, 589] on button "結帳" at bounding box center [1091, 600] width 60 height 34
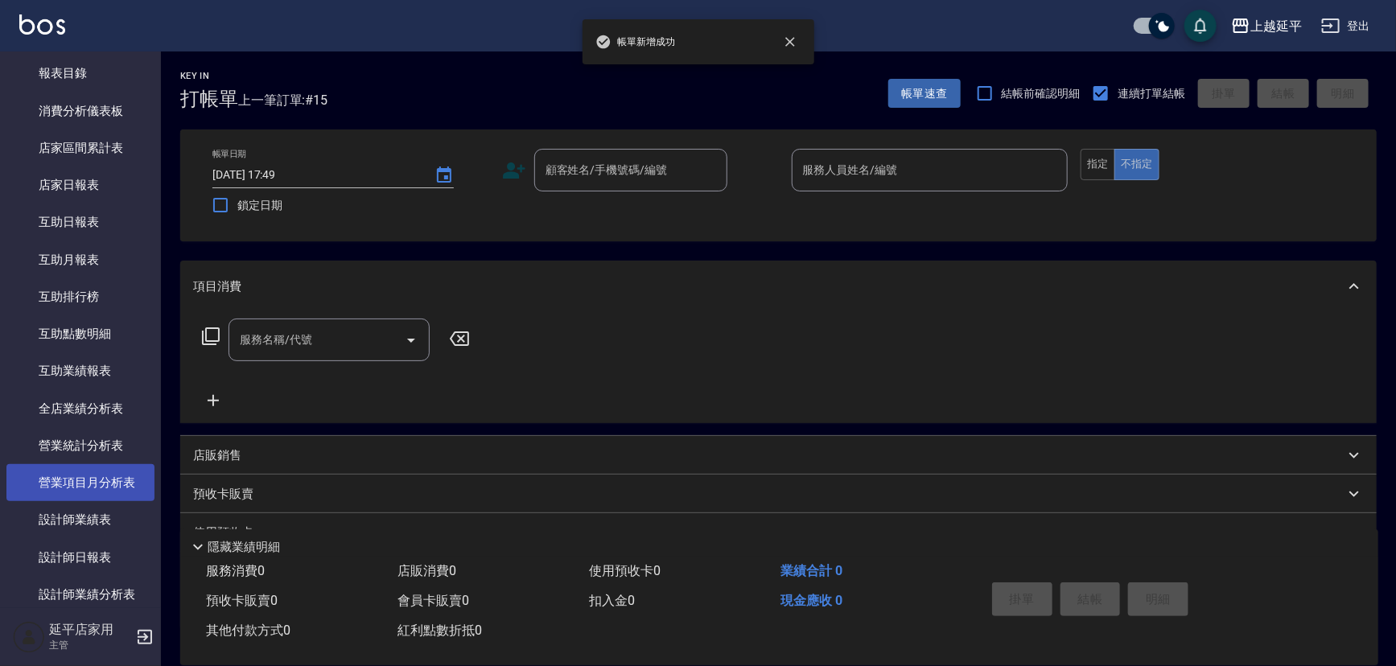
scroll to position [439, 0]
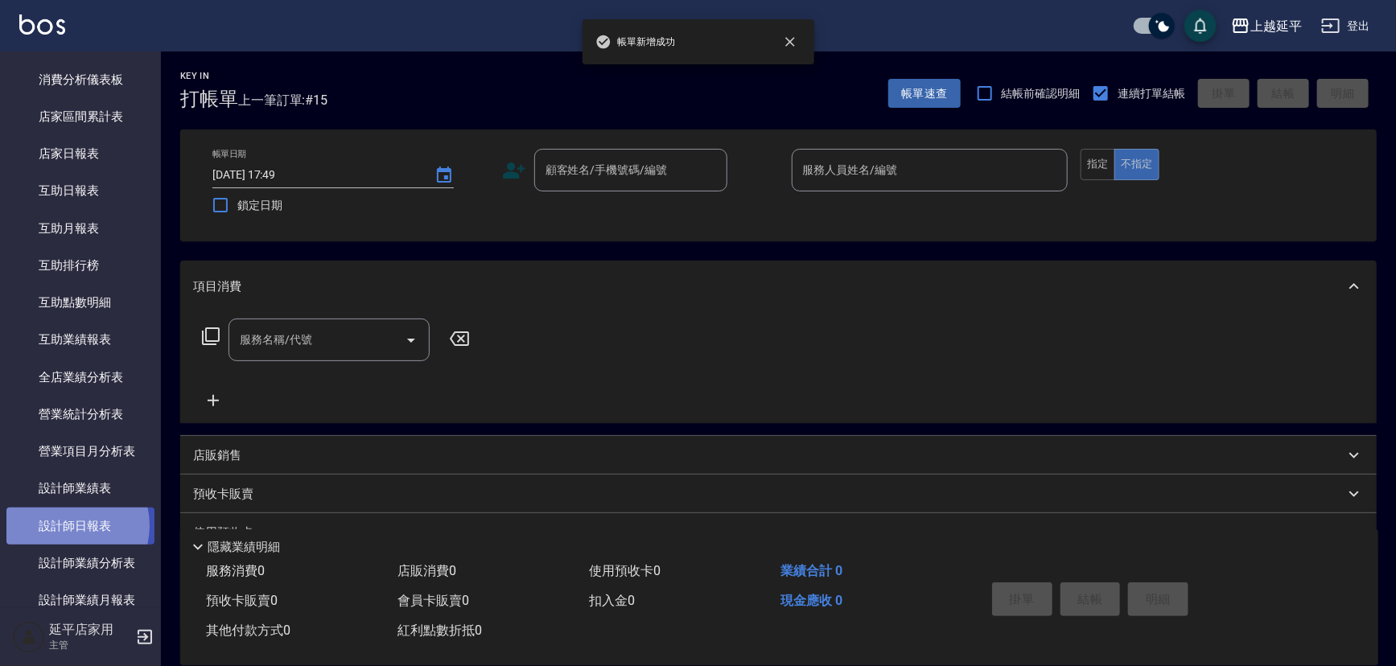
click at [66, 526] on link "設計師日報表" at bounding box center [80, 526] width 148 height 37
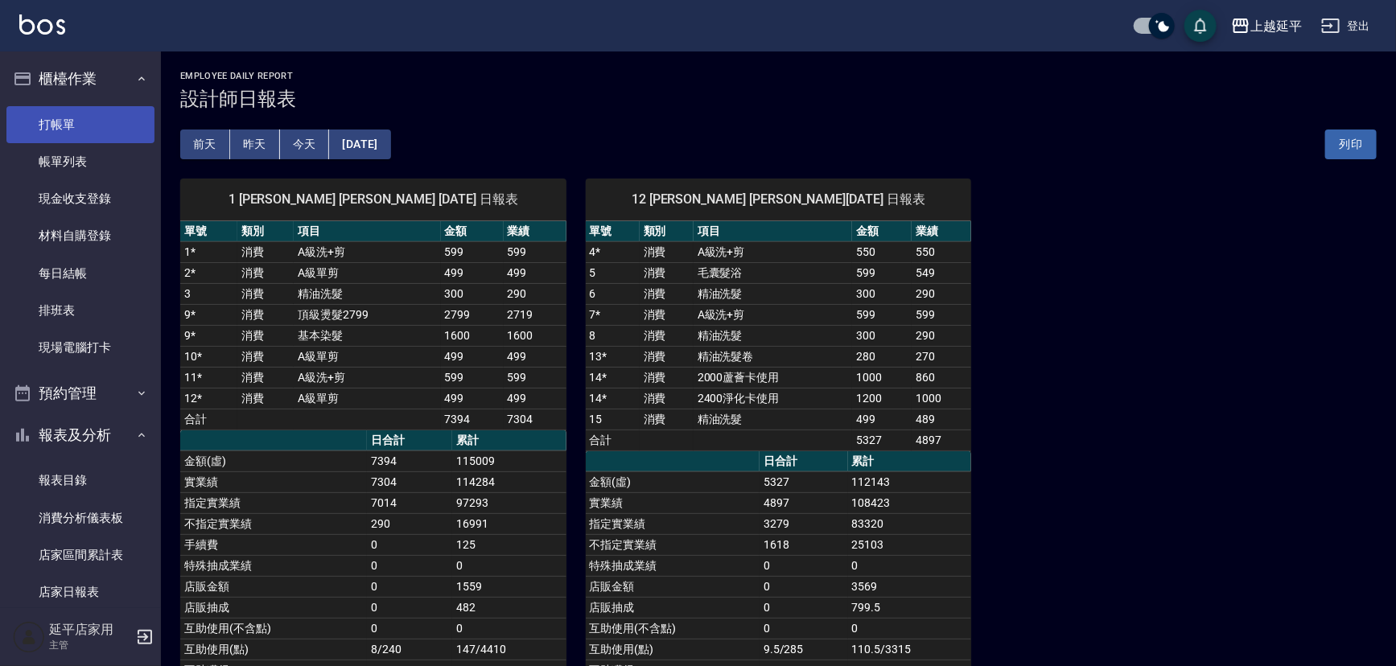
click at [66, 127] on link "打帳單" at bounding box center [80, 124] width 148 height 37
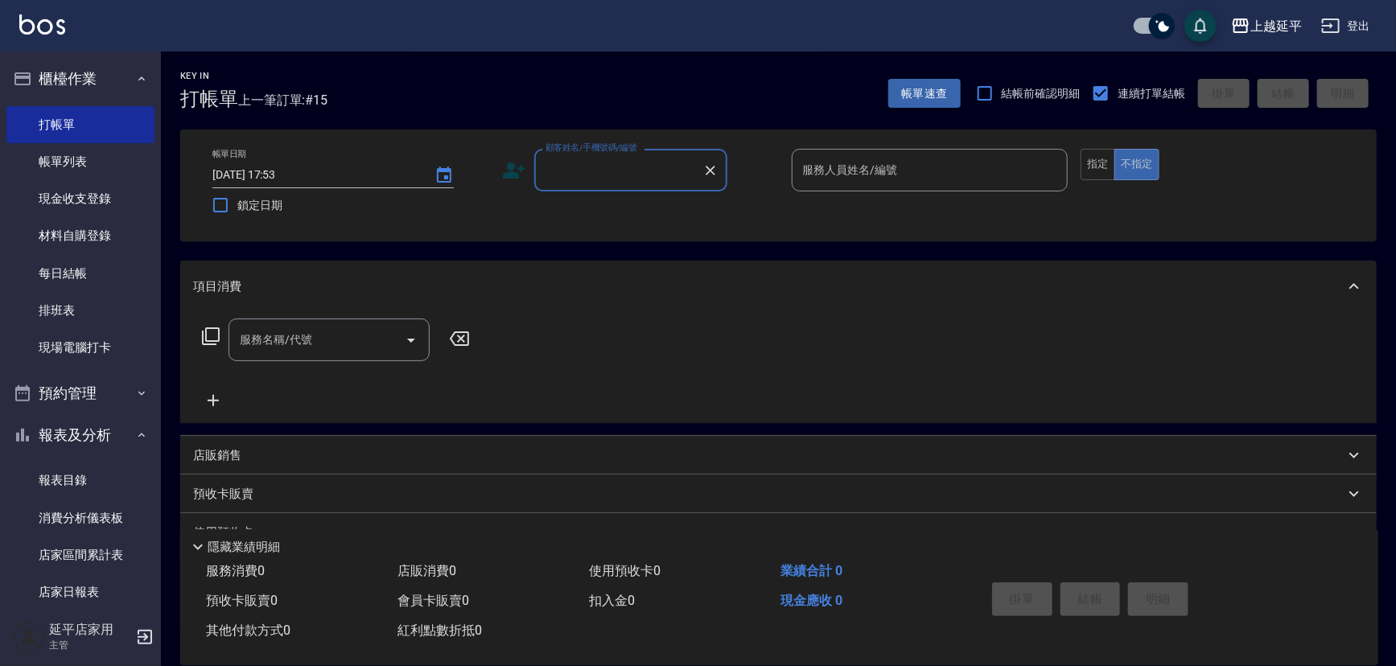
click at [632, 167] on input "顧客姓名/手機號碼/編號" at bounding box center [619, 170] width 155 height 28
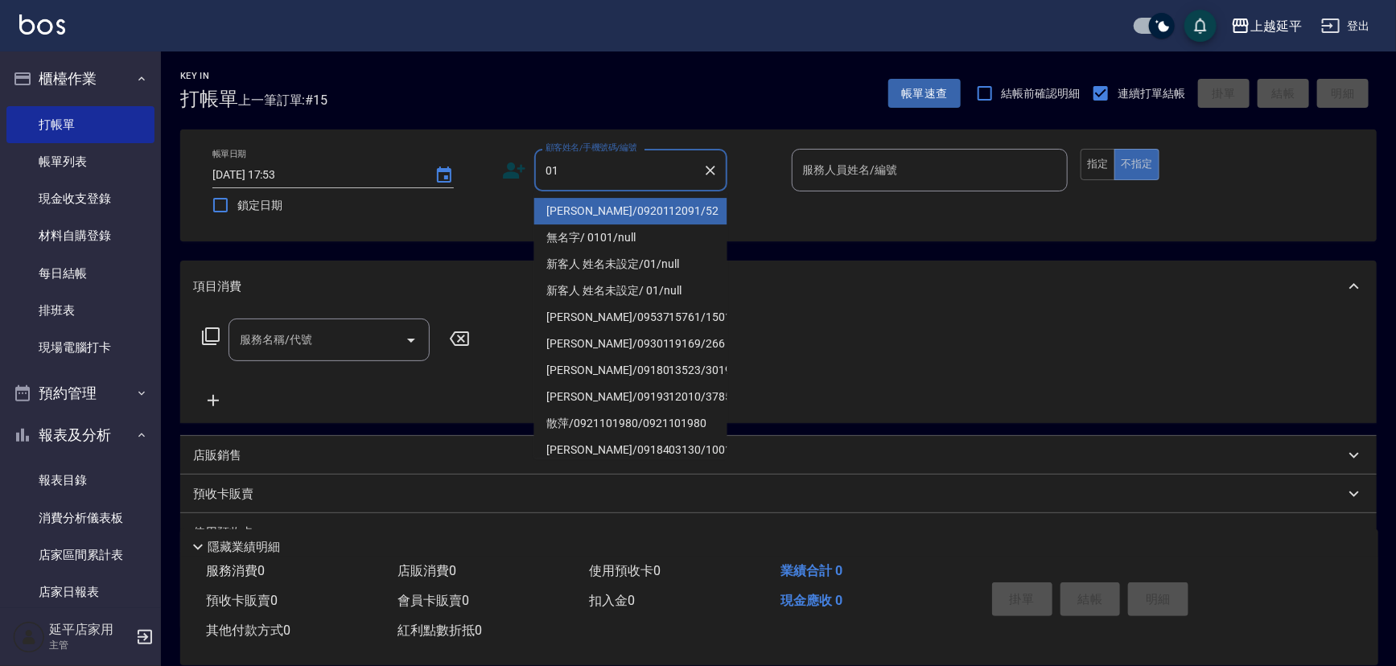
type input "01"
click at [849, 173] on div "服務人員姓名/編號 服務人員姓名/編號" at bounding box center [930, 170] width 277 height 43
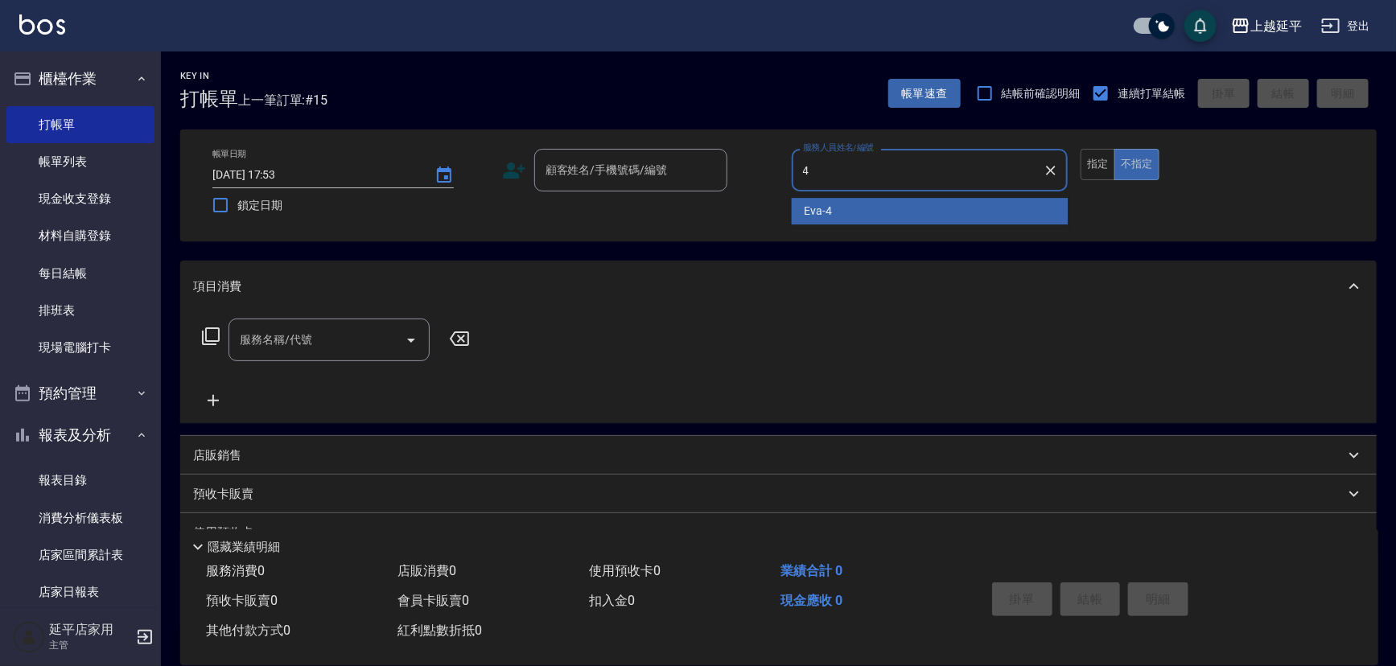
click at [860, 208] on div "[PERSON_NAME] -4" at bounding box center [930, 211] width 277 height 27
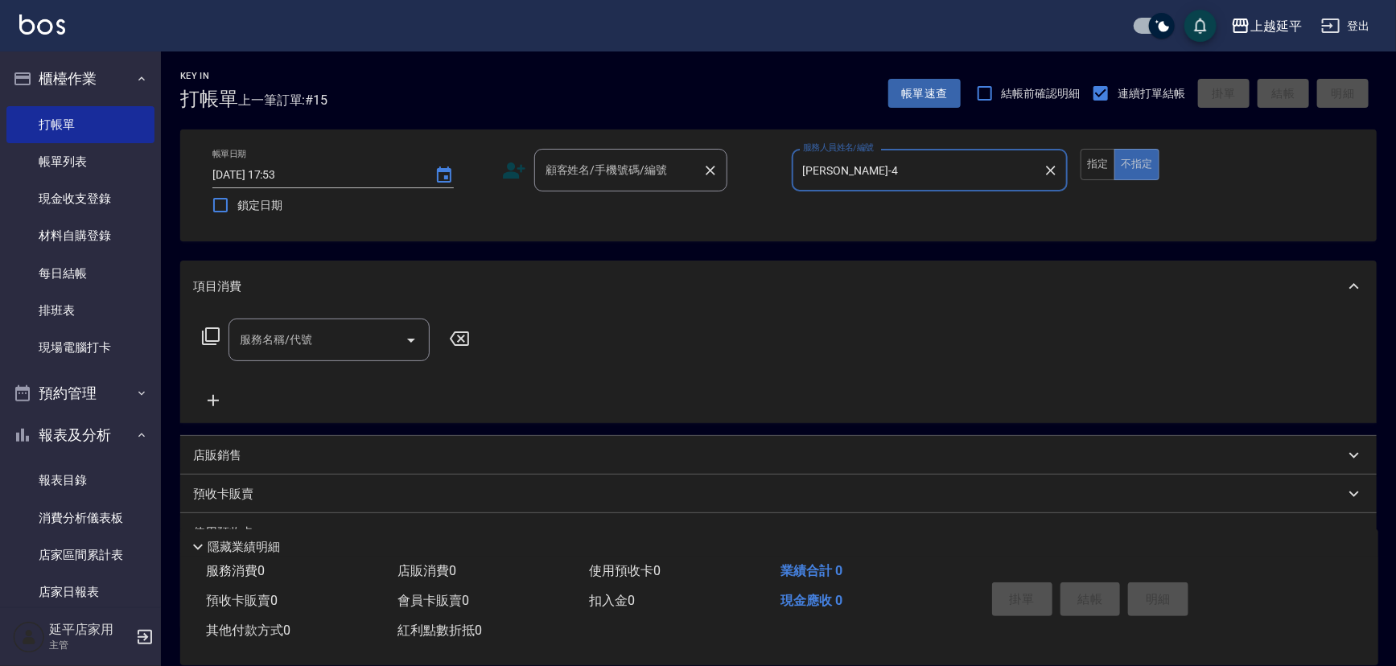
type input "[PERSON_NAME]-4"
click at [628, 175] on div "顧客姓名/手機號碼/編號 顧客姓名/手機號碼/編號" at bounding box center [630, 170] width 193 height 43
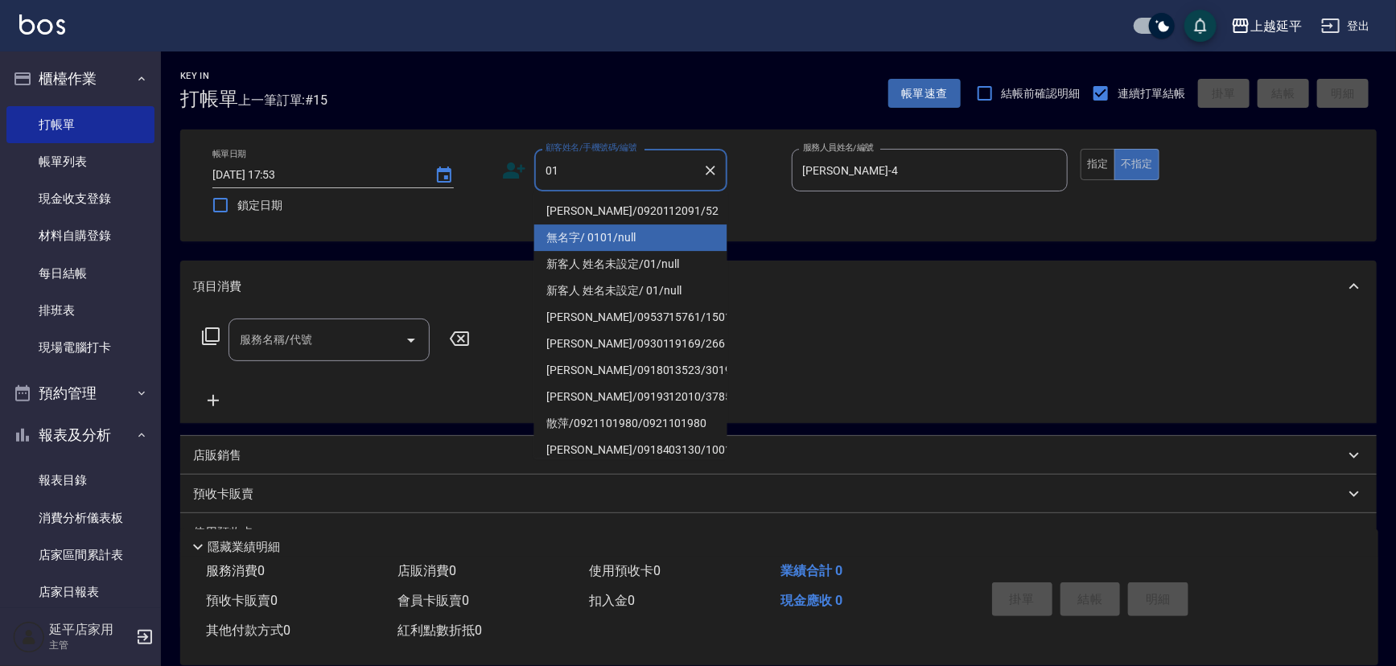
click at [637, 233] on li "無名字/ 0101/null" at bounding box center [630, 238] width 193 height 27
type input "無名字/ 0101/null"
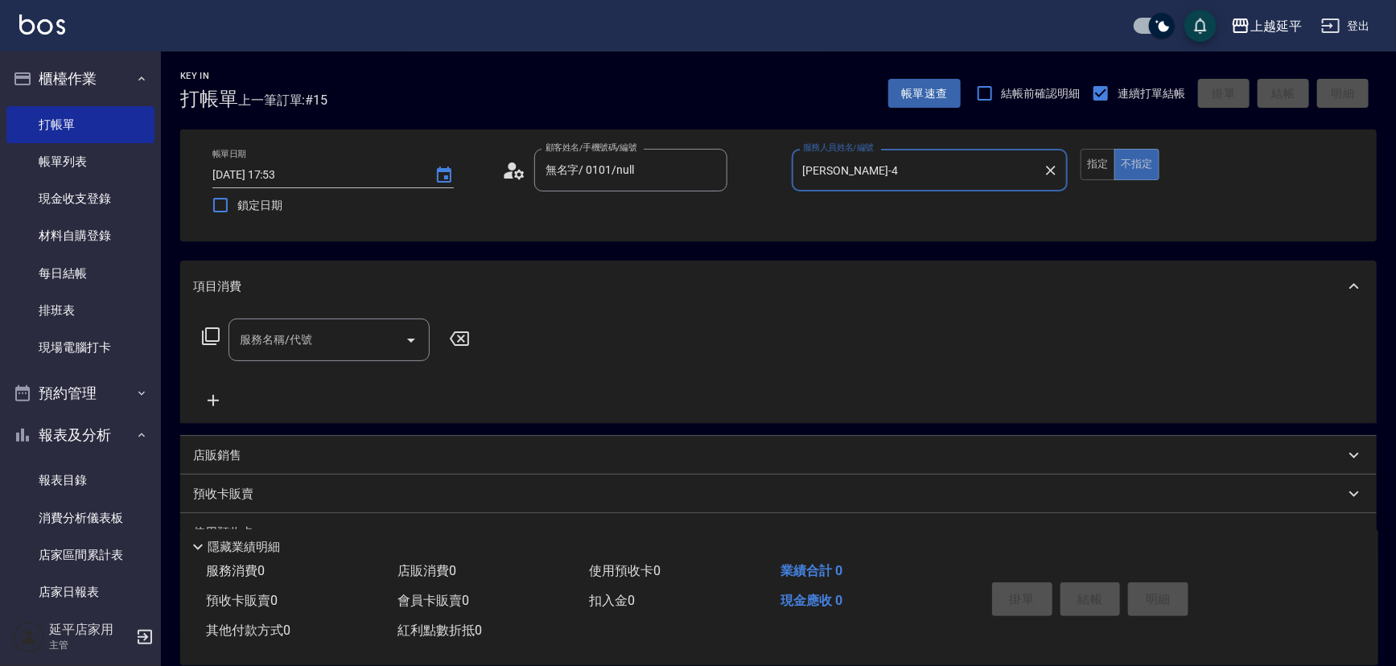
click at [364, 332] on input "服務名稱/代號" at bounding box center [317, 340] width 163 height 28
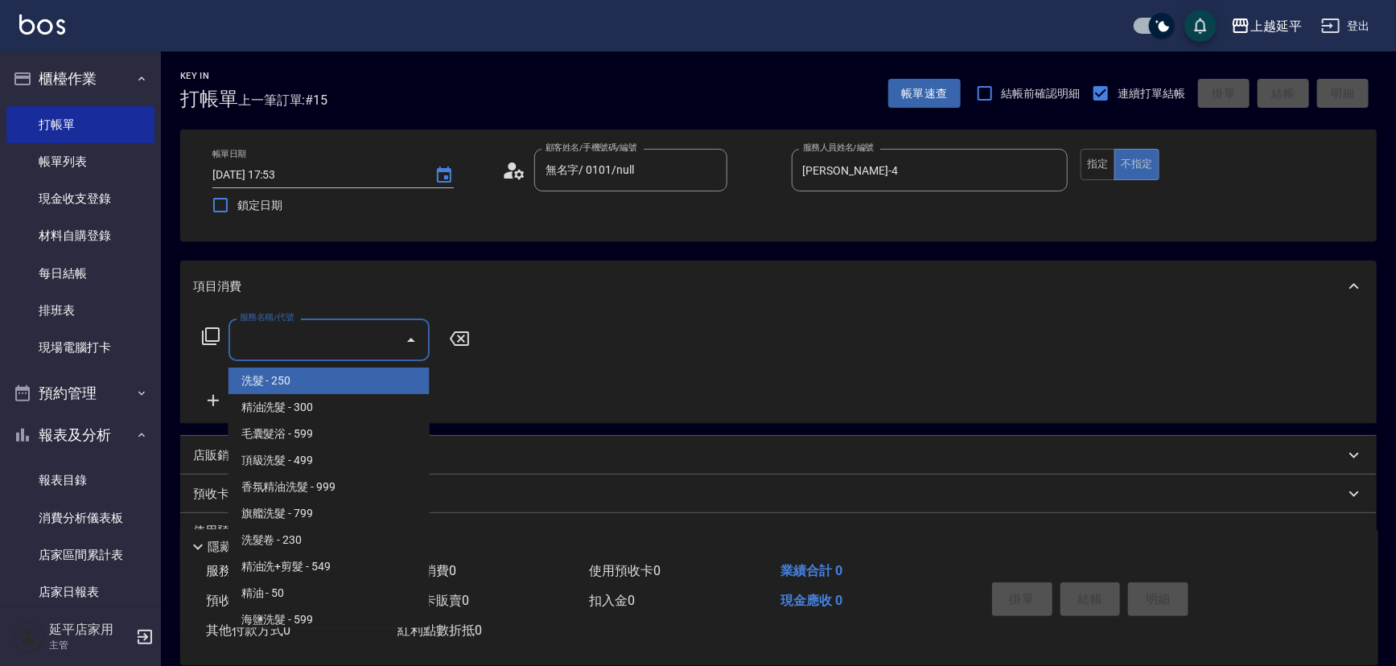
click at [362, 336] on input "服務名稱/代號" at bounding box center [317, 340] width 163 height 28
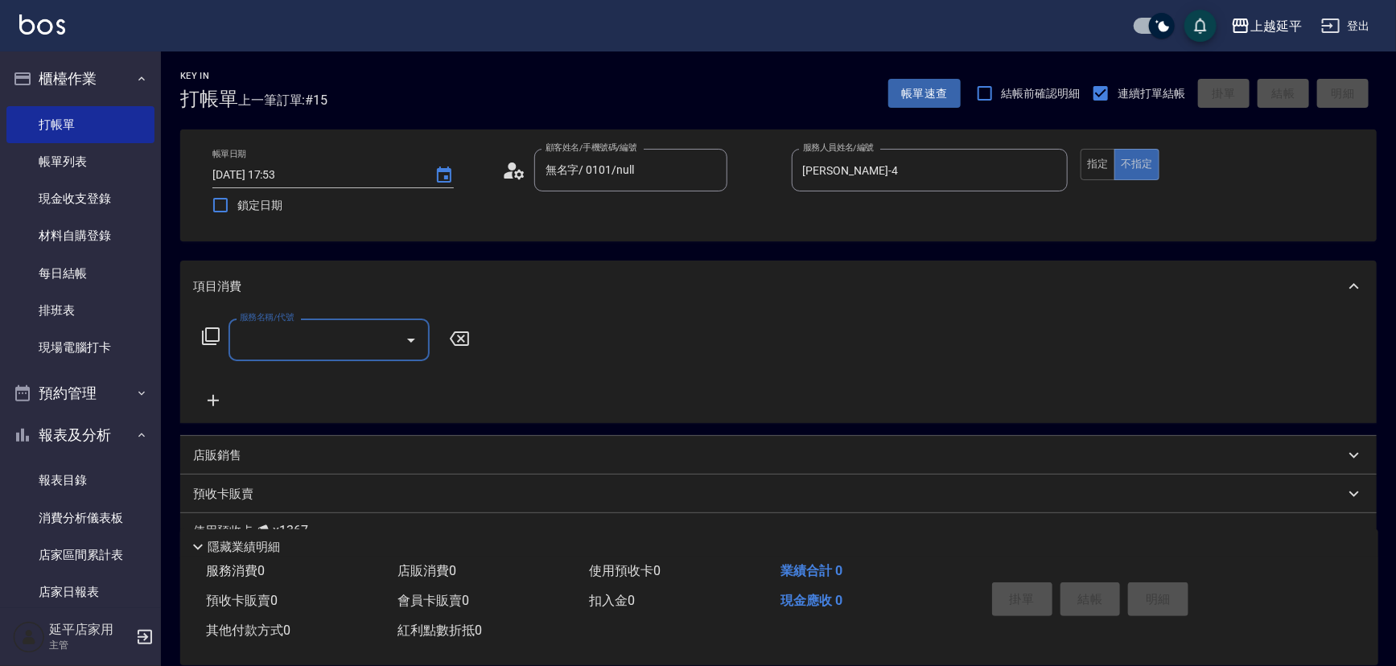
click at [362, 336] on input "服務名稱/代號" at bounding box center [317, 340] width 163 height 28
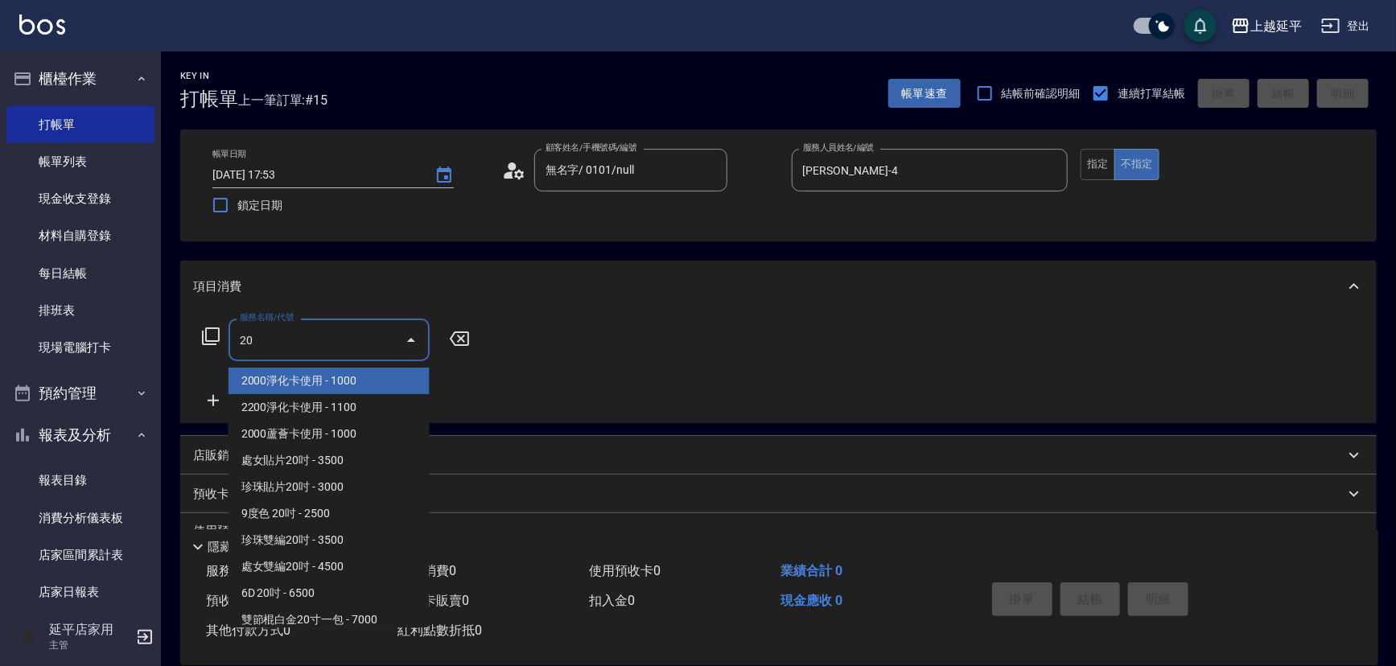
type input "2"
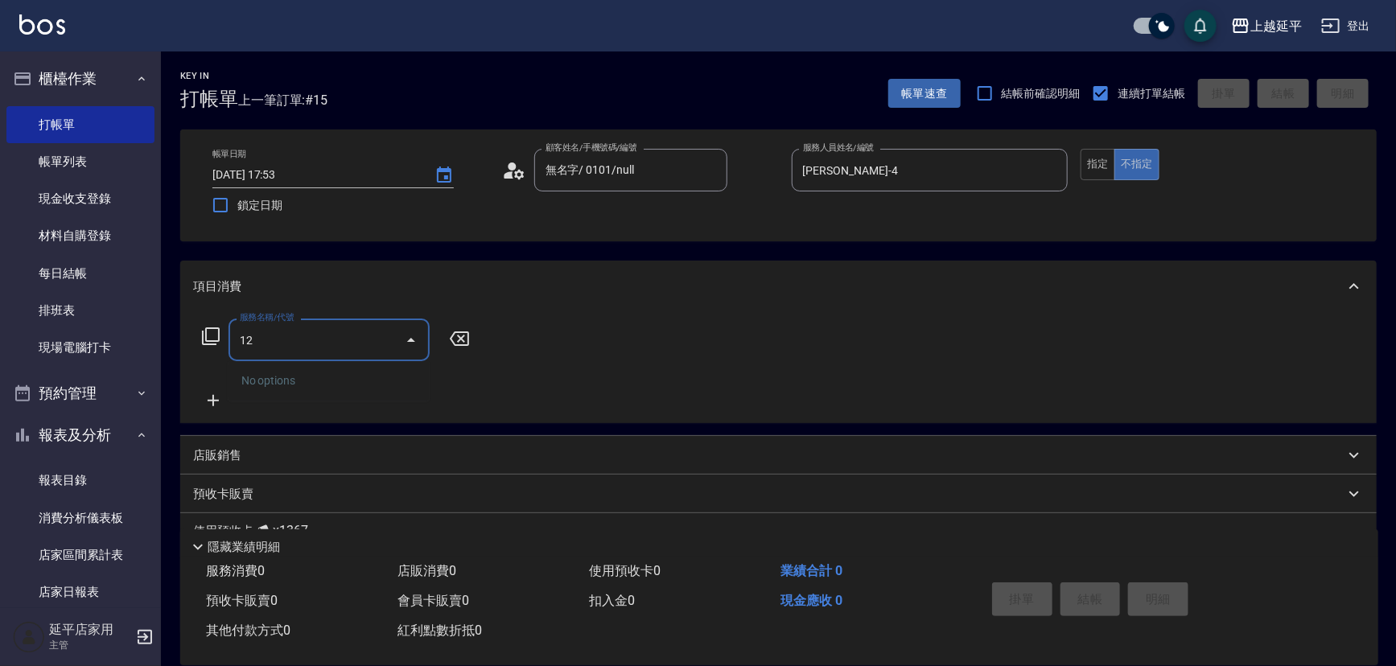
type input "123"
click at [338, 374] on span "精油洗髮卷 - 280" at bounding box center [329, 381] width 201 height 27
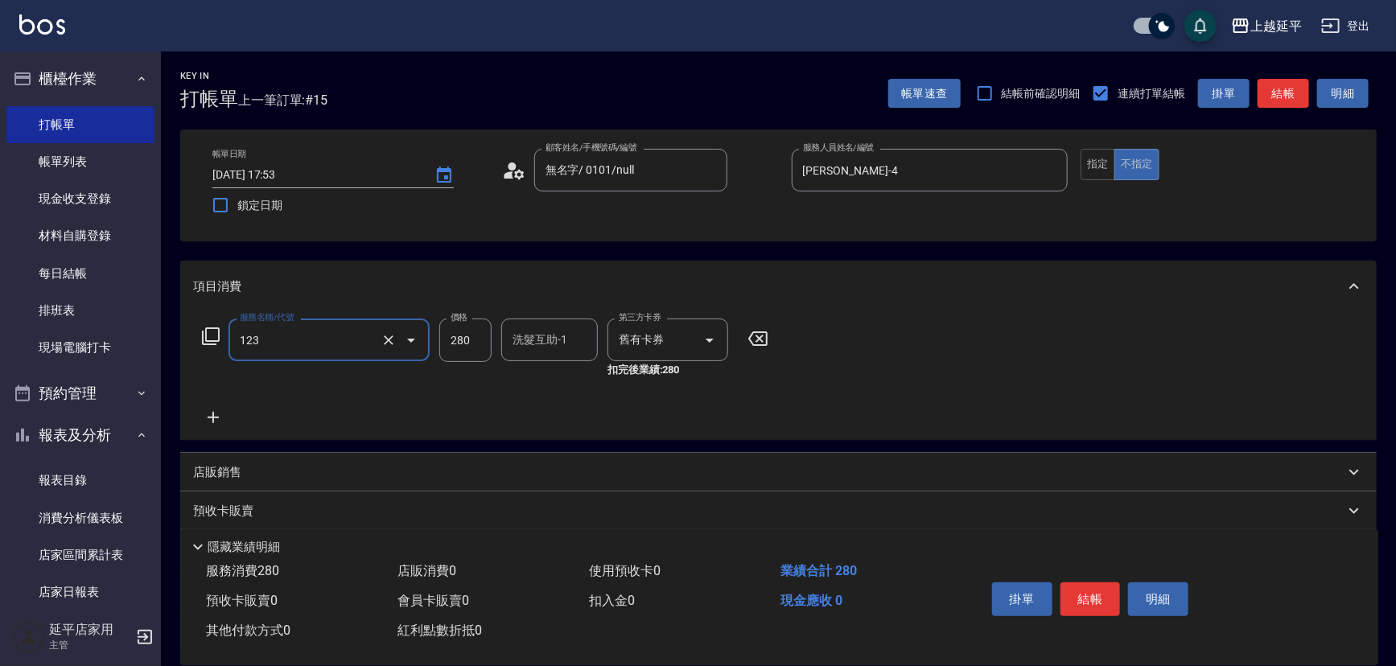
click at [392, 342] on icon "Clear" at bounding box center [389, 340] width 16 height 16
click at [423, 374] on div "服務名稱/代號 服務名稱/代號" at bounding box center [329, 349] width 201 height 60
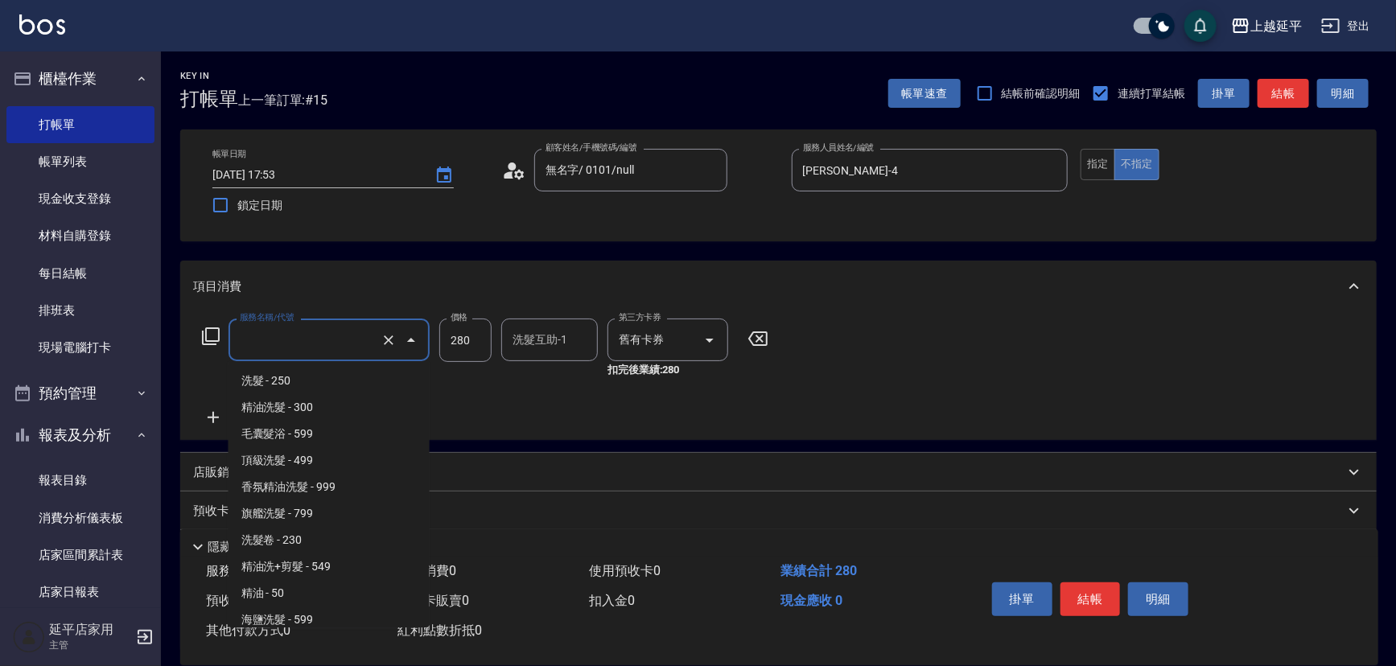
click at [353, 349] on input "服務名稱/代號" at bounding box center [307, 340] width 142 height 28
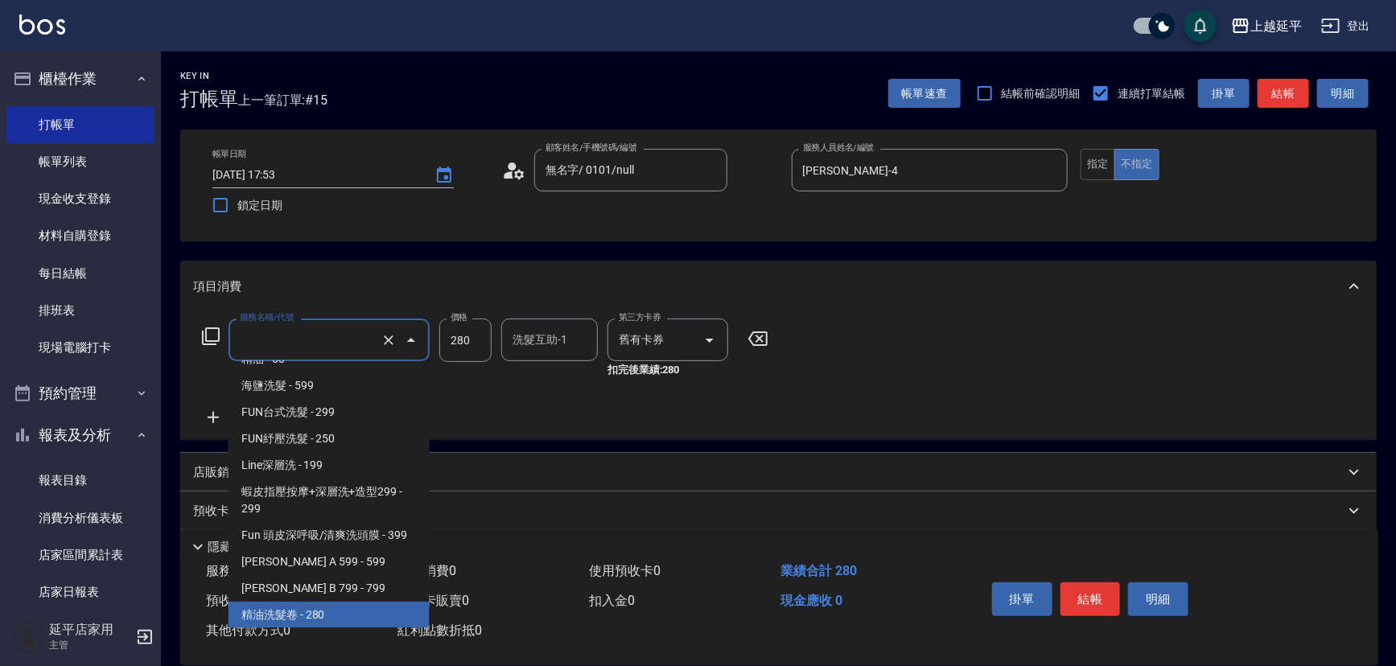
click at [386, 342] on icon "Clear" at bounding box center [389, 341] width 10 height 10
click at [353, 338] on input "服務名稱/代號" at bounding box center [307, 340] width 142 height 28
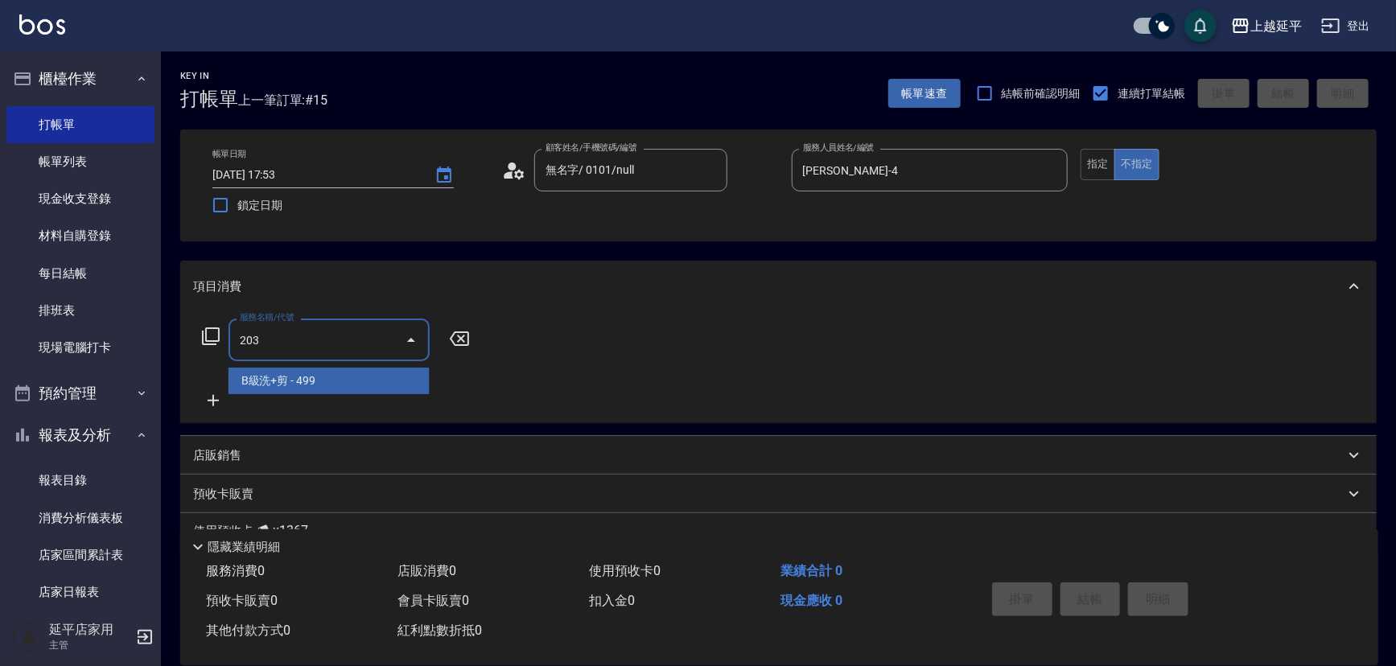
click at [333, 375] on span "B級洗+剪 - 499" at bounding box center [329, 381] width 201 height 27
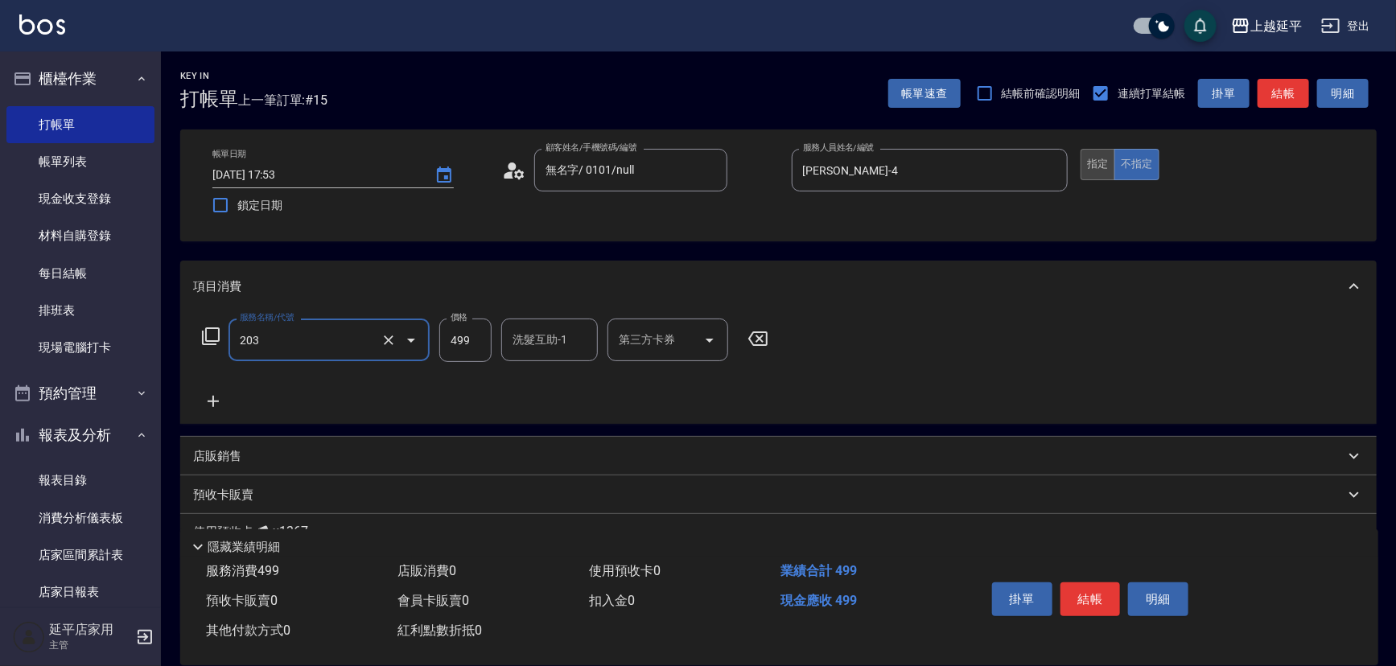
type input "B級洗+剪(203)"
click at [1099, 157] on button "指定" at bounding box center [1098, 164] width 35 height 31
click at [204, 400] on icon at bounding box center [213, 401] width 40 height 19
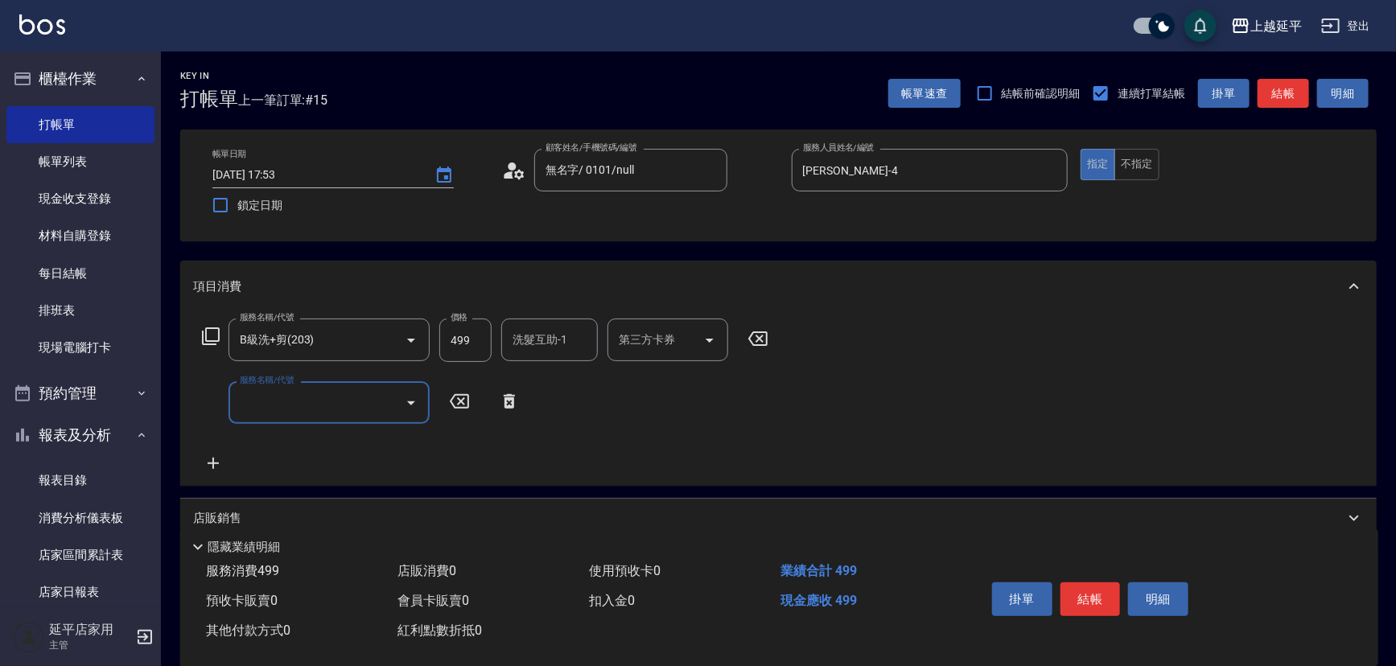
click at [275, 400] on input "服務名稱/代號" at bounding box center [317, 403] width 163 height 28
click at [328, 452] on span "精油洗髮 - 300" at bounding box center [329, 444] width 201 height 27
click at [467, 399] on input "300" at bounding box center [465, 403] width 52 height 43
type input "精油洗髮(102)"
type input "499"
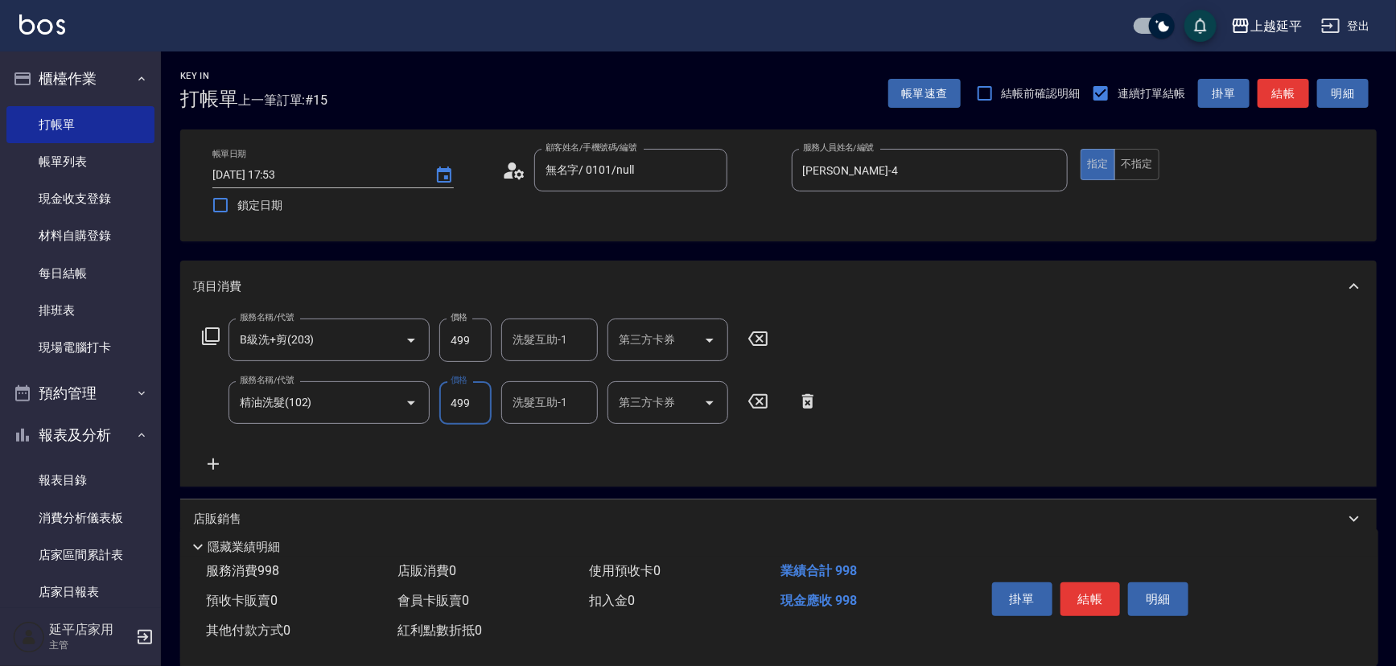
click at [670, 467] on div "服務名稱/代號 B級洗+剪(203) 服務名稱/代號 價格 499 價格 洗髮互助-1 洗髮互助-1 第三方卡券 第三方卡券 服務名稱/代號 精油洗髮(102…" at bounding box center [510, 396] width 635 height 155
click at [1282, 96] on button "結帳" at bounding box center [1284, 94] width 52 height 30
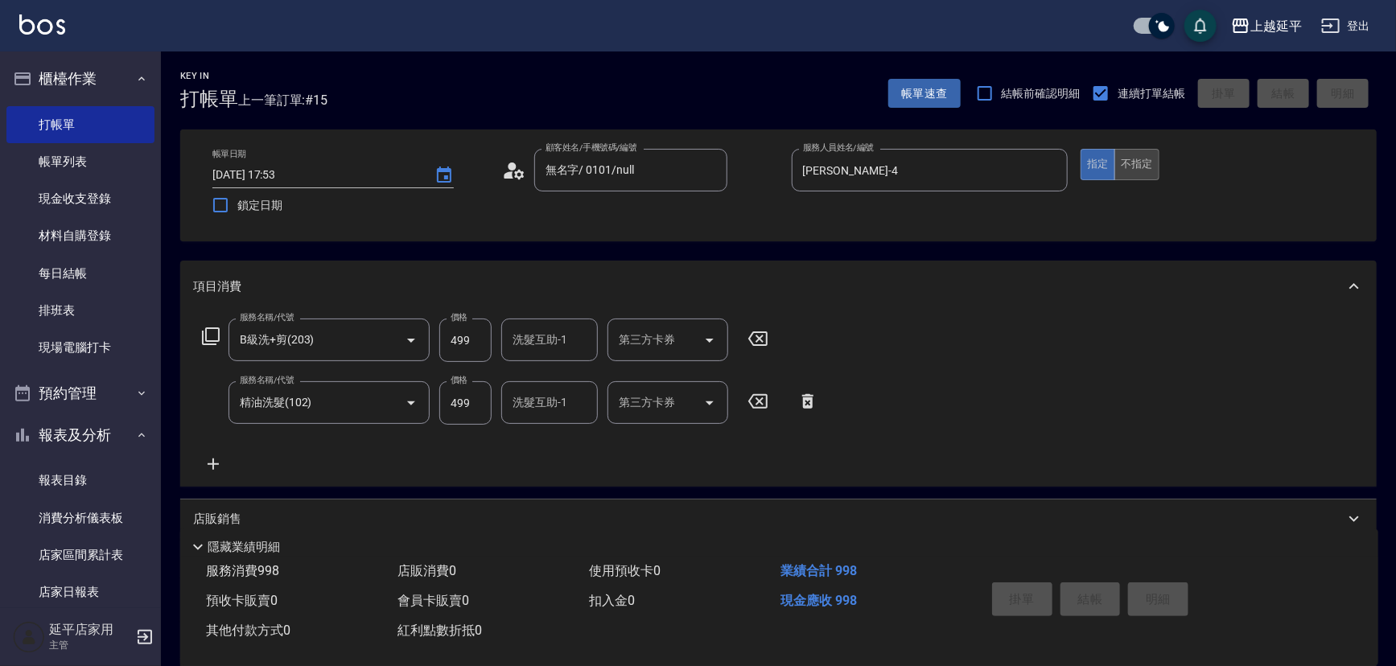
type input "[DATE] 17:54"
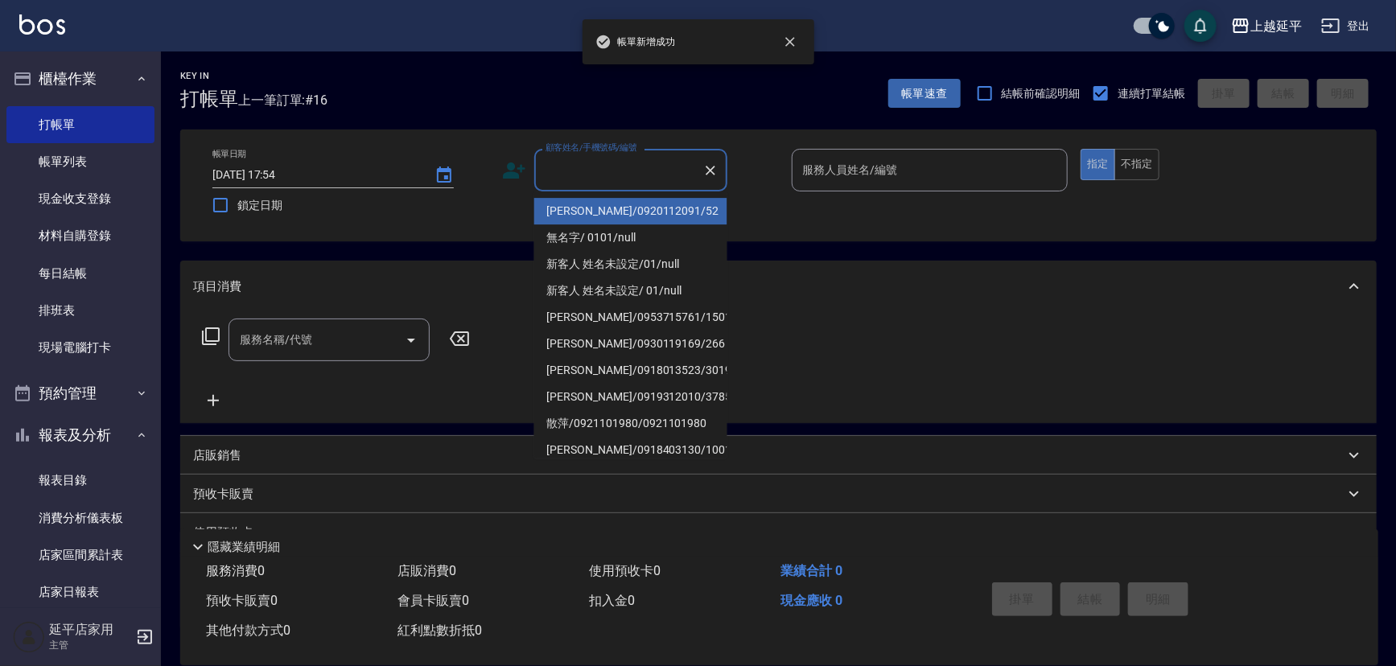
click at [646, 175] on input "顧客姓名/手機號碼/編號" at bounding box center [619, 170] width 155 height 28
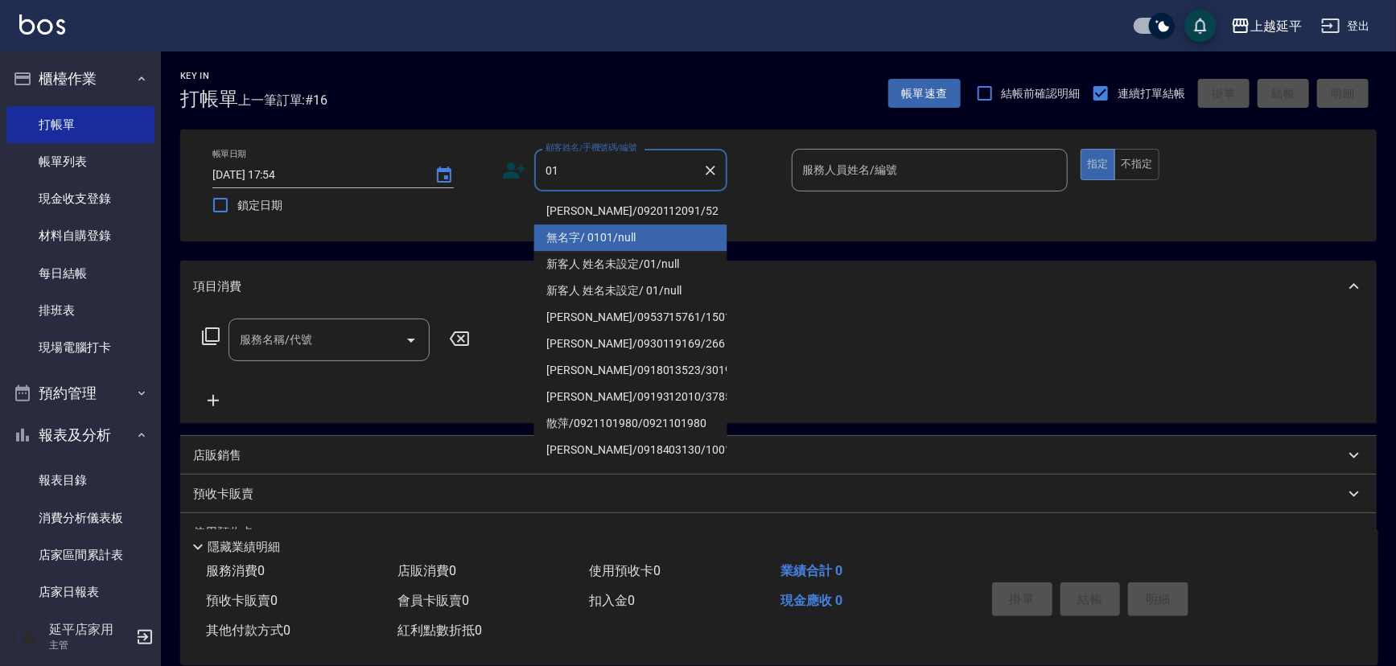
click at [665, 225] on li "無名字/ 0101/null" at bounding box center [630, 238] width 193 height 27
type input "無名字/ 0101/null"
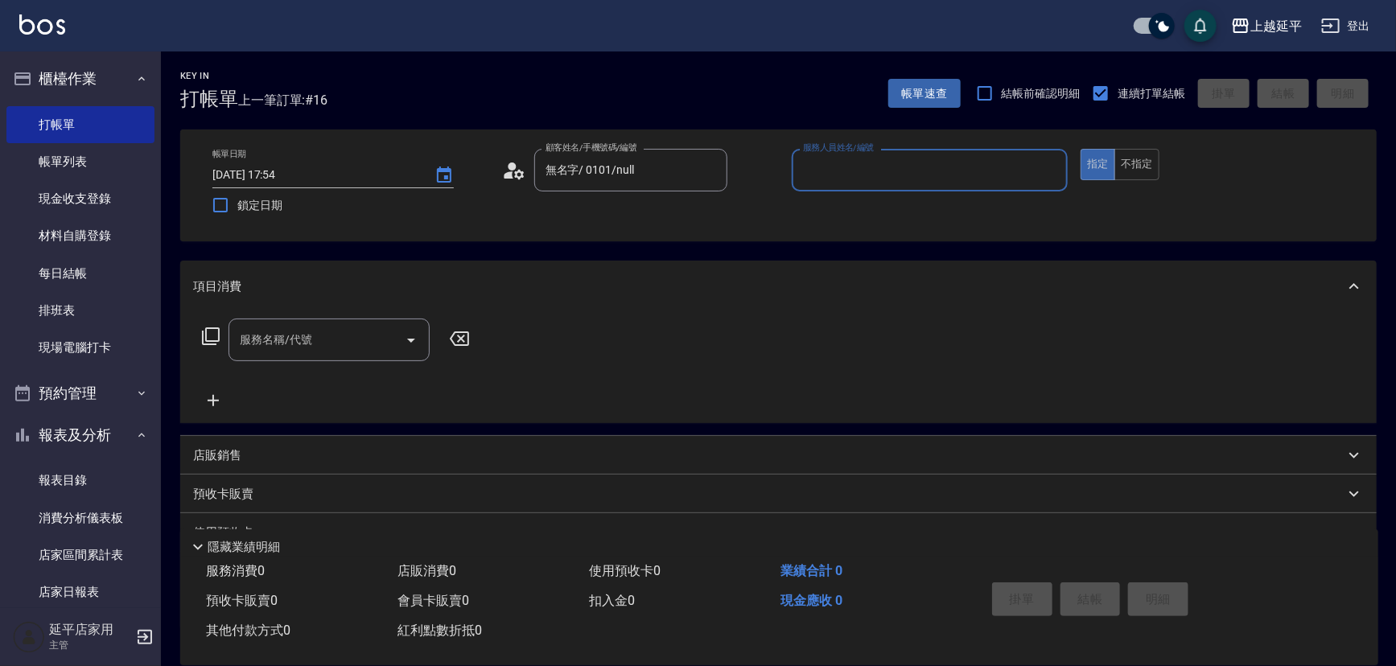
click at [843, 156] on input "服務人員姓名/編號" at bounding box center [930, 170] width 262 height 28
click at [838, 210] on div "[PERSON_NAME] -4" at bounding box center [930, 211] width 277 height 27
type input "[PERSON_NAME]-4"
click at [353, 344] on input "服務名稱/代號" at bounding box center [317, 340] width 163 height 28
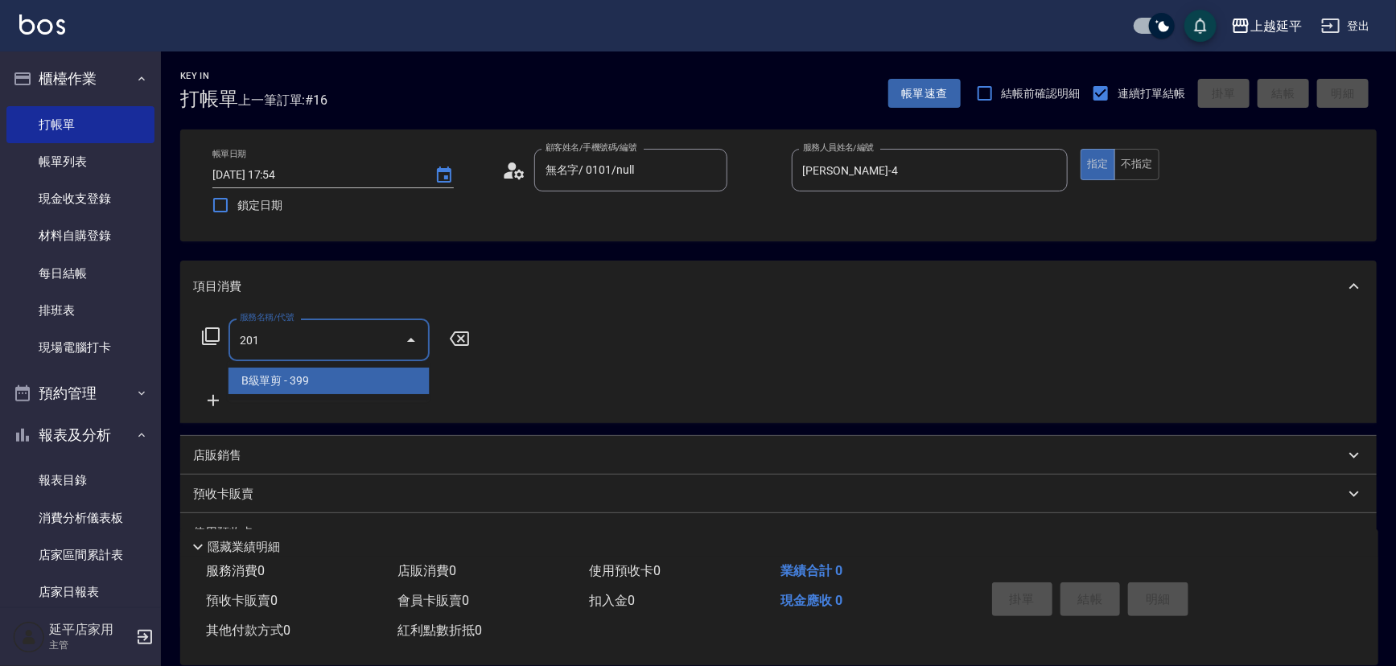
click at [348, 375] on span "B級單剪 - 399" at bounding box center [329, 381] width 201 height 27
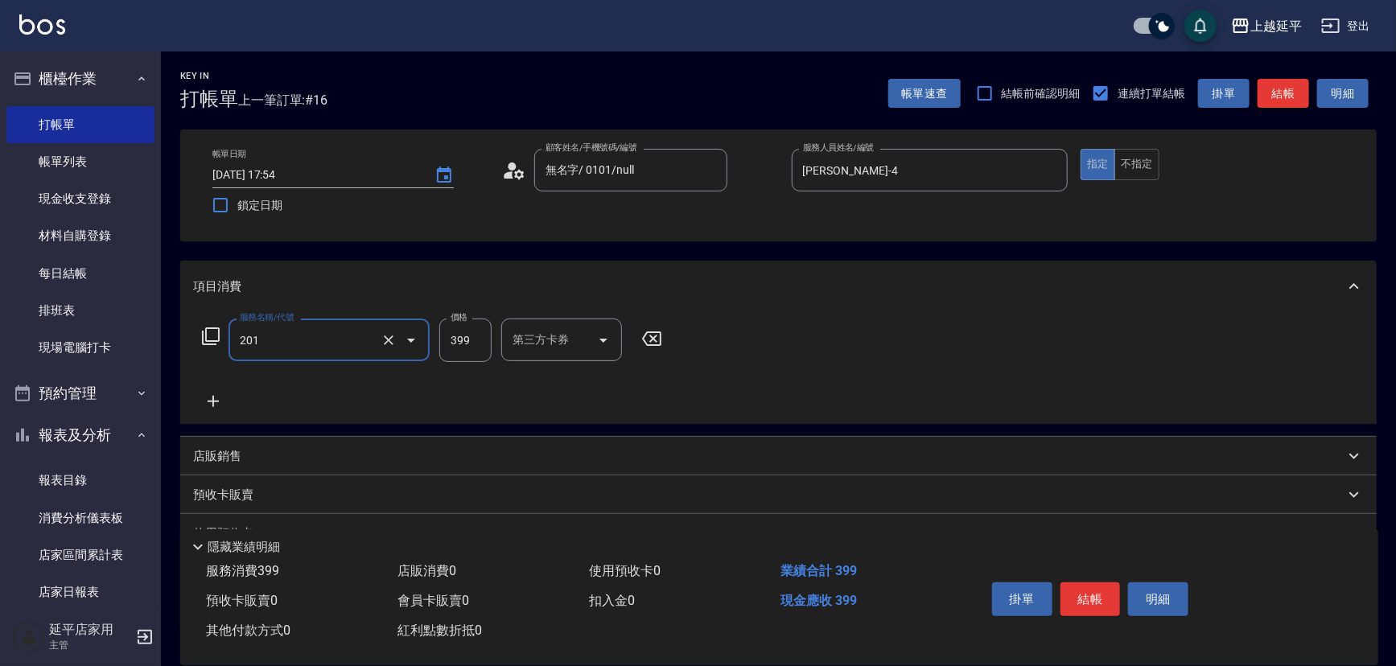
type input "B級單剪(201)"
click at [1299, 96] on button "結帳" at bounding box center [1284, 94] width 52 height 30
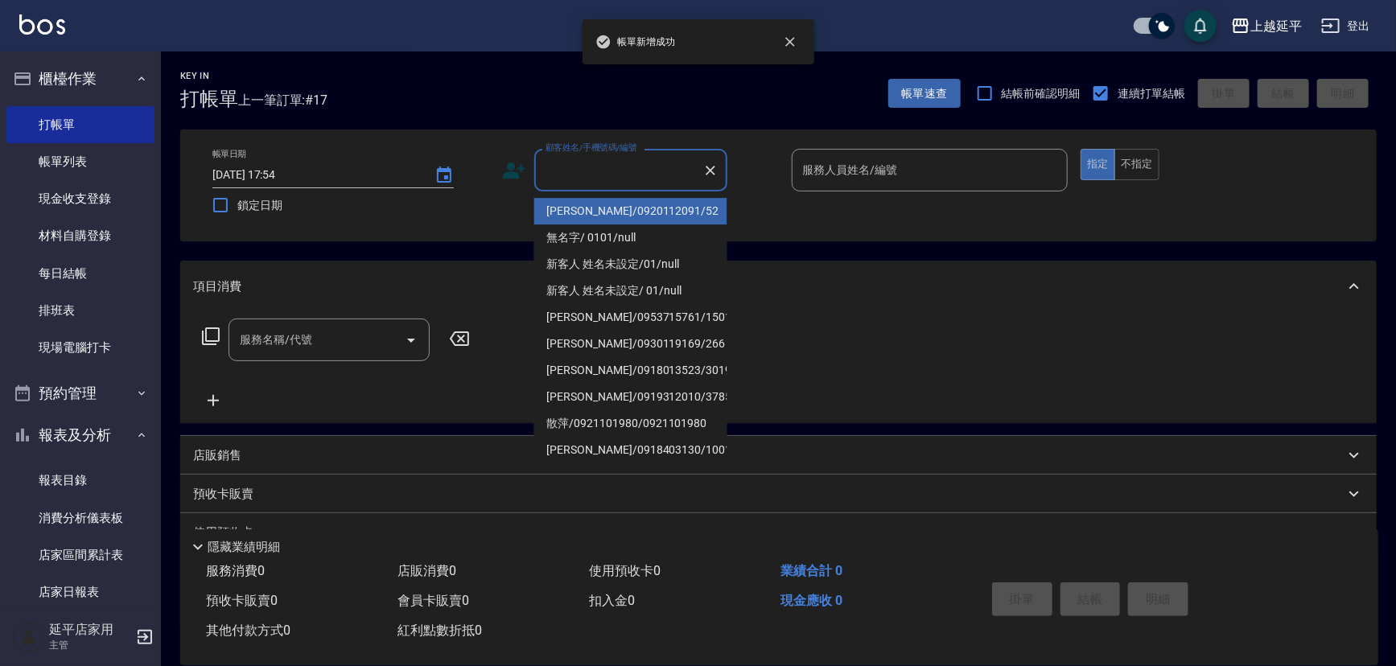
click at [640, 173] on input "顧客姓名/手機號碼/編號" at bounding box center [619, 170] width 155 height 28
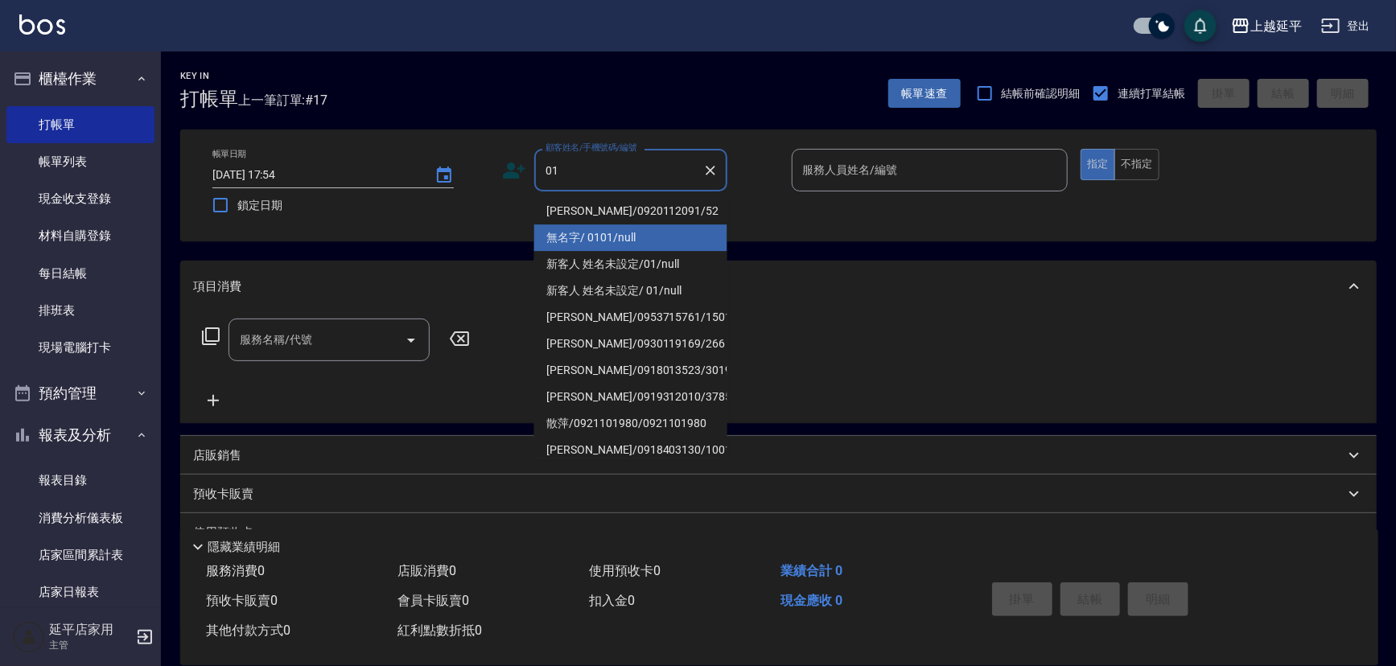
drag, startPoint x: 641, startPoint y: 231, endPoint x: 718, endPoint y: 215, distance: 78.9
click at [641, 231] on li "無名字/ 0101/null" at bounding box center [630, 238] width 193 height 27
type input "無名字/ 0101/null"
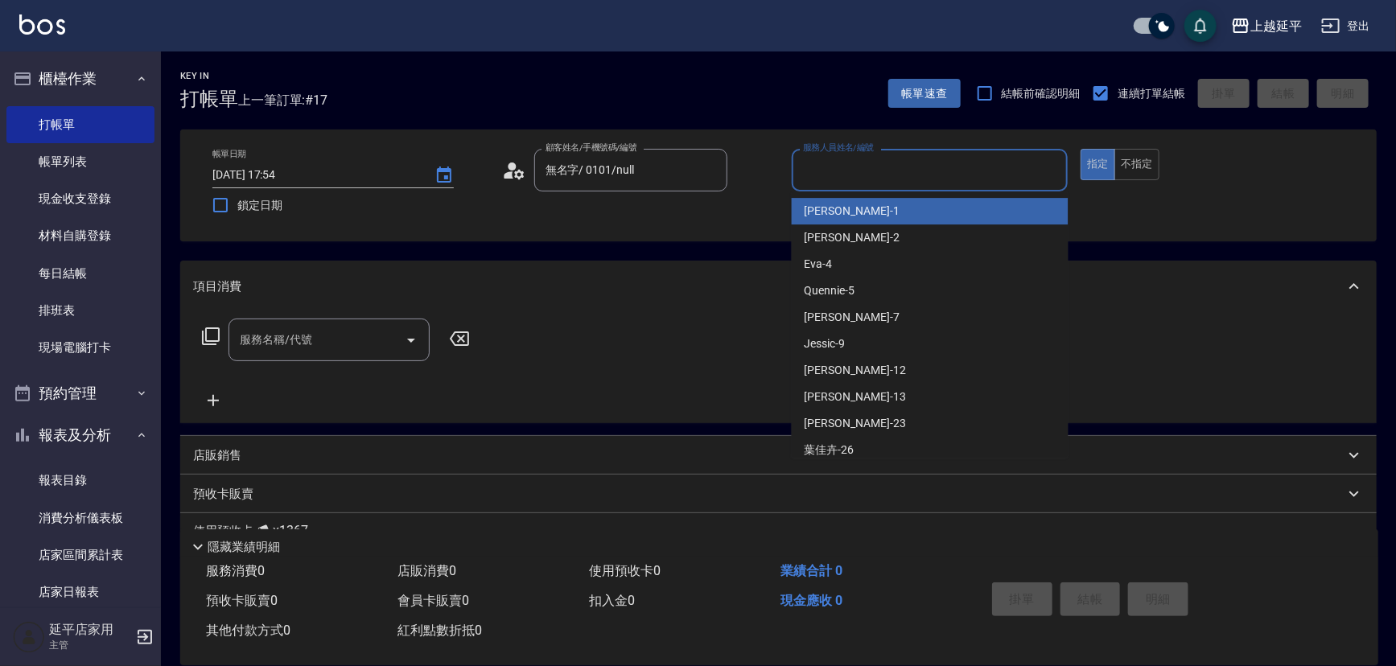
click at [861, 178] on input "服務人員姓名/編號" at bounding box center [930, 170] width 262 height 28
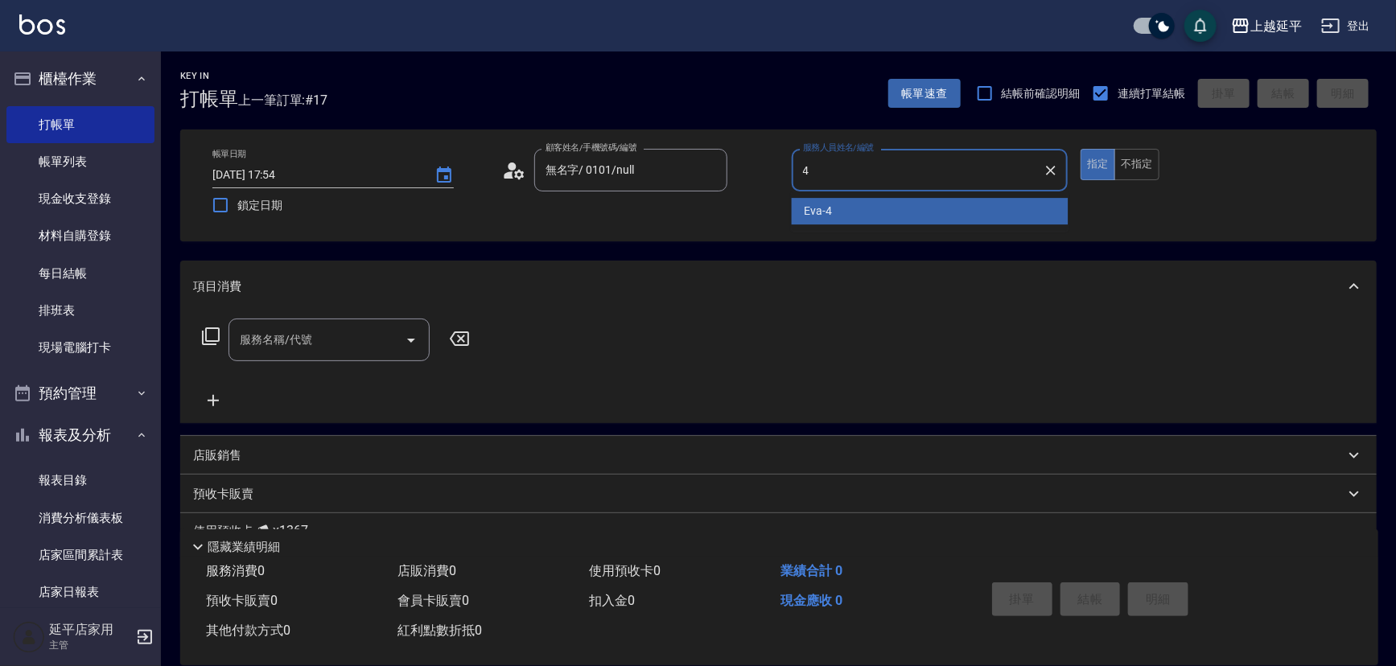
click at [831, 208] on span "[PERSON_NAME] -4" at bounding box center [819, 211] width 28 height 17
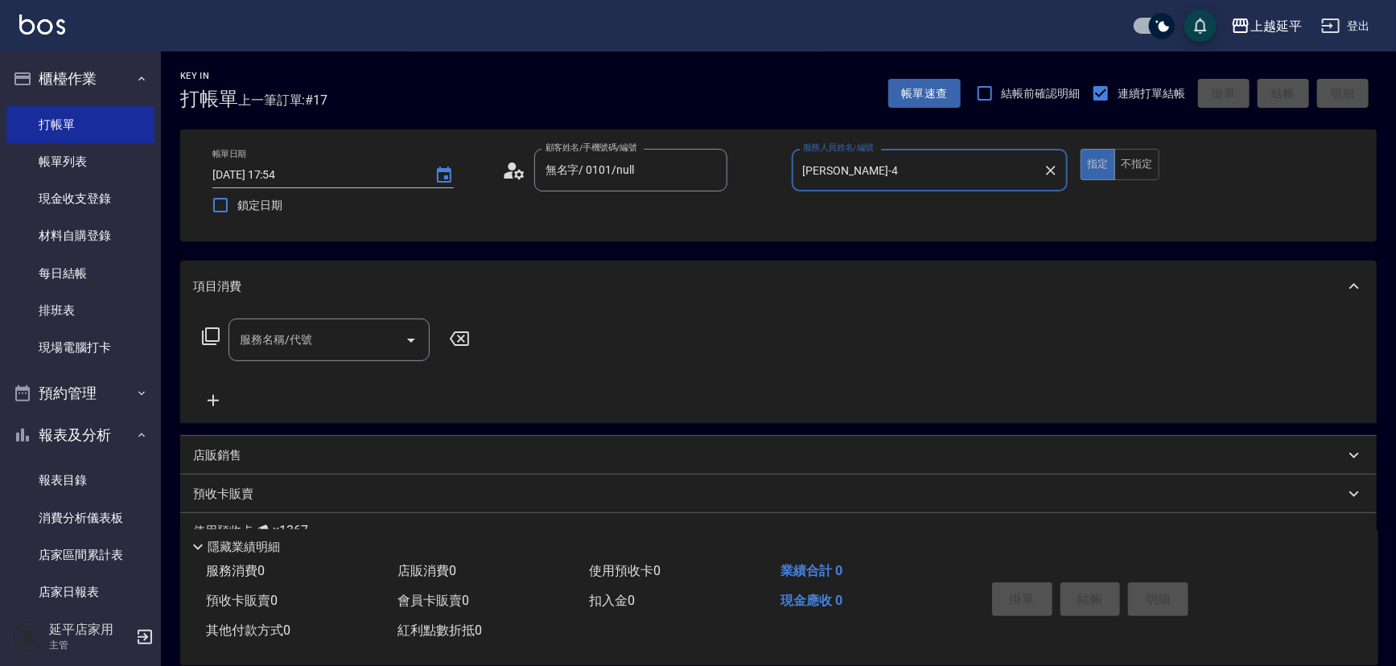
type input "[PERSON_NAME]-4"
click at [355, 337] on input "服務名稱/代號" at bounding box center [317, 340] width 163 height 28
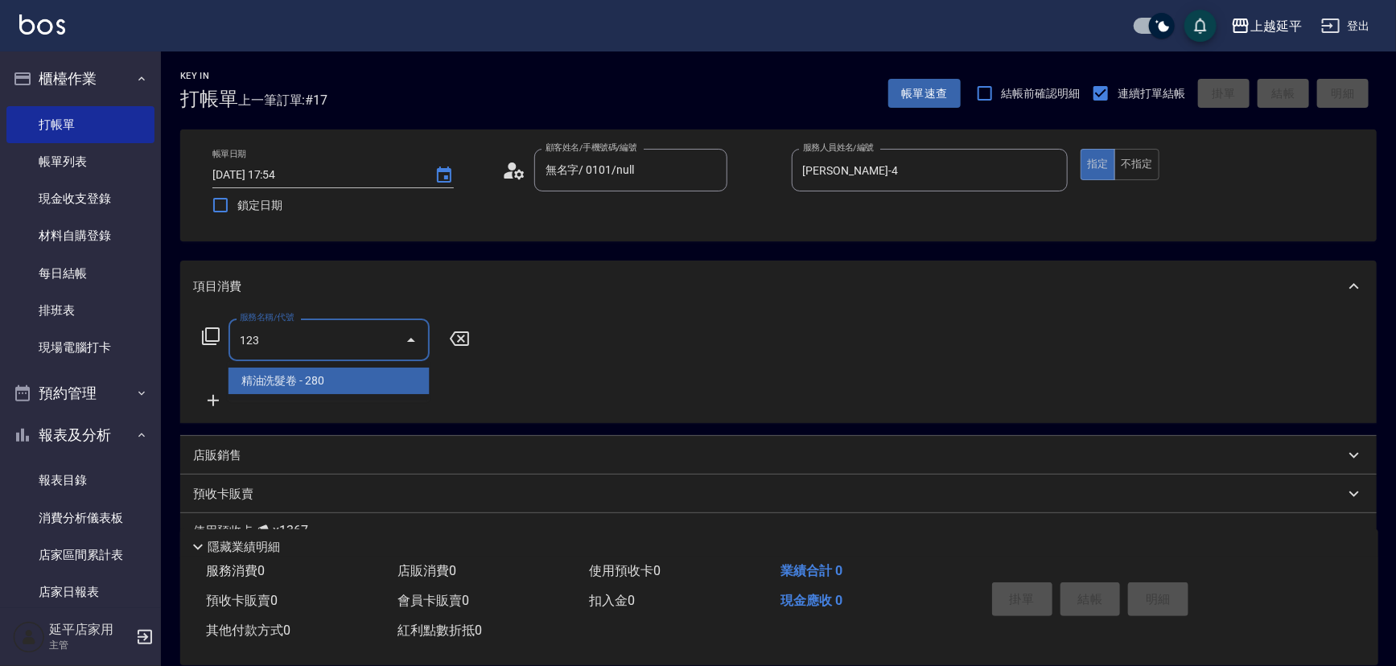
click at [345, 373] on span "精油洗髮卷 - 280" at bounding box center [329, 381] width 201 height 27
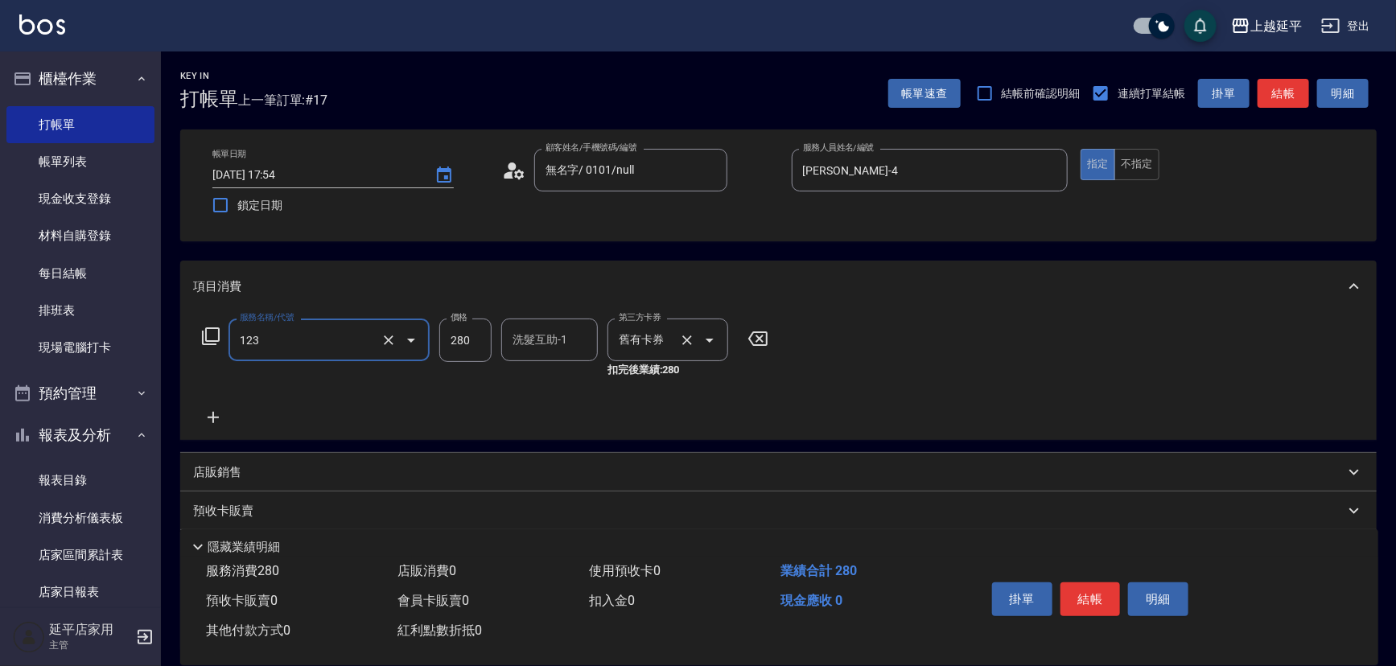
click at [712, 340] on icon "Open" at bounding box center [710, 341] width 8 height 4
type input "精油洗髮卷(123)"
click at [685, 376] on span "舊有卡券" at bounding box center [668, 381] width 121 height 27
click at [1149, 161] on button "不指定" at bounding box center [1137, 164] width 45 height 31
click at [1297, 85] on button "結帳" at bounding box center [1284, 94] width 52 height 30
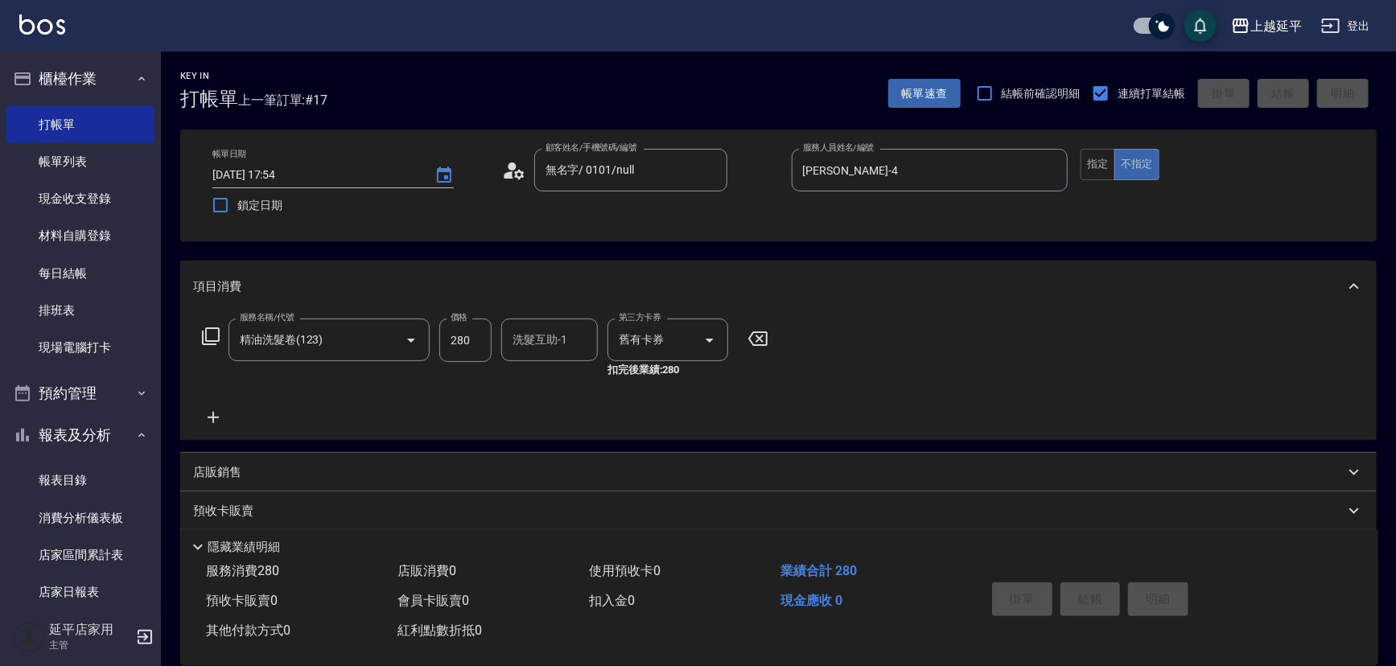
type input "[DATE] 17:55"
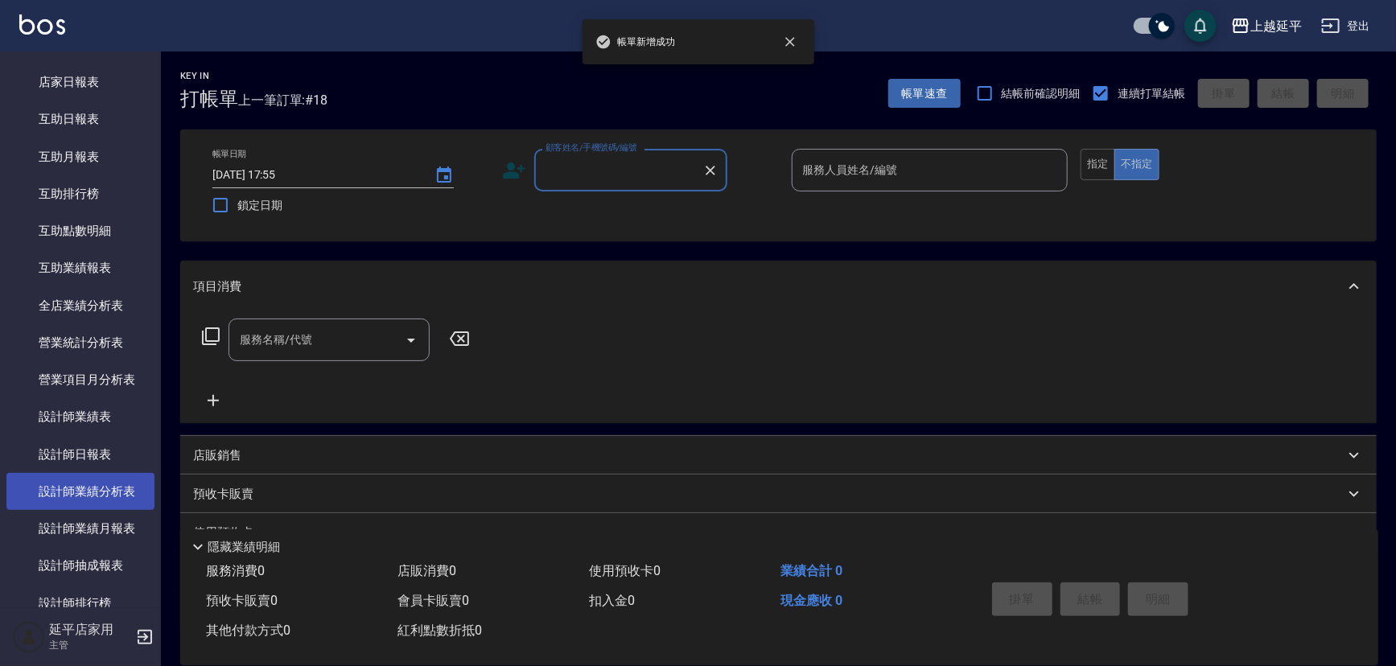
scroll to position [512, 0]
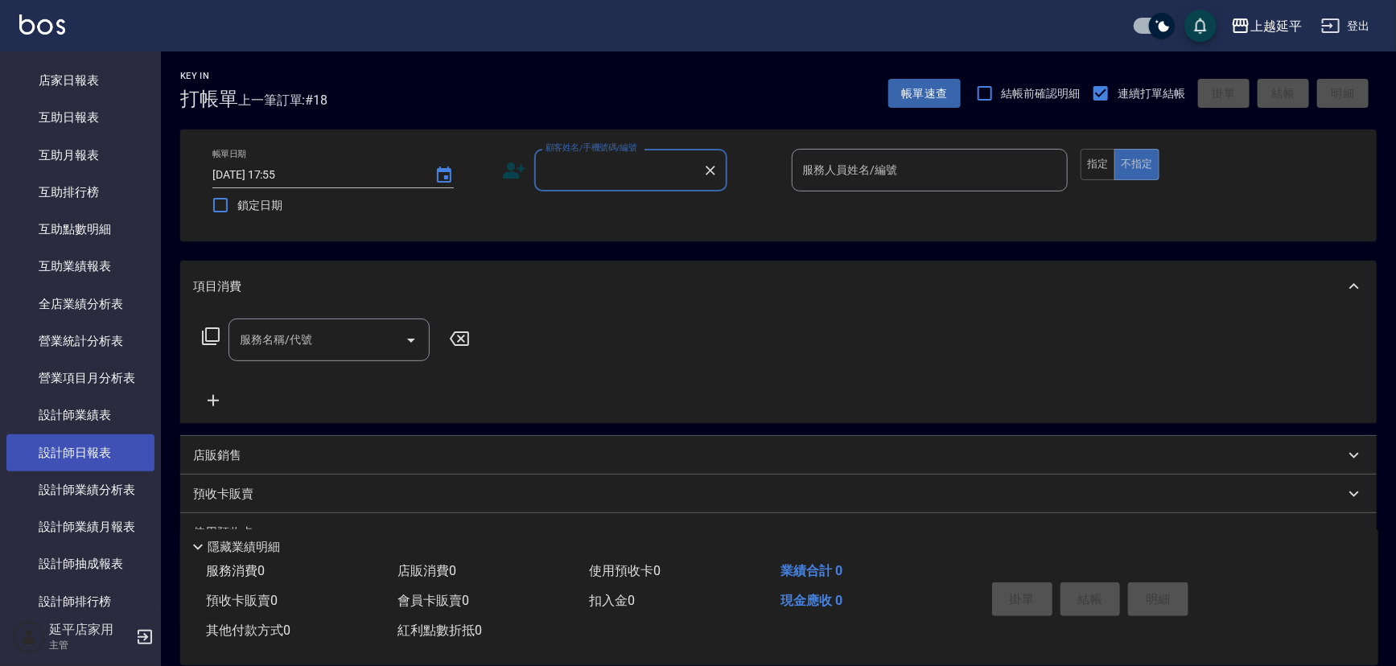
click at [76, 457] on link "設計師日報表" at bounding box center [80, 453] width 148 height 37
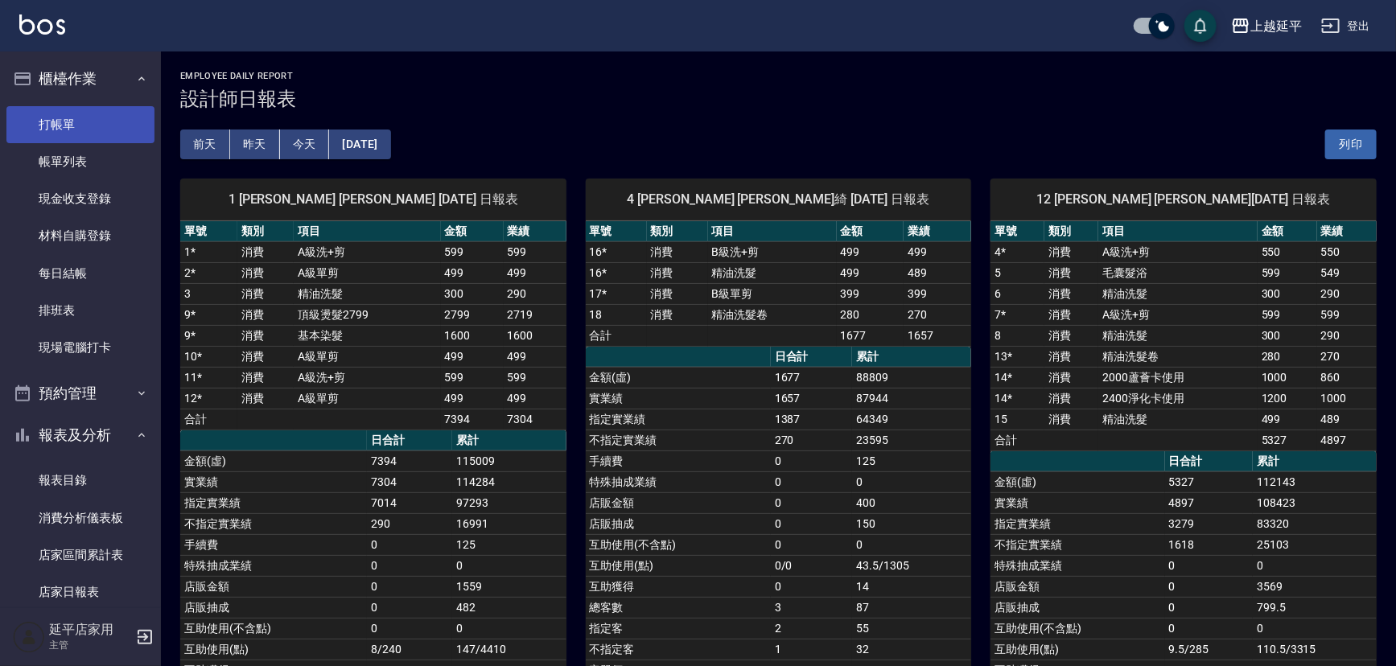
click at [110, 116] on link "打帳單" at bounding box center [80, 124] width 148 height 37
